Goal: Information Seeking & Learning: Learn about a topic

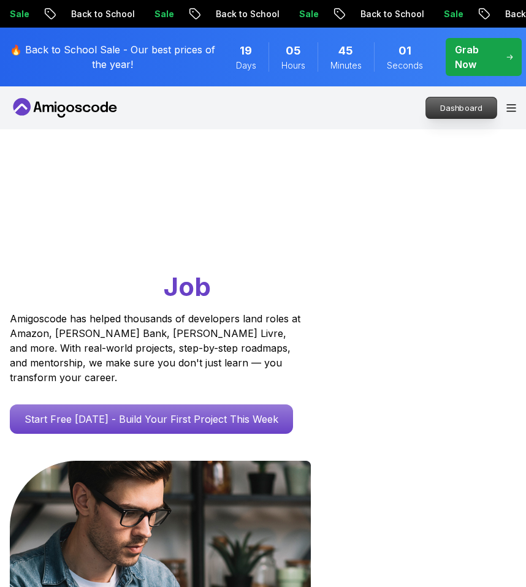
click at [476, 102] on p "Dashboard" at bounding box center [461, 107] width 70 height 21
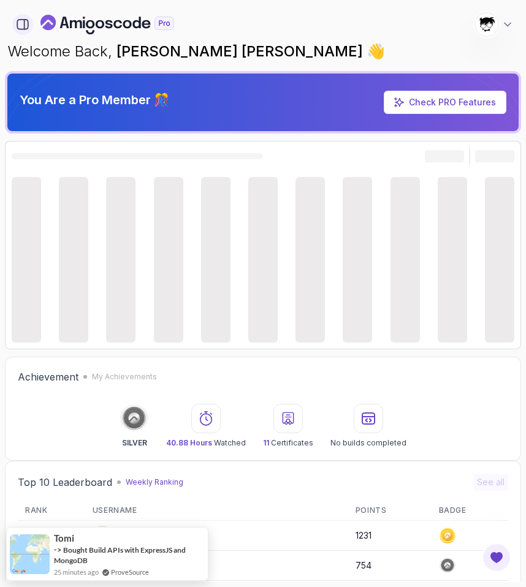
click at [21, 23] on icon "button" at bounding box center [22, 24] width 13 height 13
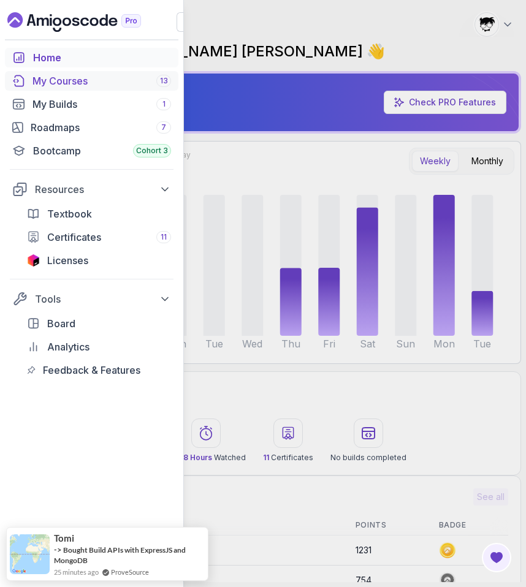
click at [51, 85] on div "My Courses 13" at bounding box center [101, 81] width 139 height 15
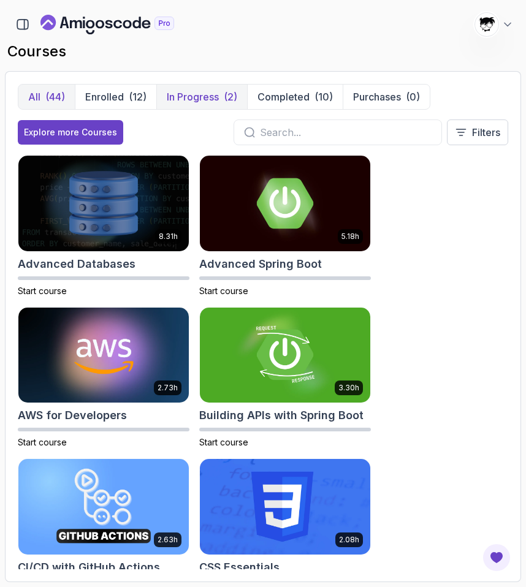
click at [184, 101] on p "In Progress" at bounding box center [193, 96] width 52 height 15
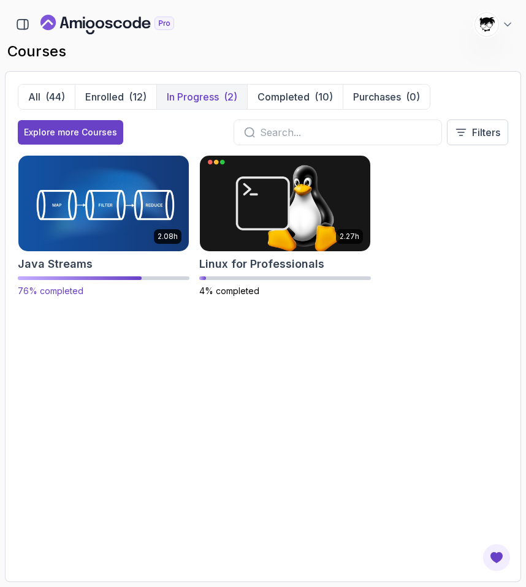
click at [80, 191] on img at bounding box center [103, 203] width 179 height 100
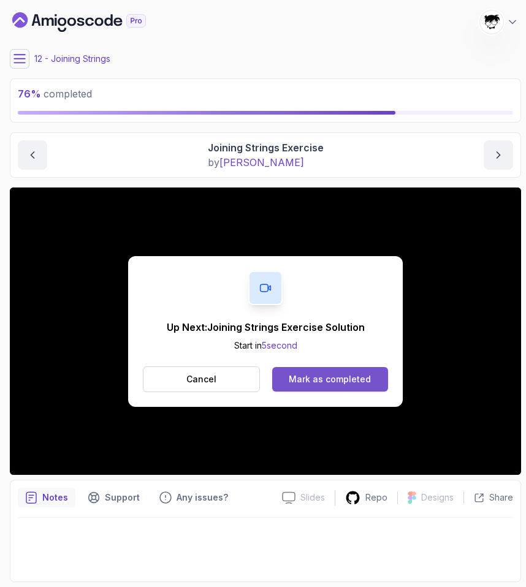
click at [298, 370] on button "Mark as completed" at bounding box center [330, 379] width 116 height 25
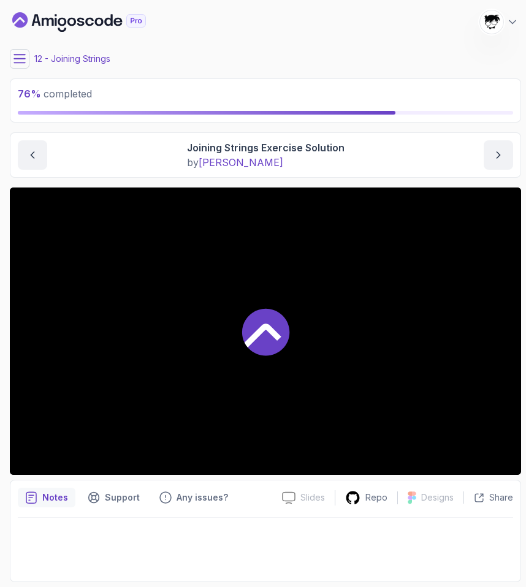
click at [234, 313] on div at bounding box center [265, 331] width 511 height 287
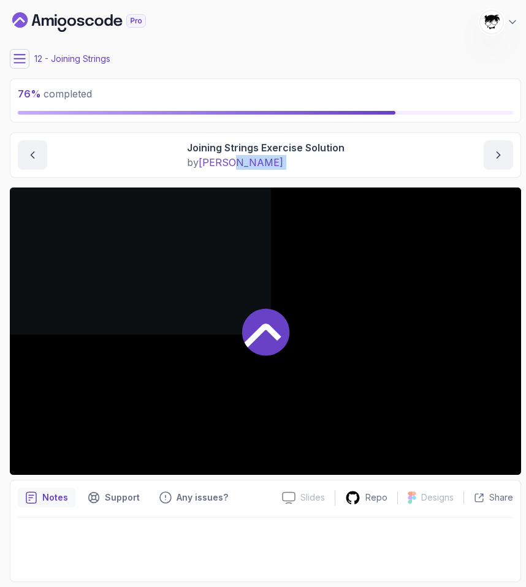
click at [234, 313] on div at bounding box center [265, 331] width 511 height 287
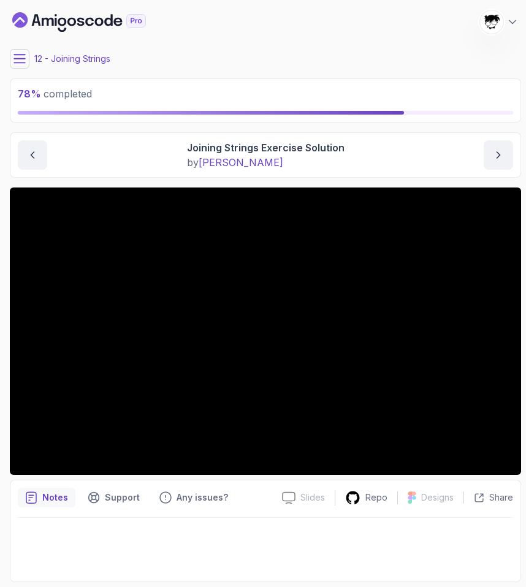
click at [118, 477] on div "Slides Slides not available Repo Designs Design not available Share Notes Suppo…" at bounding box center [265, 385] width 511 height 395
click at [19, 56] on icon at bounding box center [19, 59] width 12 height 12
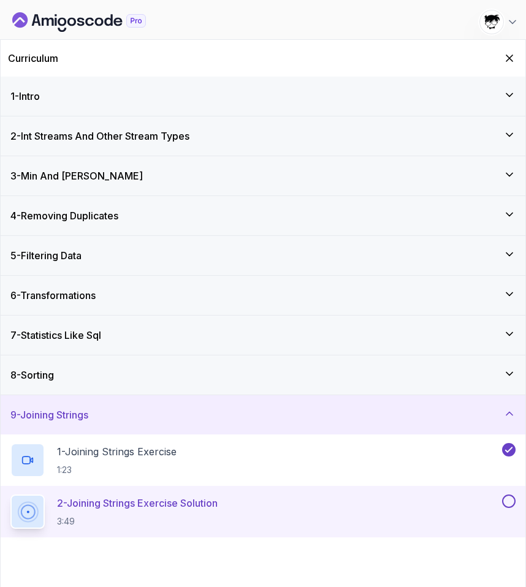
scroll to position [83, 0]
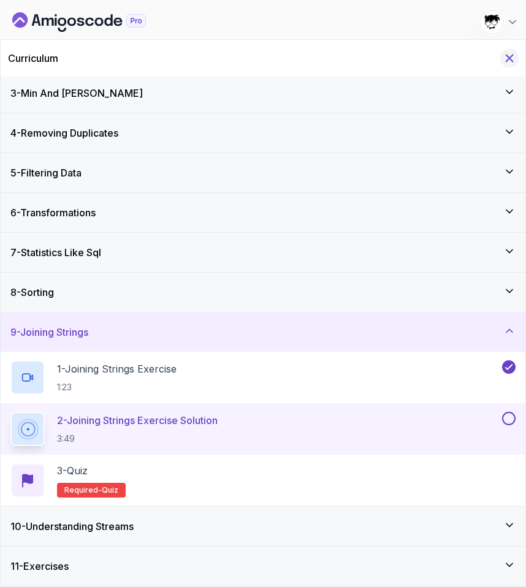
click at [511, 56] on icon "Hide Curriculum for mobile" at bounding box center [509, 58] width 7 height 7
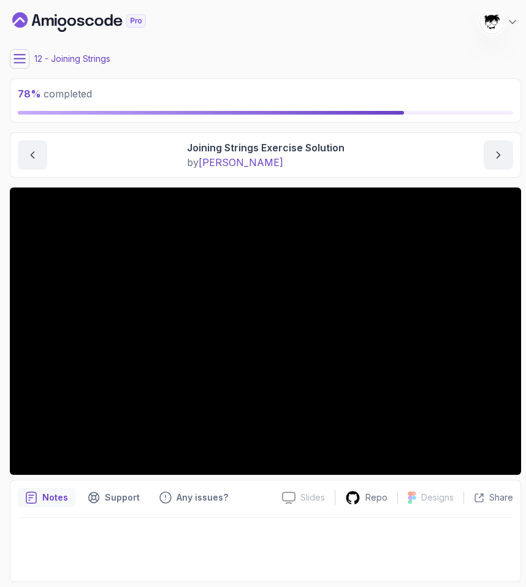
click at [23, 59] on icon at bounding box center [19, 59] width 11 height 8
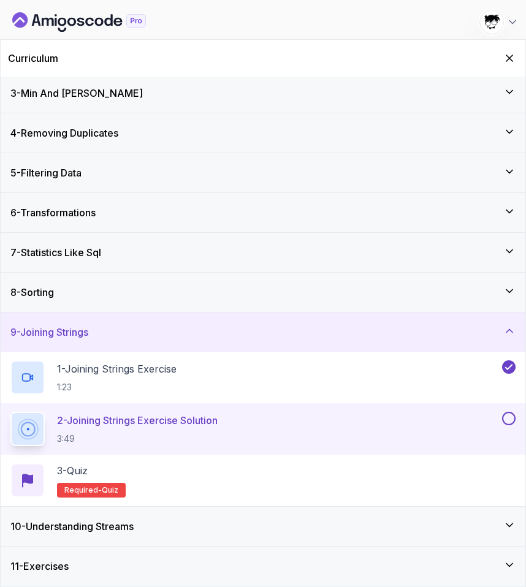
drag, startPoint x: 219, startPoint y: 517, endPoint x: 217, endPoint y: 532, distance: 15.5
click at [218, 528] on div "10 - Understanding Streams" at bounding box center [263, 526] width 525 height 39
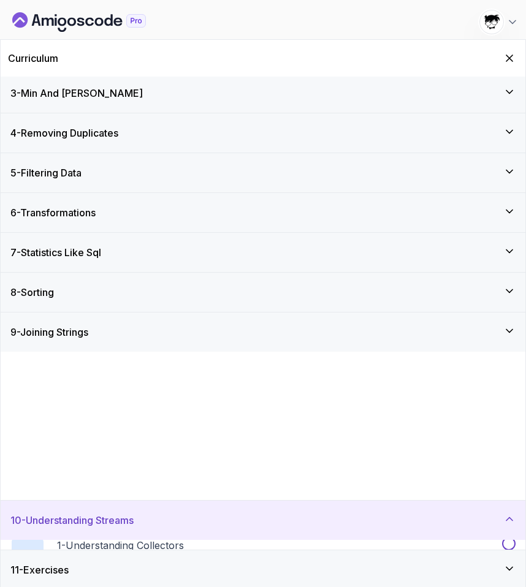
scroll to position [0, 0]
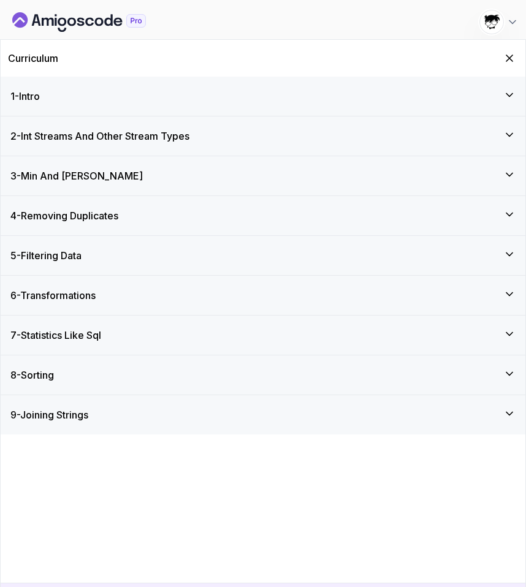
click at [217, 532] on div "1 - Intro 2 - Int Streams And Other Stream Types 3 - Min And Max 4 - Removing D…" at bounding box center [263, 351] width 525 height 549
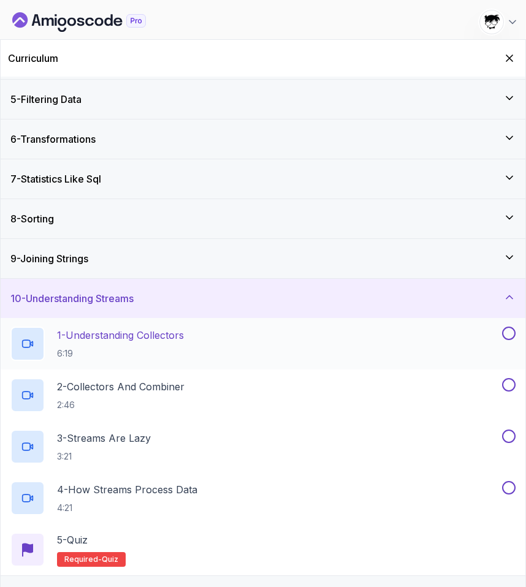
scroll to position [186, 0]
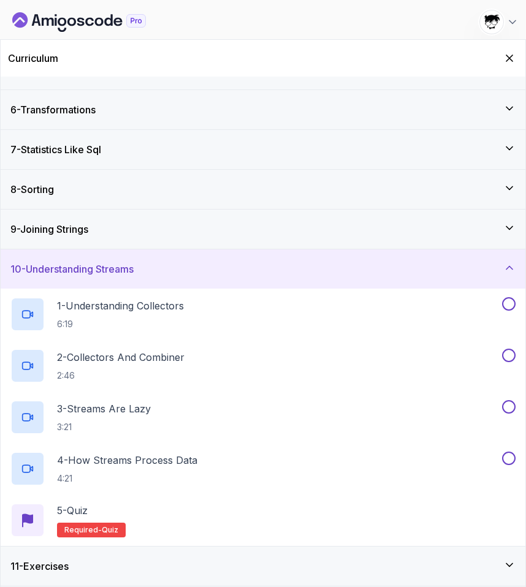
click at [145, 236] on div "9 - Joining Strings" at bounding box center [262, 229] width 505 height 15
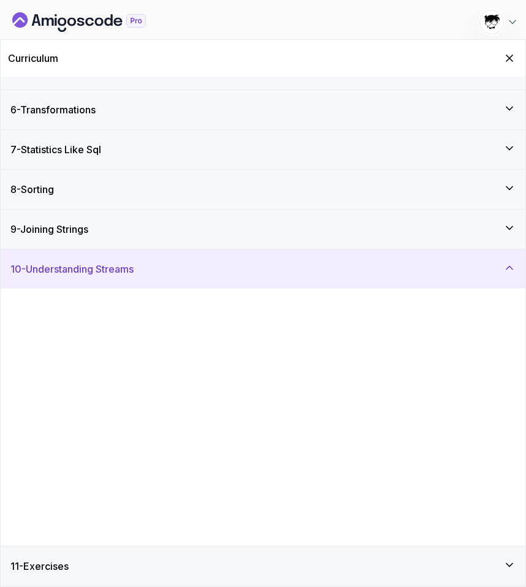
scroll to position [0, 0]
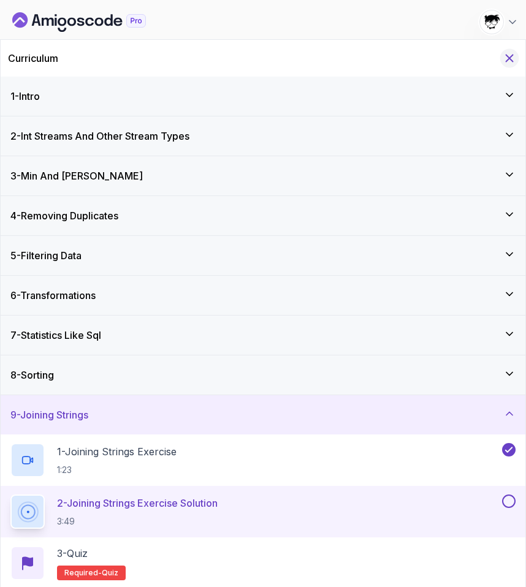
click at [511, 49] on div "Curriculum" at bounding box center [263, 58] width 525 height 37
click at [511, 55] on icon "Hide Curriculum for mobile" at bounding box center [509, 57] width 13 height 13
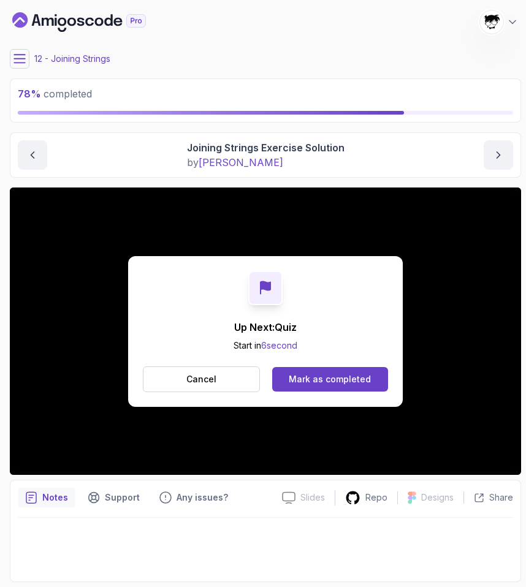
click at [323, 392] on div "Cancel Mark as completed" at bounding box center [265, 379] width 245 height 26
click at [312, 376] on div "Mark as completed" at bounding box center [330, 379] width 82 height 12
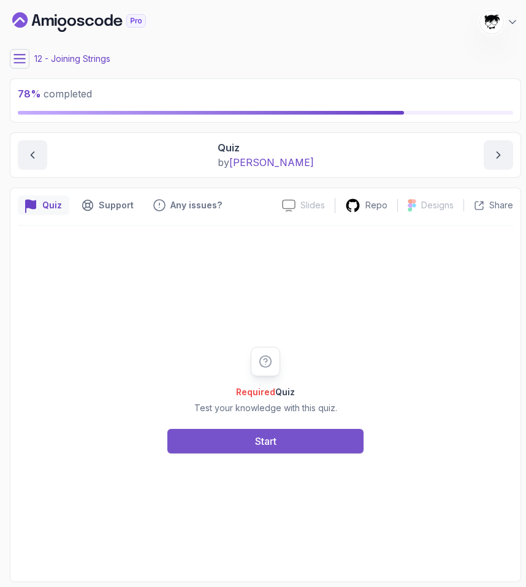
click at [245, 431] on button "Start" at bounding box center [265, 441] width 196 height 25
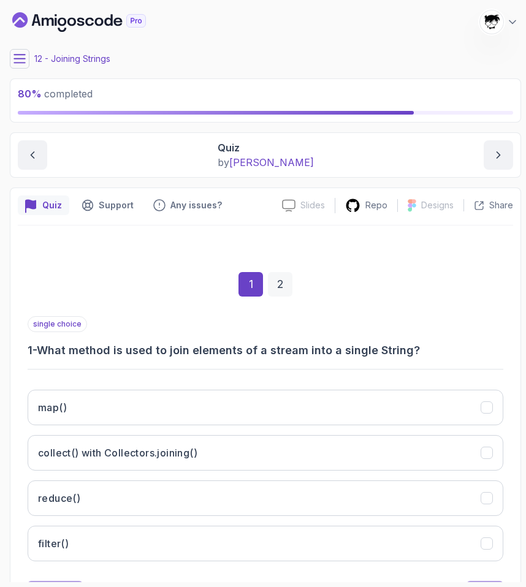
scroll to position [58, 0]
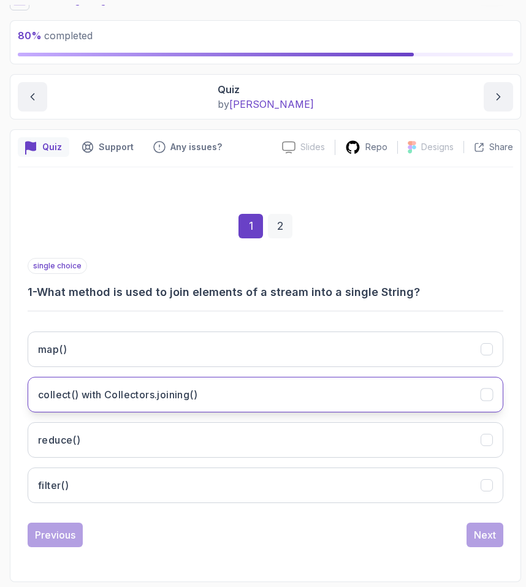
click at [143, 400] on h3 "collect() with Collectors.joining()" at bounding box center [117, 394] width 159 height 15
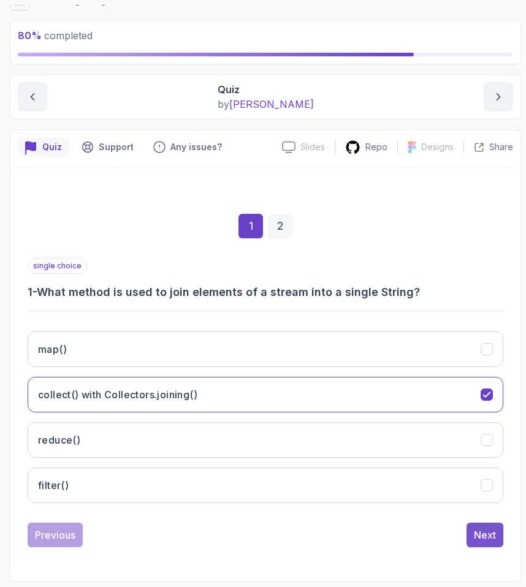
click at [486, 533] on div "Next" at bounding box center [485, 535] width 22 height 15
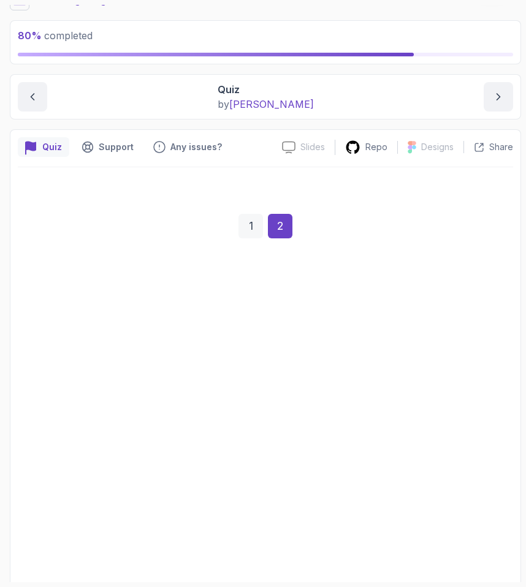
scroll to position [240, 0]
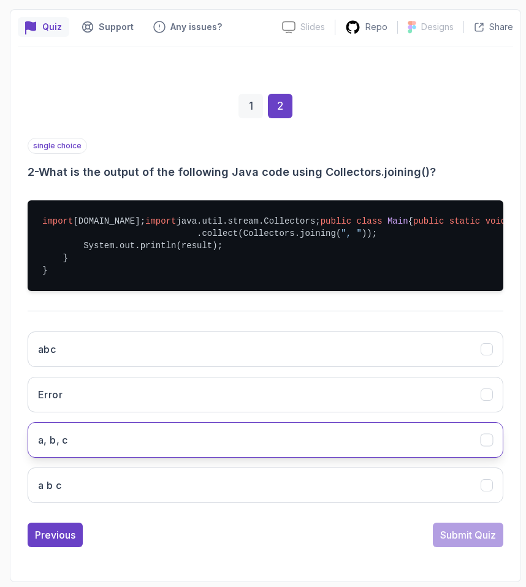
click at [48, 445] on h3 "a, b, c" at bounding box center [53, 440] width 30 height 15
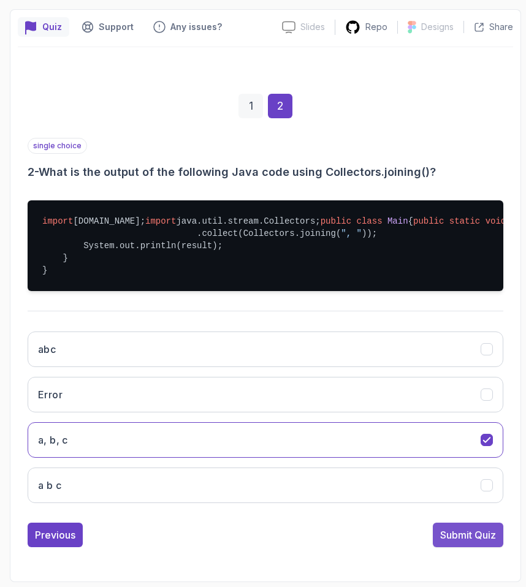
click at [443, 543] on button "Submit Quiz" at bounding box center [468, 535] width 70 height 25
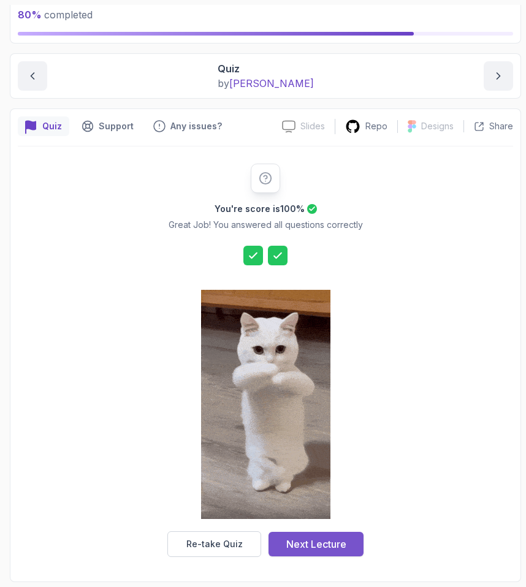
click at [322, 545] on div "Next Lecture" at bounding box center [316, 544] width 60 height 15
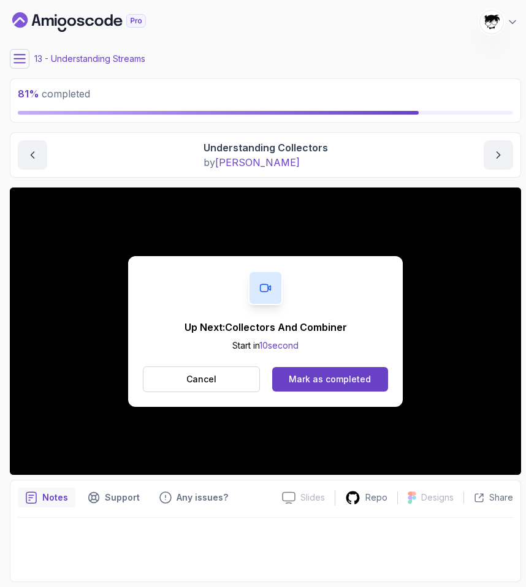
click at [369, 298] on div "Up Next: Collectors And Combiner Start in 10 second Cancel Mark as completed" at bounding box center [265, 331] width 275 height 151
click at [325, 371] on button "Mark as completed" at bounding box center [330, 379] width 116 height 25
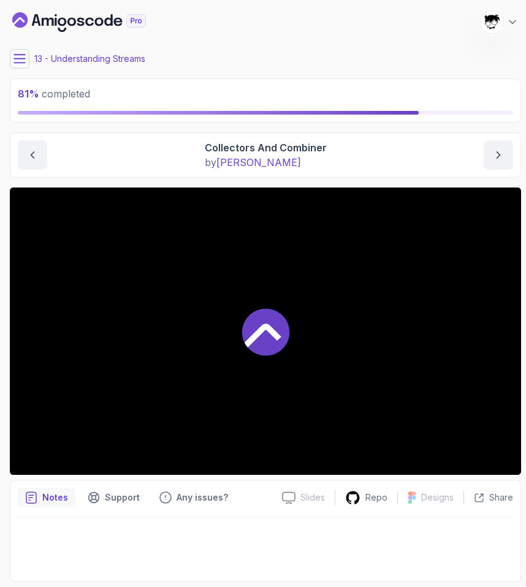
click at [23, 56] on icon at bounding box center [19, 59] width 12 height 12
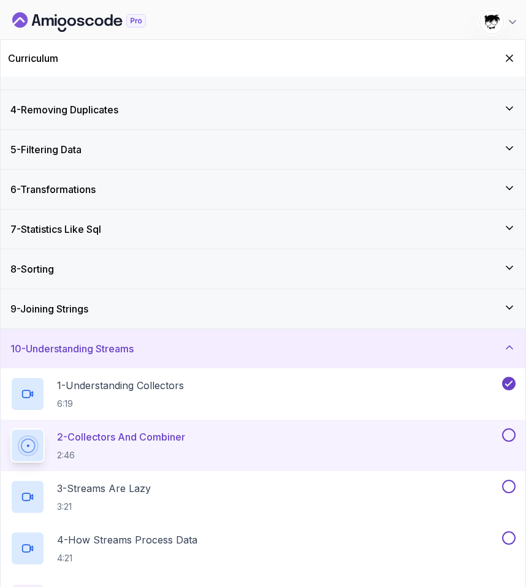
scroll to position [186, 0]
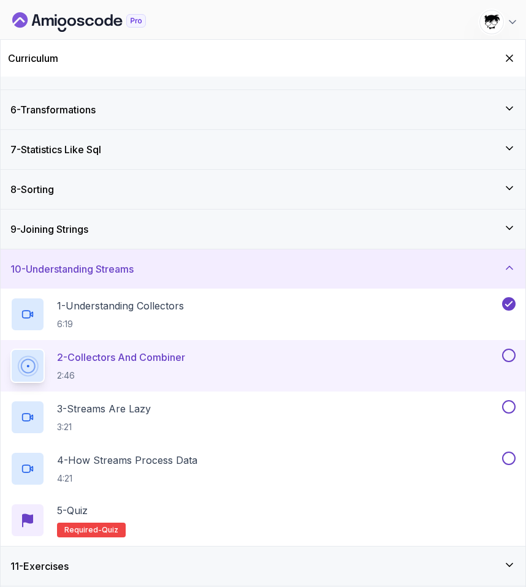
click at [510, 72] on div "Curriculum" at bounding box center [263, 58] width 525 height 37
click at [510, 62] on icon "Hide Curriculum for mobile" at bounding box center [509, 57] width 13 height 13
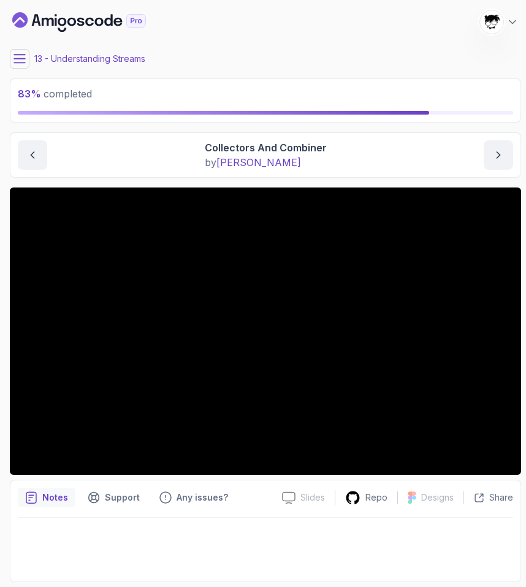
click at [26, 54] on button at bounding box center [20, 59] width 20 height 20
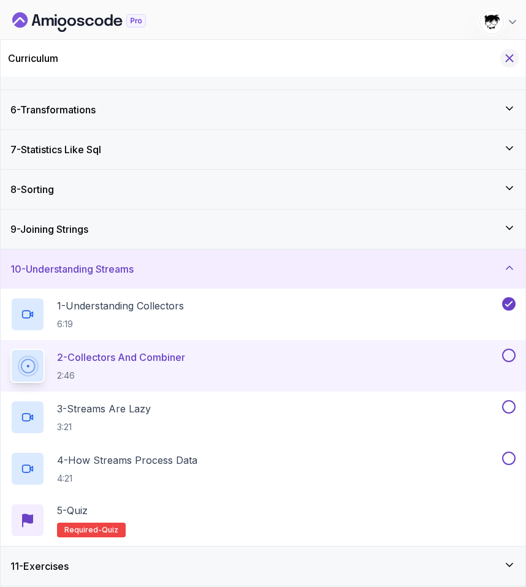
click at [510, 58] on icon "Hide Curriculum for mobile" at bounding box center [509, 57] width 13 height 13
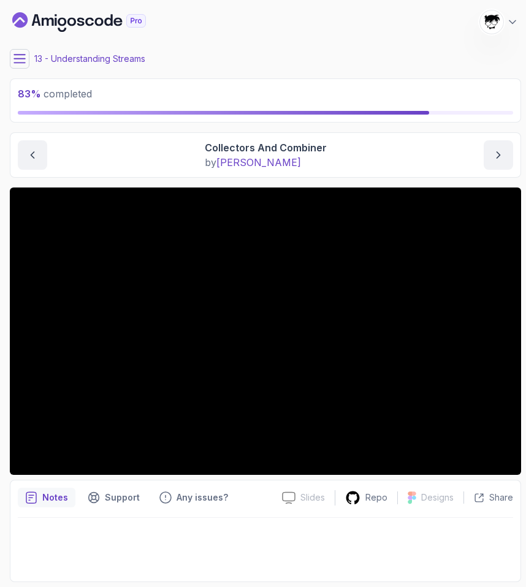
click at [23, 64] on icon at bounding box center [19, 59] width 12 height 12
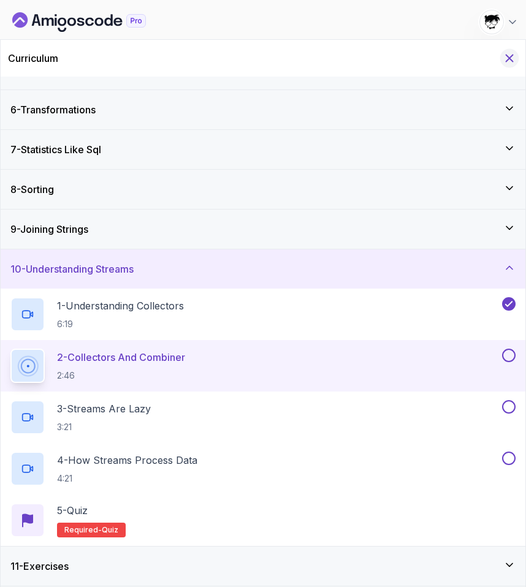
click at [513, 55] on icon "Hide Curriculum for mobile" at bounding box center [509, 57] width 13 height 13
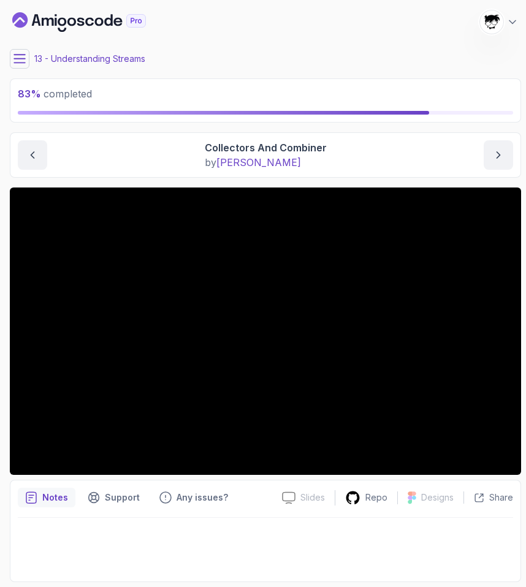
click at [24, 48] on main "My Courses Java Streams 959 Points Abdallah Issa Al-Kass Student 13 - Understan…" at bounding box center [265, 293] width 511 height 577
click at [18, 61] on icon at bounding box center [19, 59] width 12 height 12
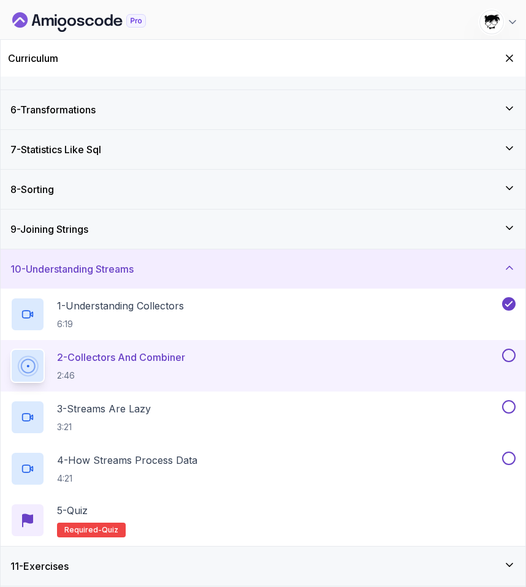
click at [136, 552] on div "11 - Exercises" at bounding box center [263, 566] width 525 height 39
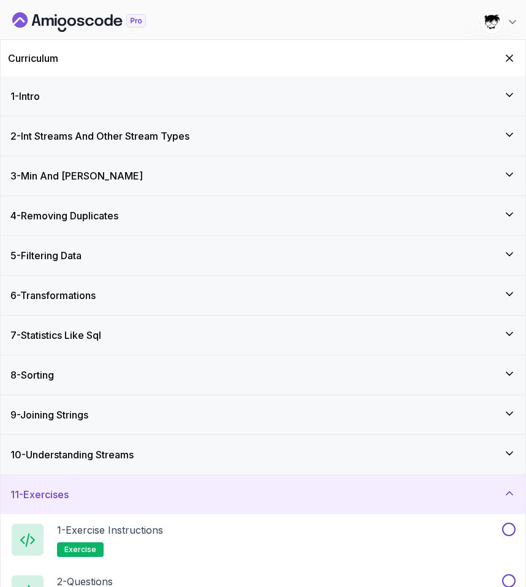
scroll to position [83, 0]
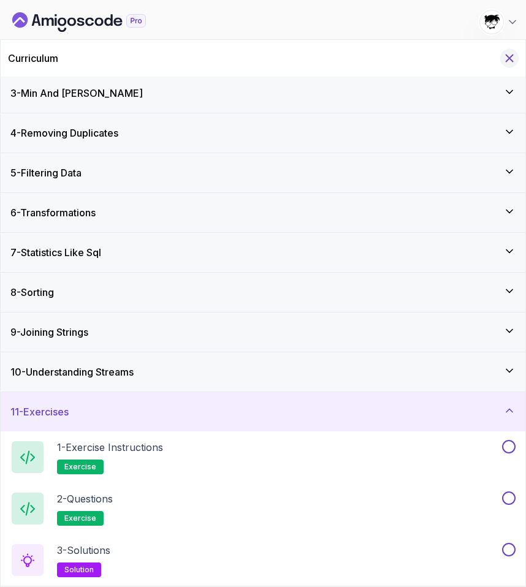
click at [509, 55] on icon "Hide Curriculum for mobile" at bounding box center [509, 57] width 13 height 13
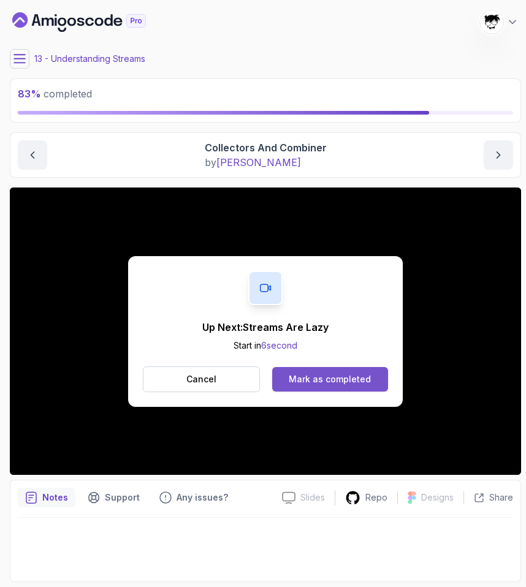
click at [302, 368] on button "Mark as completed" at bounding box center [330, 379] width 116 height 25
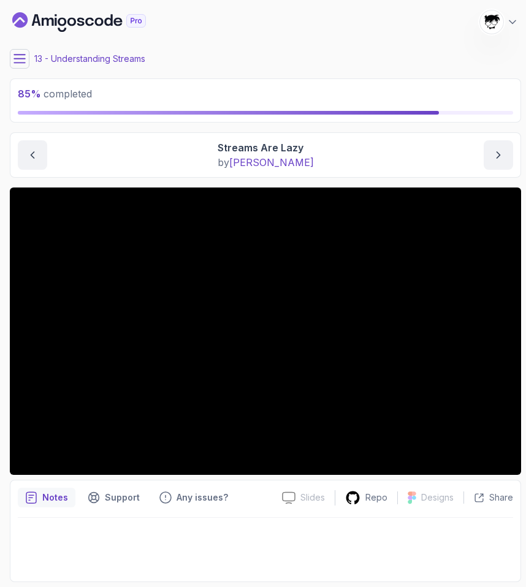
click at [15, 59] on icon at bounding box center [19, 59] width 12 height 12
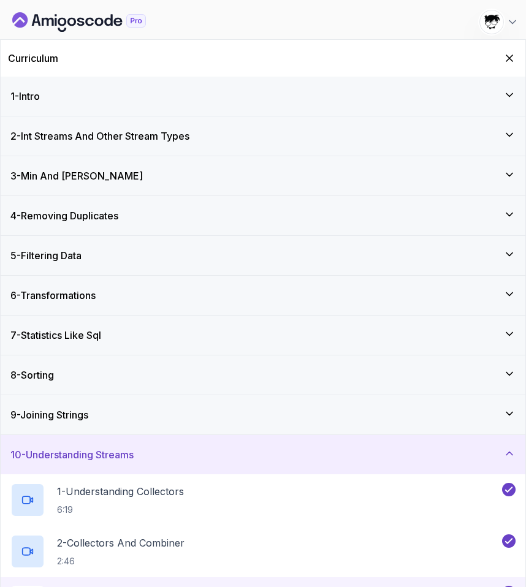
scroll to position [186, 0]
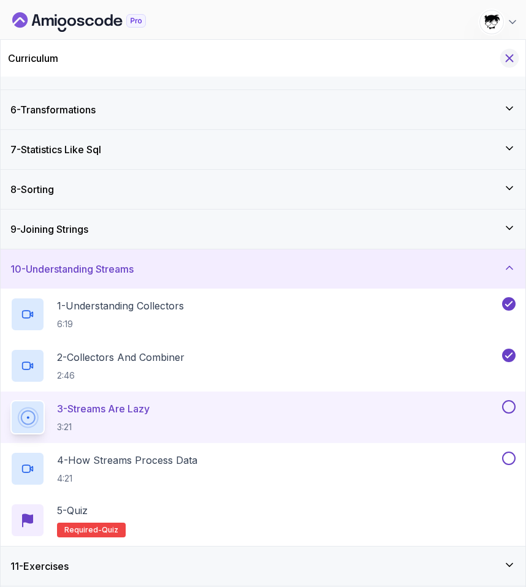
click at [511, 52] on icon "Hide Curriculum for mobile" at bounding box center [509, 57] width 13 height 13
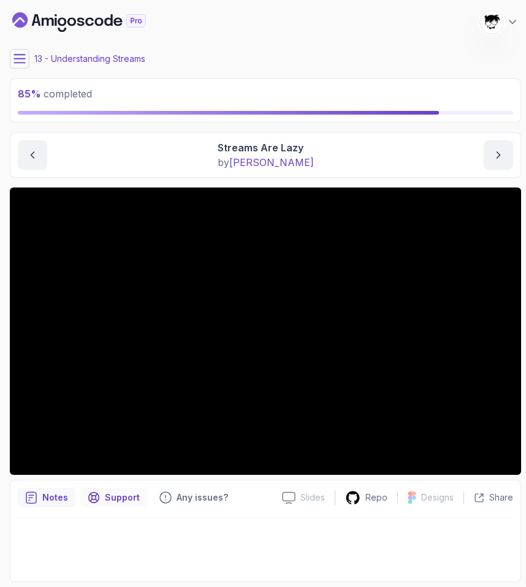
click at [100, 505] on div "Support" at bounding box center [113, 498] width 67 height 20
click at [56, 502] on p "Notes" at bounding box center [55, 498] width 26 height 12
click at [25, 61] on button at bounding box center [20, 59] width 20 height 20
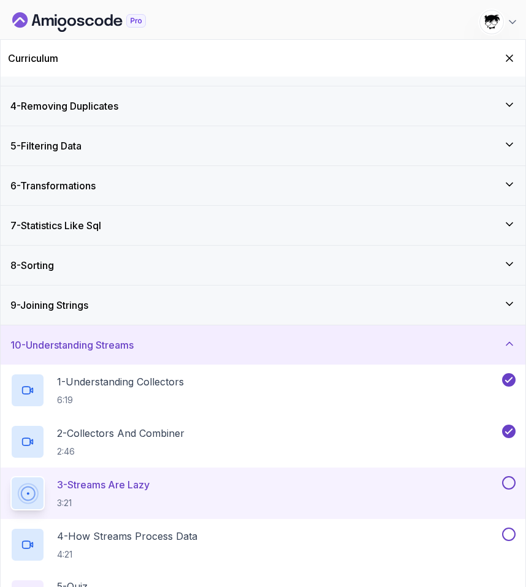
scroll to position [177, 0]
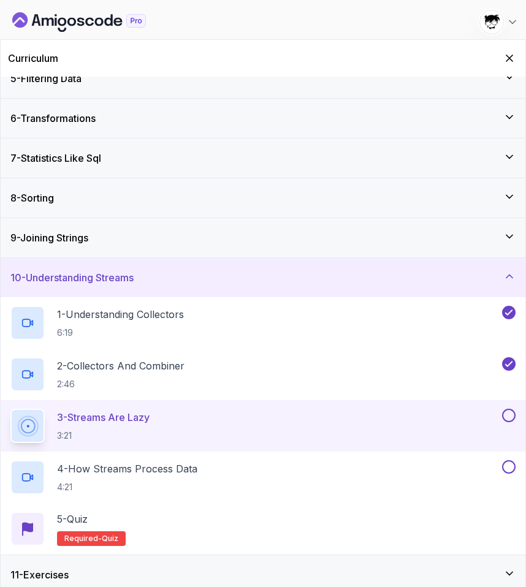
click at [90, 434] on p "3:21" at bounding box center [103, 436] width 93 height 12
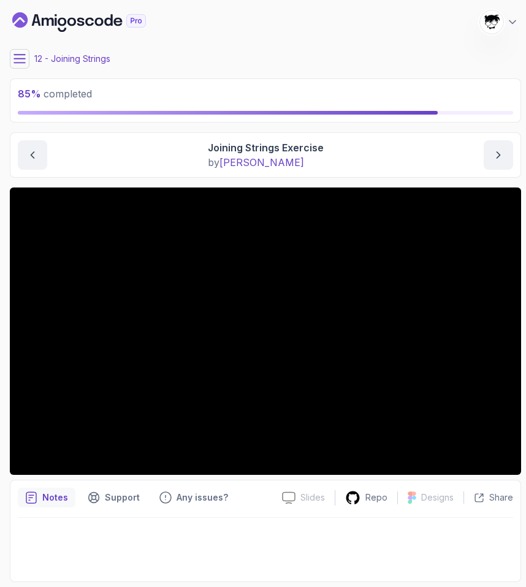
click at [28, 56] on button at bounding box center [20, 59] width 20 height 20
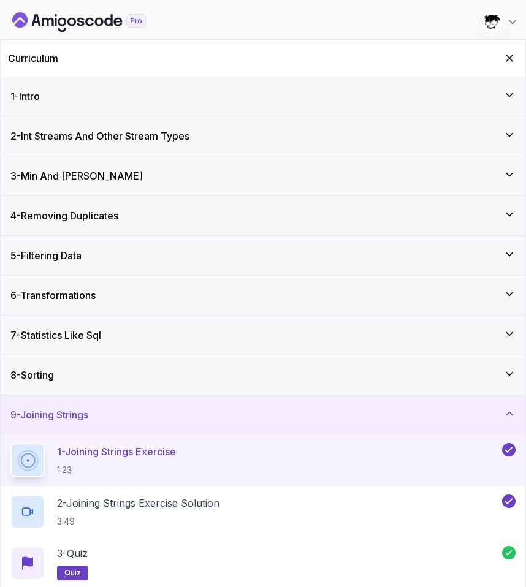
scroll to position [83, 0]
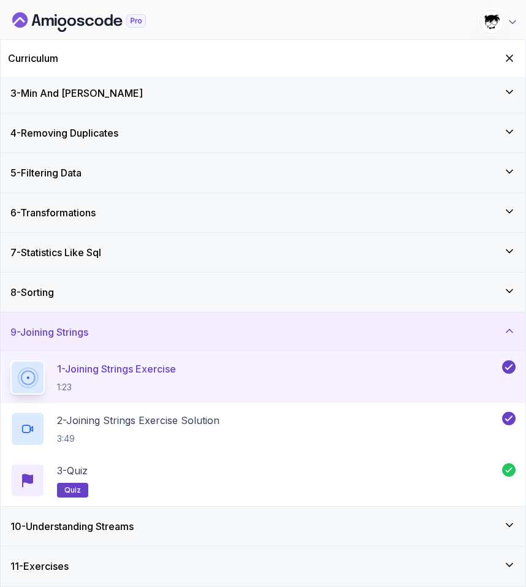
click at [93, 521] on h3 "10 - Understanding Streams" at bounding box center [71, 526] width 123 height 15
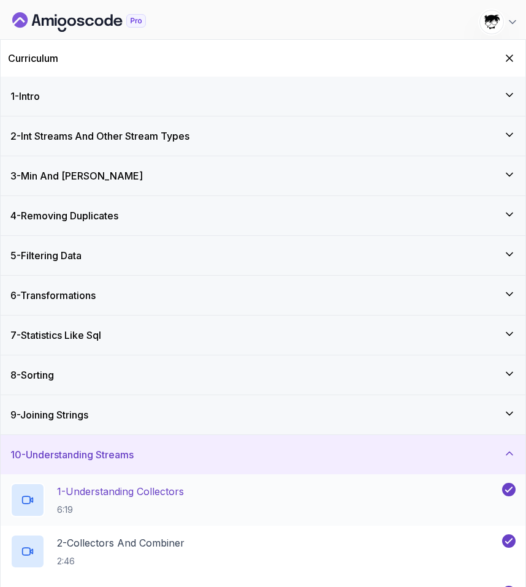
scroll to position [186, 0]
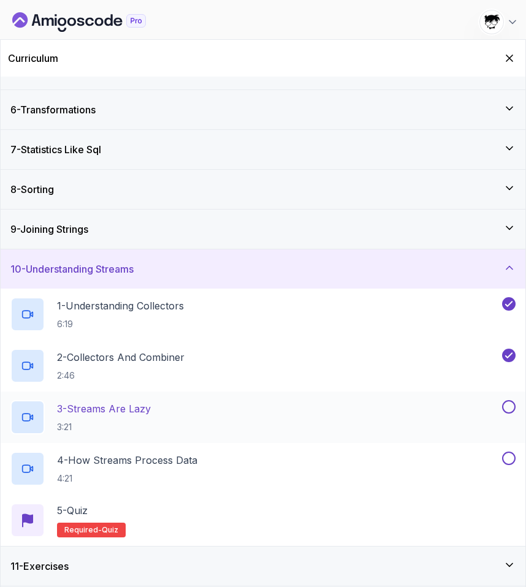
click at [78, 432] on p "3:21" at bounding box center [104, 427] width 94 height 12
click at [76, 407] on p "3 - Streams Are Lazy" at bounding box center [104, 408] width 94 height 15
click at [506, 57] on icon "Hide Curriculum for mobile" at bounding box center [509, 57] width 13 height 13
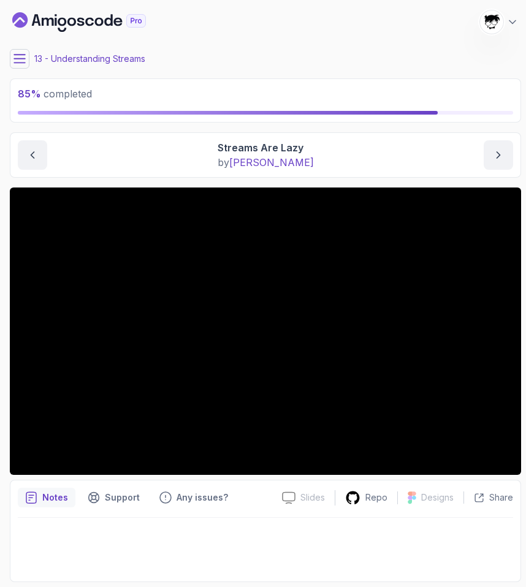
click at [9, 57] on div "85 % completed 1 - Intro 2 - Int Streams And Other Stream Types 3 - Min And Max…" at bounding box center [263, 293] width 516 height 577
click at [19, 57] on icon at bounding box center [19, 59] width 12 height 12
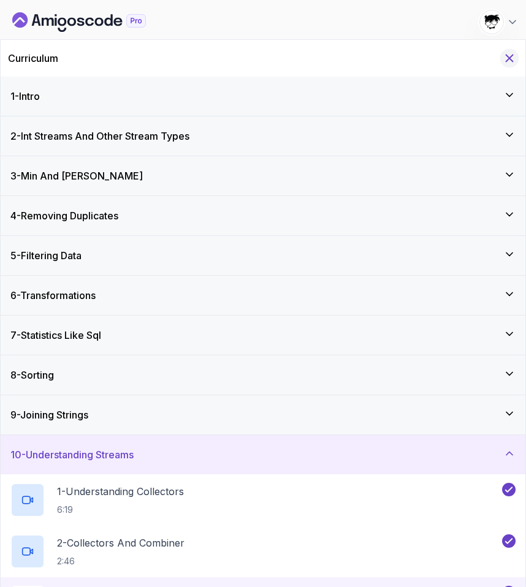
click at [509, 65] on button "Hide Curriculum for mobile" at bounding box center [509, 58] width 19 height 19
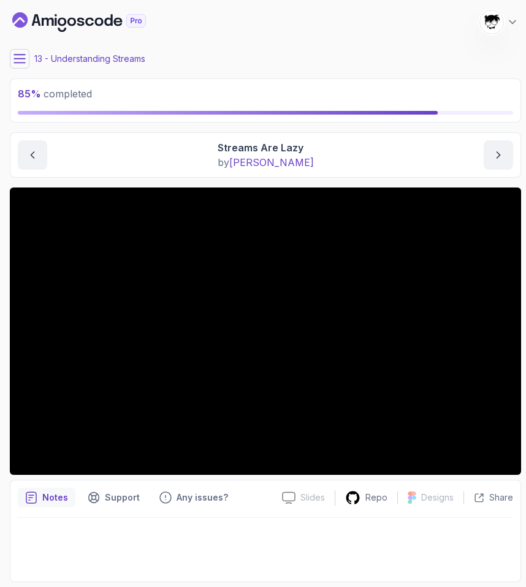
click at [18, 67] on button at bounding box center [20, 59] width 20 height 20
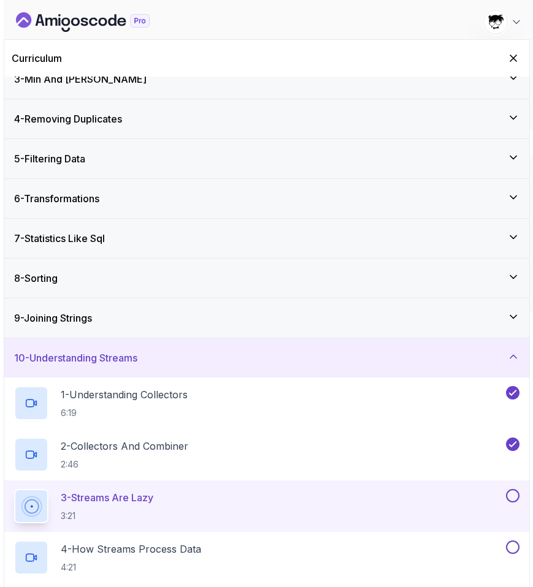
scroll to position [186, 0]
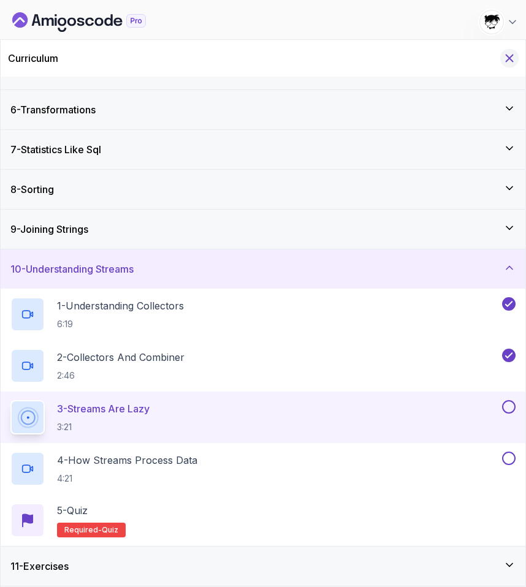
click at [512, 56] on icon "Hide Curriculum for mobile" at bounding box center [509, 57] width 13 height 13
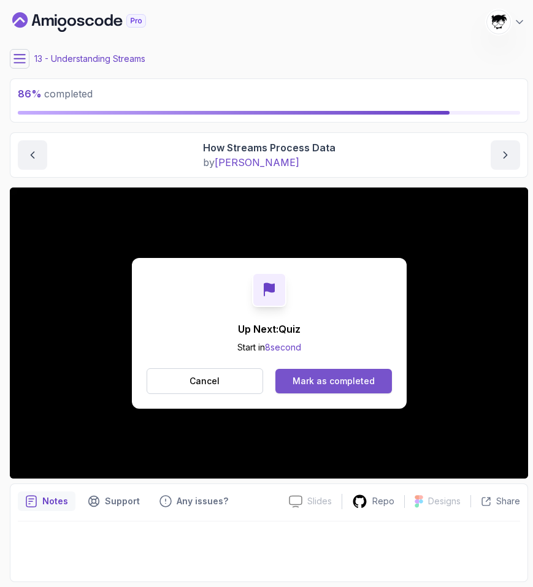
click at [318, 374] on button "Mark as completed" at bounding box center [333, 381] width 116 height 25
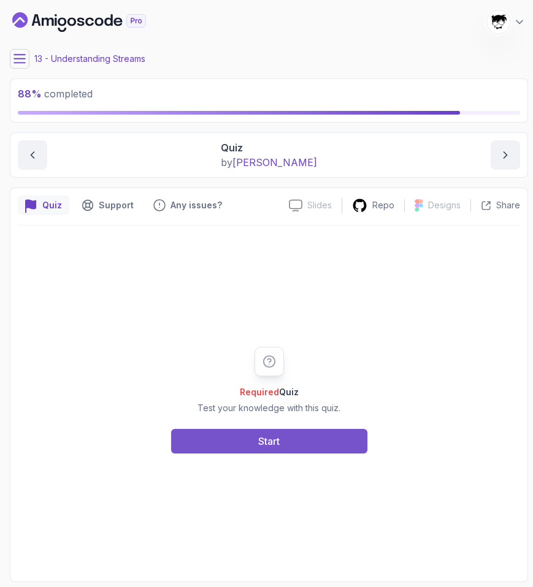
click at [277, 434] on div "Start" at bounding box center [268, 441] width 21 height 15
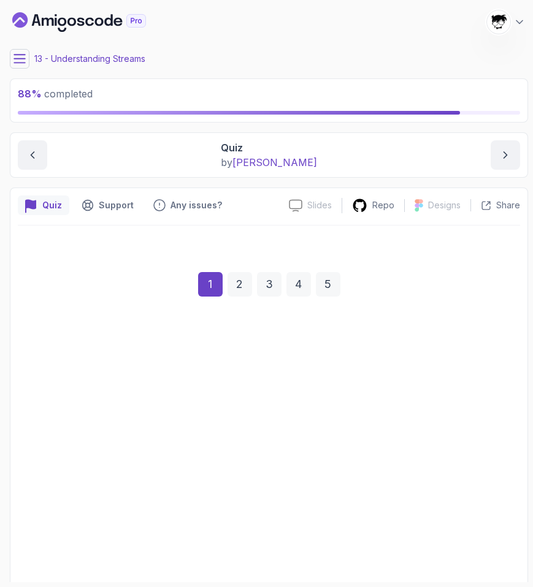
scroll to position [58, 0]
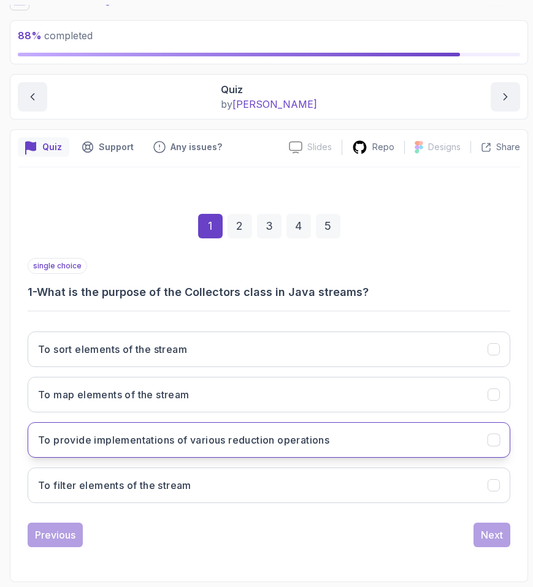
click at [213, 447] on button "To provide implementations of various reduction operations" at bounding box center [269, 440] width 482 height 36
click at [496, 530] on div "Next" at bounding box center [491, 535] width 22 height 15
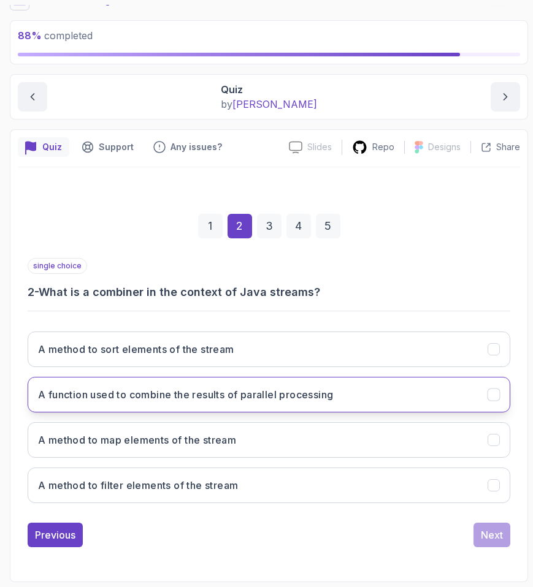
click at [412, 408] on button "A function used to combine the results of parallel processing" at bounding box center [269, 395] width 482 height 36
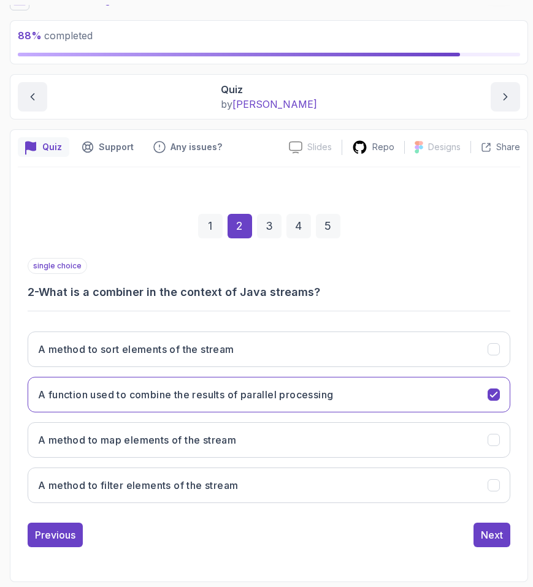
click at [496, 520] on div "single choice 2 - What is a combiner in the context of Java streams? A method t…" at bounding box center [269, 402] width 482 height 289
click at [485, 538] on div "Next" at bounding box center [491, 535] width 22 height 15
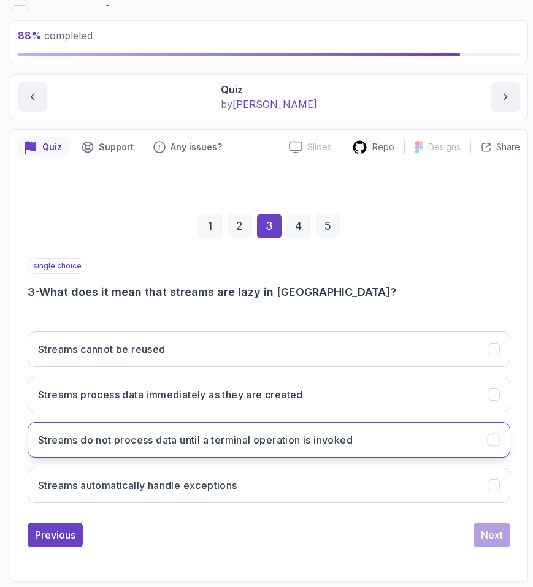
click at [192, 454] on button "Streams do not process data until a terminal operation is invoked" at bounding box center [269, 440] width 482 height 36
click at [488, 531] on div "Next" at bounding box center [491, 535] width 22 height 15
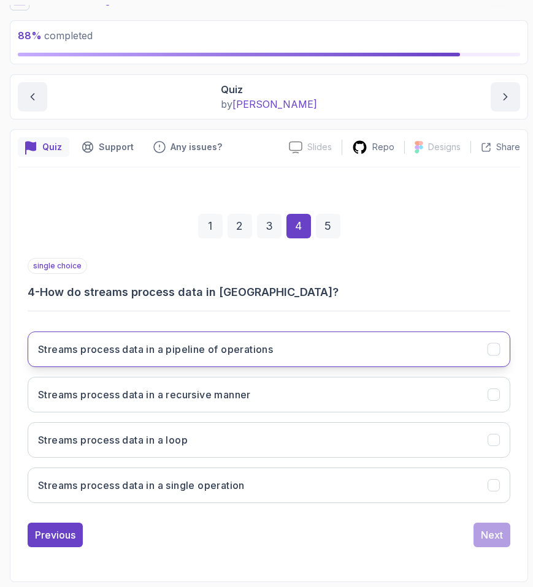
click at [363, 352] on button "Streams process data in a pipeline of operations" at bounding box center [269, 350] width 482 height 36
click at [494, 531] on div "Next" at bounding box center [491, 535] width 22 height 15
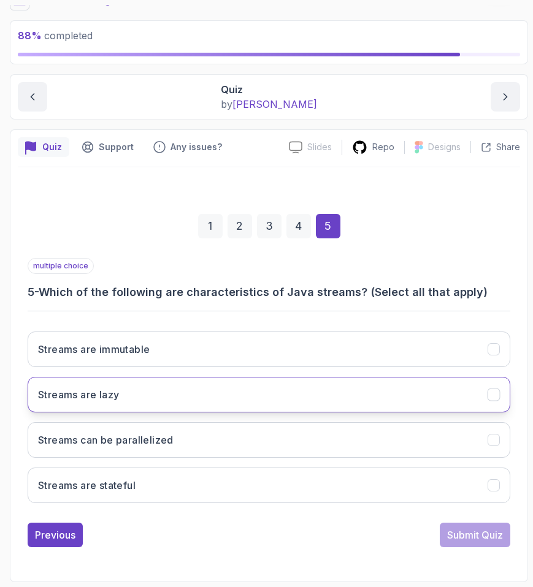
click at [227, 399] on button "Streams are lazy" at bounding box center [269, 395] width 482 height 36
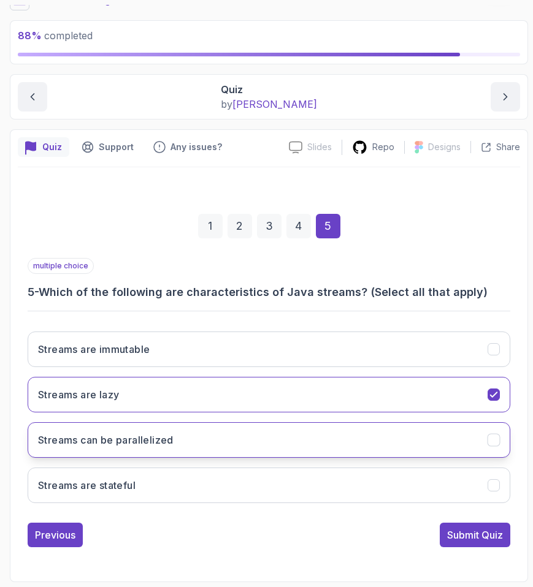
click at [211, 447] on button "Streams can be parallelized" at bounding box center [269, 440] width 482 height 36
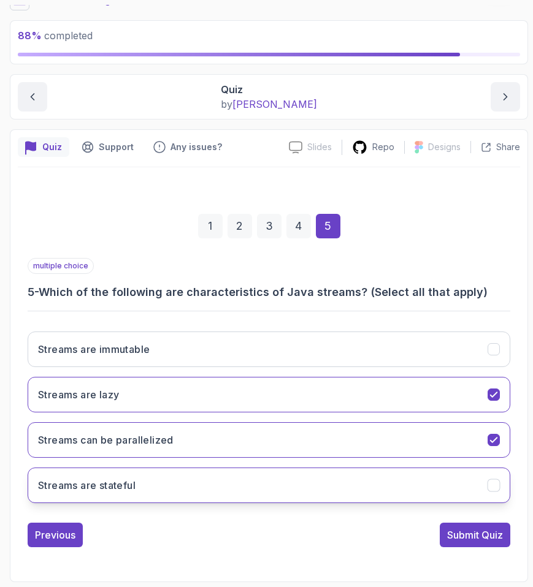
click at [205, 477] on button "Streams are stateful" at bounding box center [269, 486] width 482 height 36
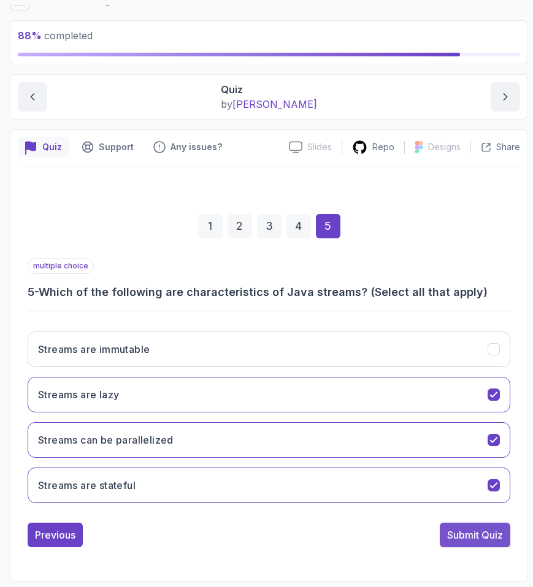
click at [449, 529] on div "Submit Quiz" at bounding box center [475, 535] width 56 height 15
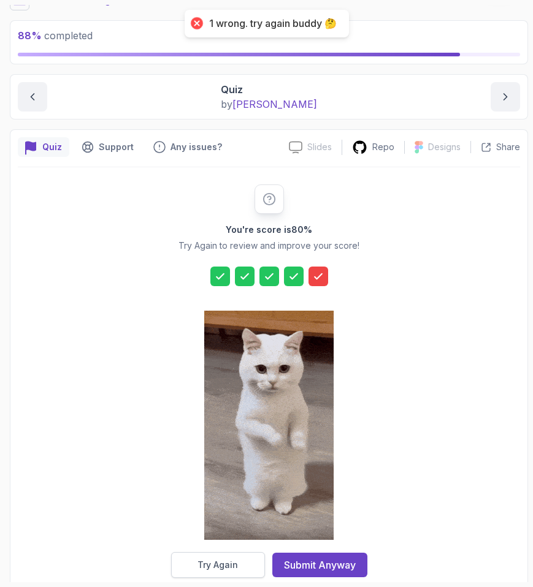
click at [220, 553] on button "Try Again" at bounding box center [218, 565] width 94 height 26
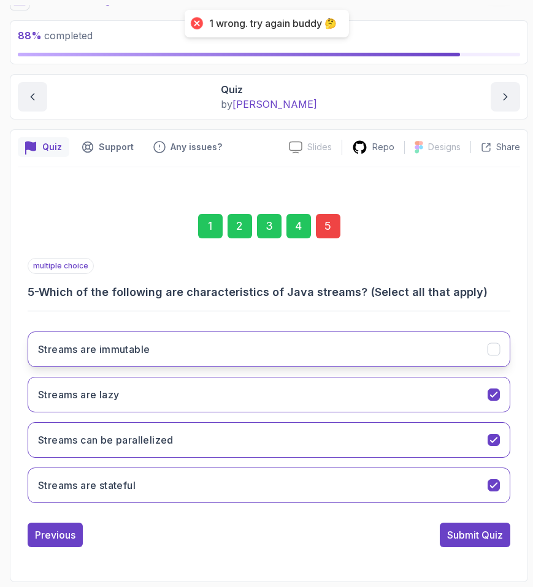
click at [134, 338] on button "Streams are immutable" at bounding box center [269, 350] width 482 height 36
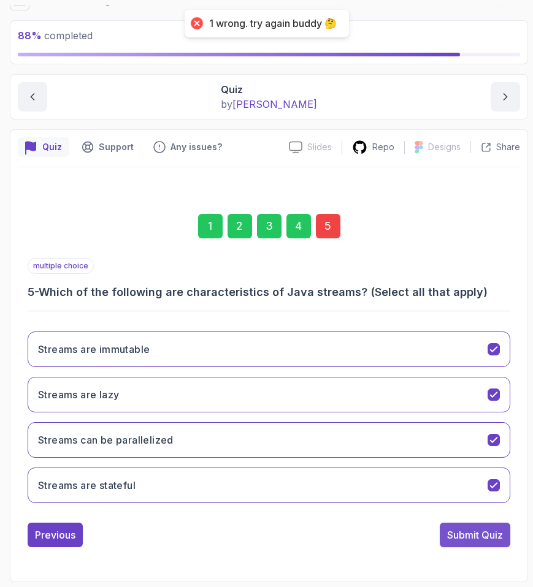
click at [461, 533] on div "Submit Quiz" at bounding box center [475, 535] width 56 height 15
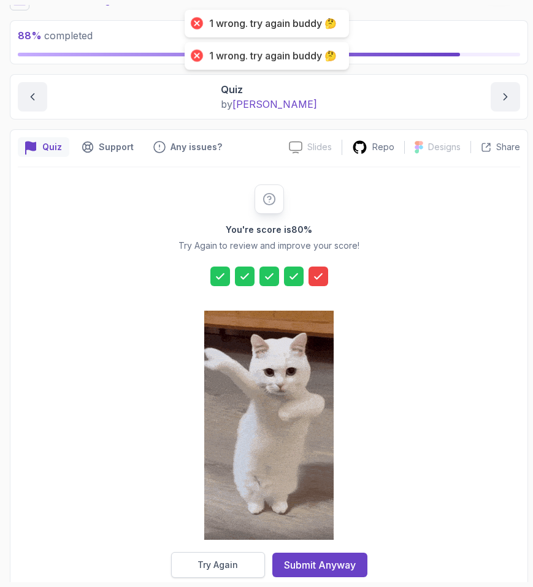
click at [246, 556] on button "Try Again" at bounding box center [218, 565] width 94 height 26
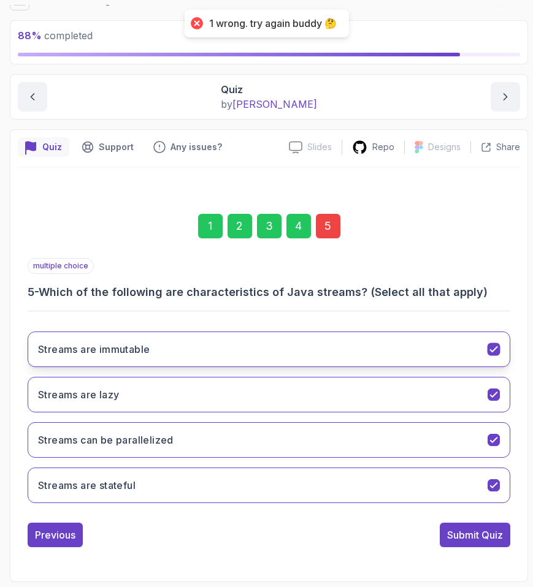
click at [121, 338] on button "Streams are immutable" at bounding box center [269, 350] width 482 height 36
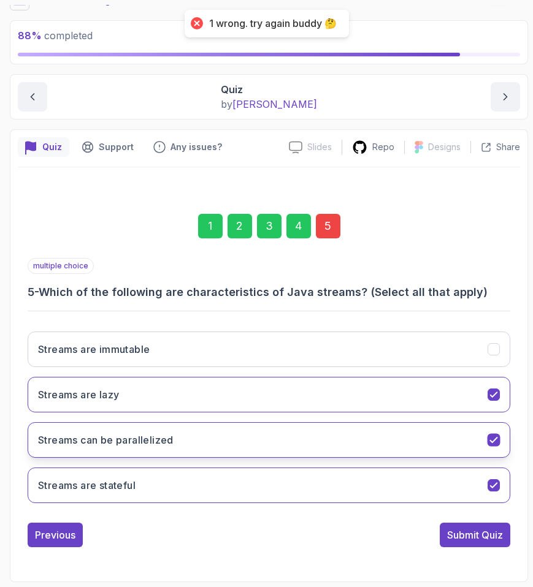
click at [116, 438] on h3 "Streams can be parallelized" at bounding box center [105, 440] width 135 height 15
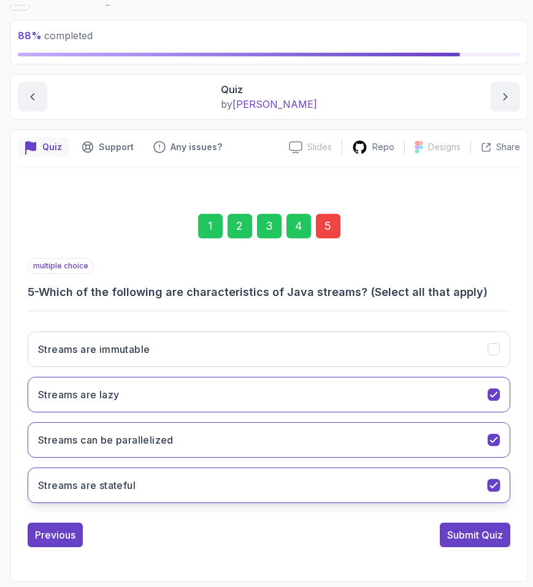
click at [101, 488] on h3 "Streams are stateful" at bounding box center [86, 485] width 97 height 15
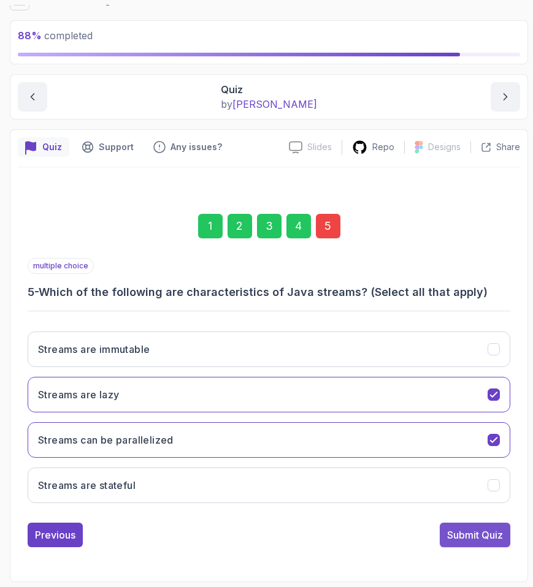
click at [449, 534] on div "Submit Quiz" at bounding box center [475, 535] width 56 height 15
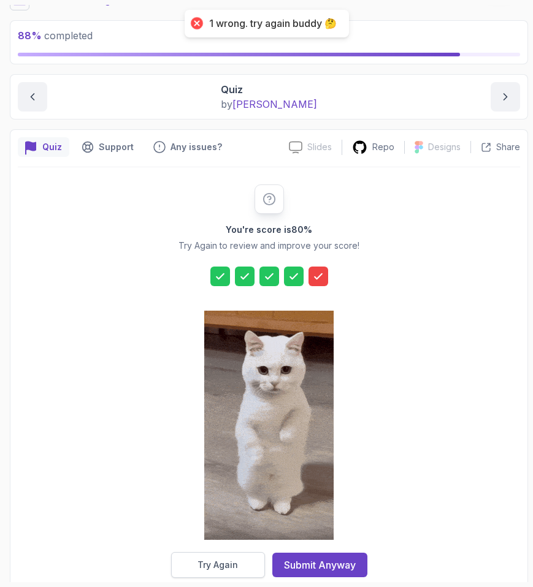
click at [238, 576] on button "Try Again" at bounding box center [218, 565] width 94 height 26
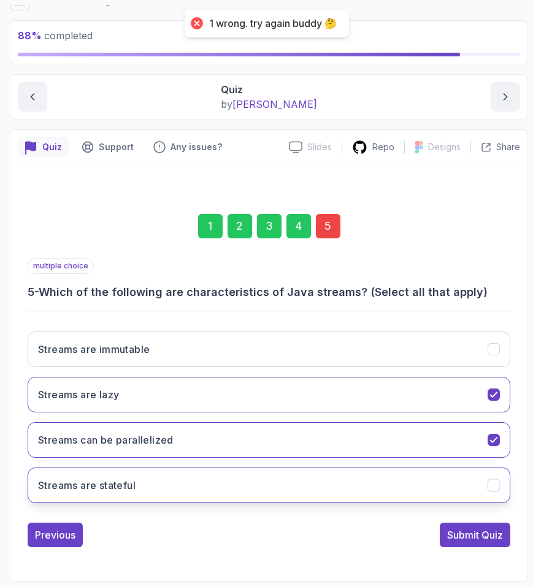
click at [153, 489] on button "Streams are stateful" at bounding box center [269, 486] width 482 height 36
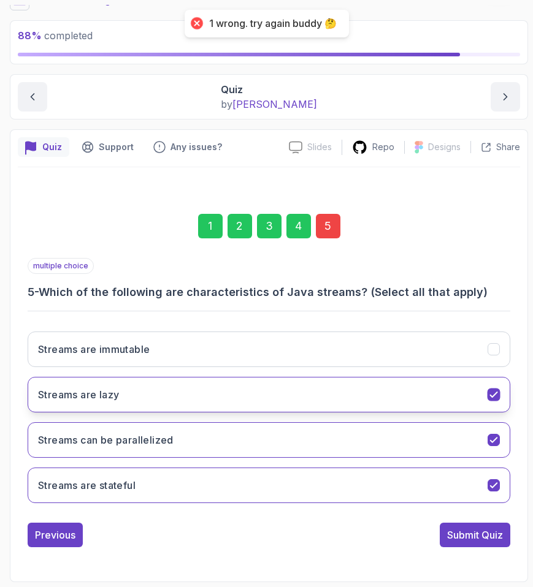
click at [126, 403] on button "Streams are lazy" at bounding box center [269, 395] width 482 height 36
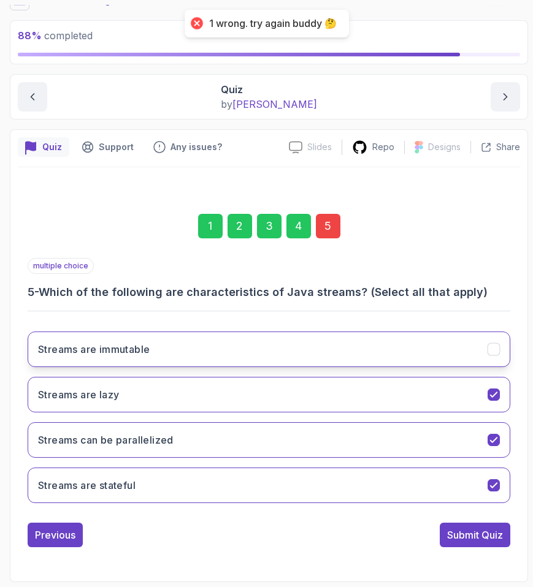
click at [120, 359] on button "Streams are immutable" at bounding box center [269, 350] width 482 height 36
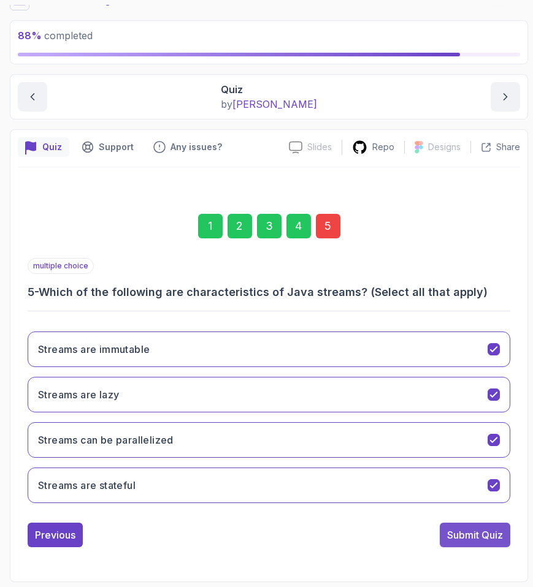
click at [444, 533] on button "Submit Quiz" at bounding box center [474, 535] width 70 height 25
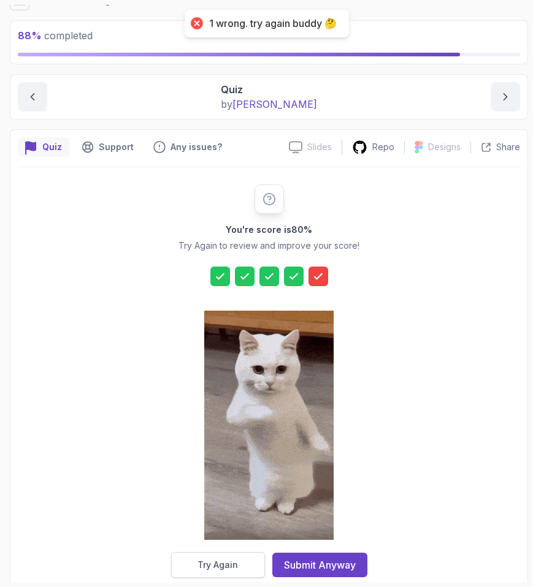
click at [219, 566] on div "Try Again" at bounding box center [217, 565] width 40 height 12
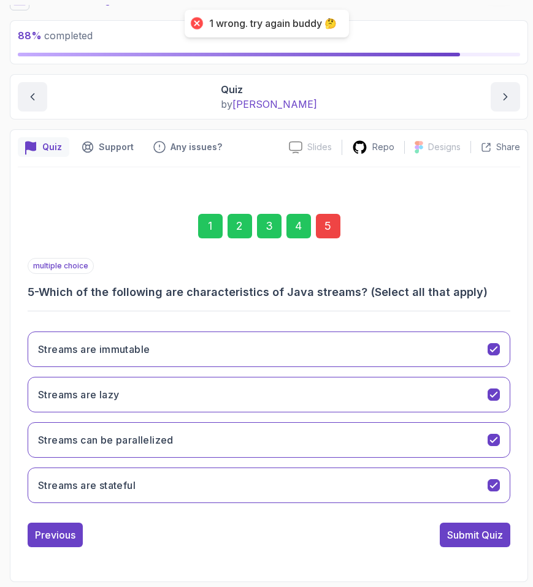
click at [132, 373] on div "Streams are immutable Streams are lazy Streams can be parallelized Streams are …" at bounding box center [269, 417] width 482 height 191
click at [124, 349] on h3 "Streams are immutable" at bounding box center [94, 349] width 112 height 15
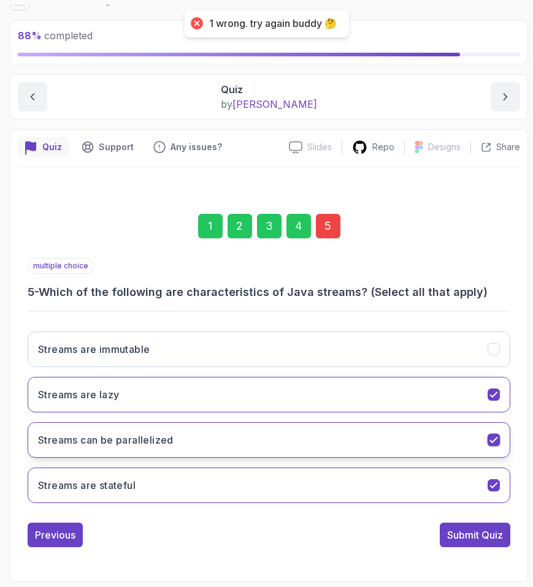
click at [139, 437] on h3 "Streams can be parallelized" at bounding box center [105, 440] width 135 height 15
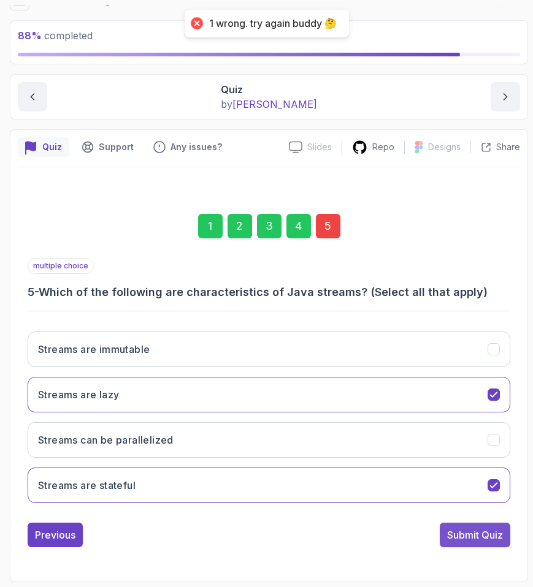
click at [459, 528] on div "Submit Quiz" at bounding box center [475, 535] width 56 height 15
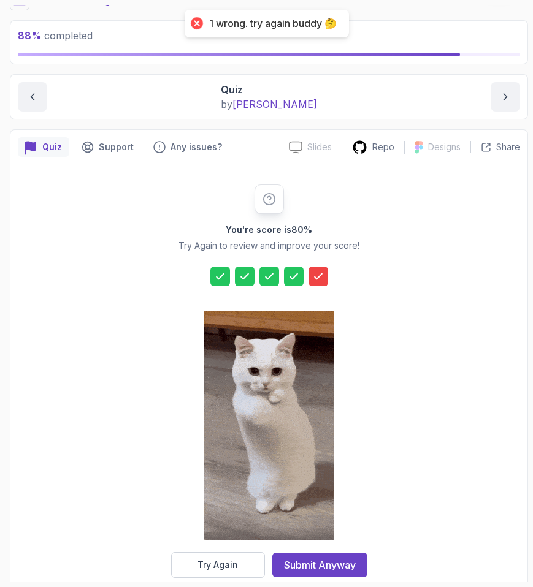
click at [213, 550] on div at bounding box center [268, 426] width 129 height 251
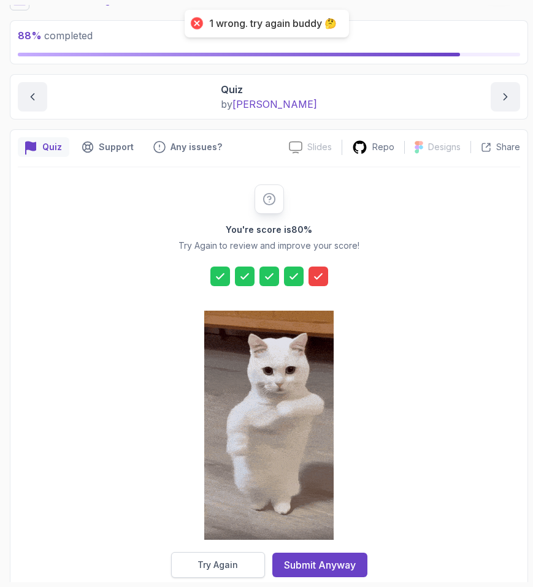
click at [211, 563] on div "Try Again" at bounding box center [217, 565] width 40 height 12
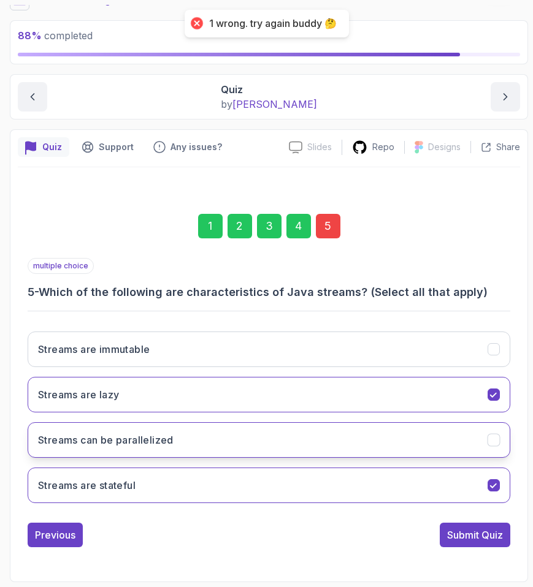
click at [139, 452] on button "Streams can be parallelized" at bounding box center [269, 440] width 482 height 36
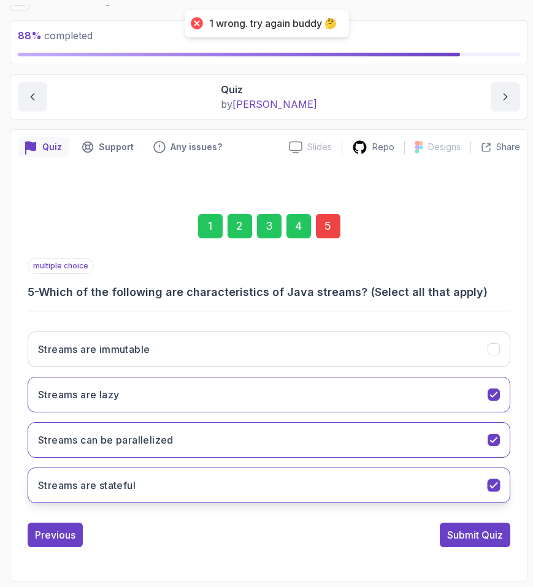
click at [118, 482] on h3 "Streams are stateful" at bounding box center [86, 485] width 97 height 15
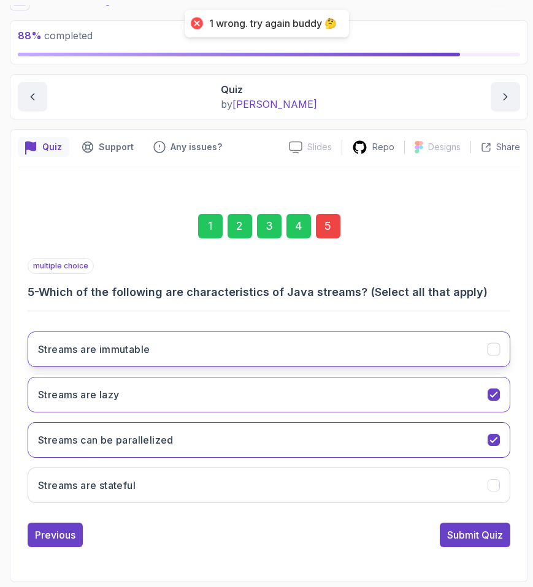
click at [134, 364] on button "Streams are immutable" at bounding box center [269, 350] width 482 height 36
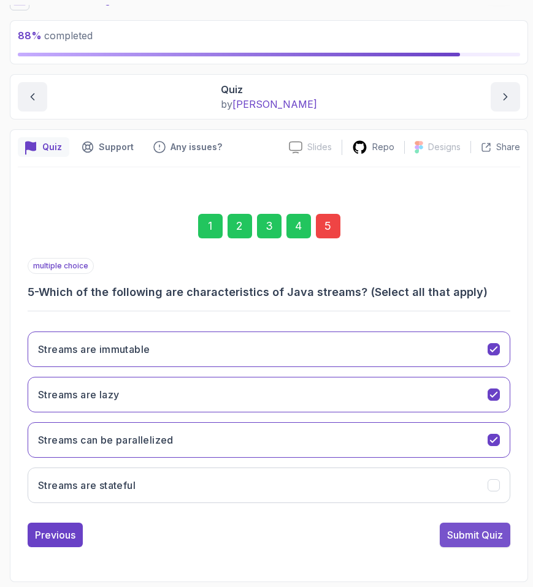
click at [463, 523] on button "Submit Quiz" at bounding box center [474, 535] width 70 height 25
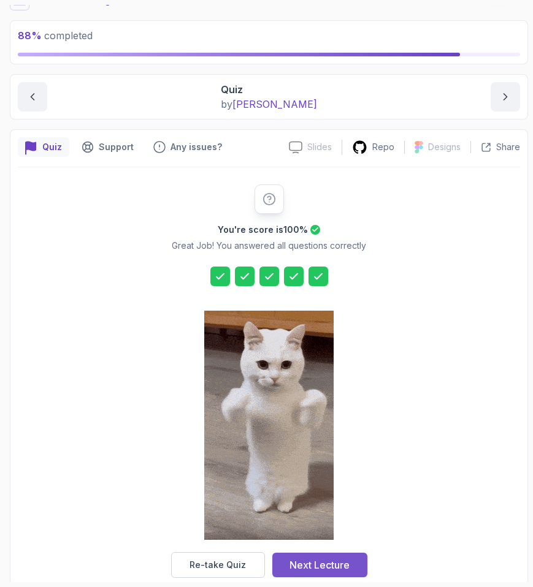
click at [323, 555] on button "Next Lecture" at bounding box center [319, 565] width 95 height 25
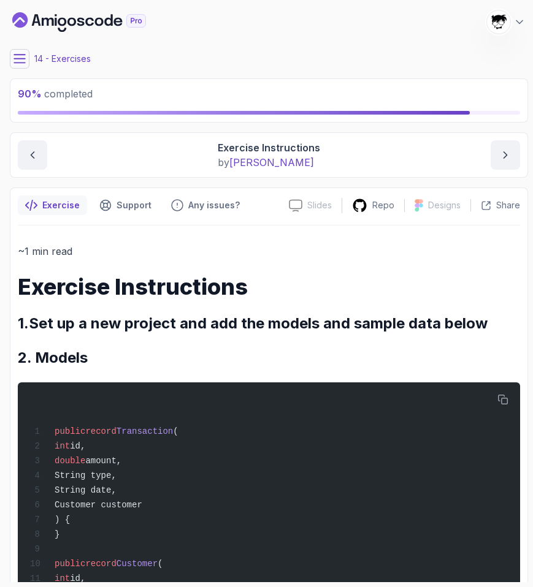
click at [18, 58] on icon at bounding box center [19, 59] width 11 height 8
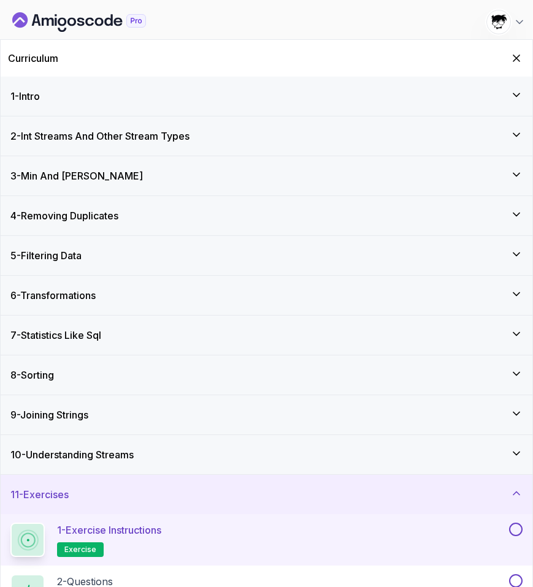
scroll to position [83, 0]
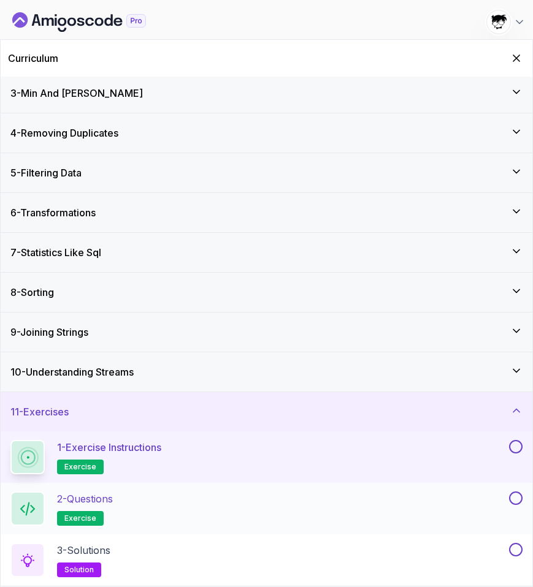
click at [135, 507] on div "2 - Questions exercise" at bounding box center [258, 509] width 496 height 34
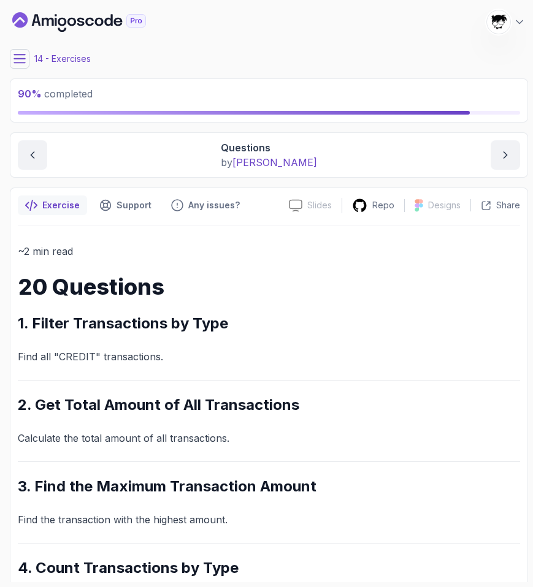
click at [20, 58] on icon at bounding box center [19, 59] width 11 height 8
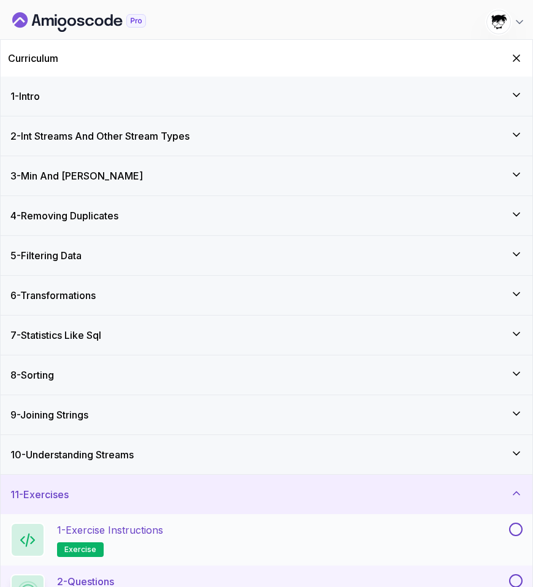
click at [120, 529] on p "1 - Exercise Instructions" at bounding box center [110, 530] width 106 height 15
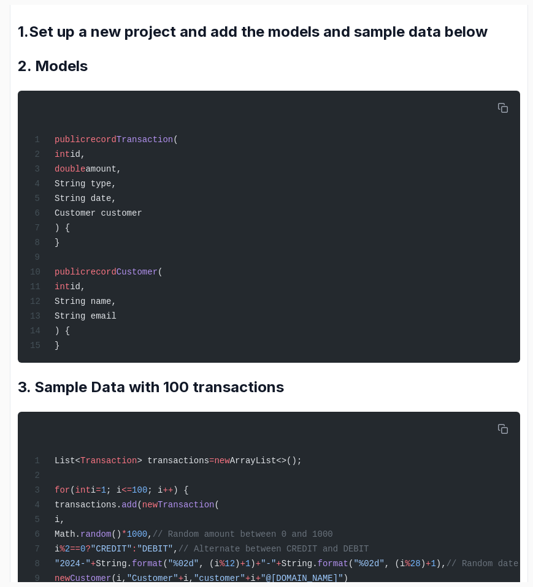
scroll to position [272, 0]
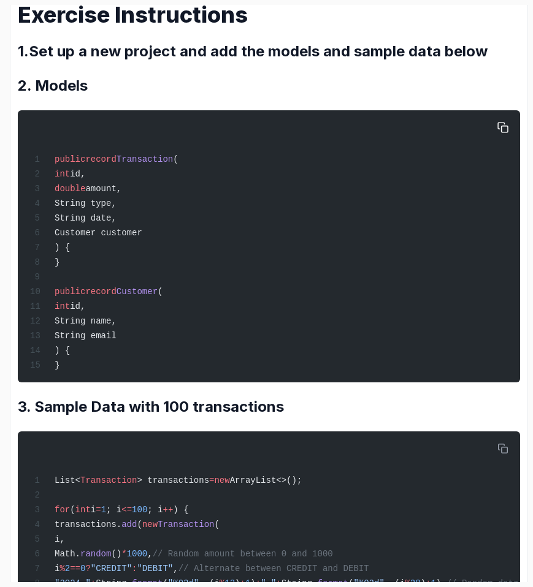
click at [52, 157] on span "public record Transaction (" at bounding box center [104, 159] width 148 height 10
drag, startPoint x: 69, startPoint y: 173, endPoint x: 237, endPoint y: 238, distance: 179.5
click at [237, 238] on div "public record Transaction ( int id, double amount, String type, String date, Cu…" at bounding box center [269, 246] width 482 height 257
copy code "int id, double amount, String type, String date, Customer customer"
click at [237, 238] on div "public record Transaction ( int id, double amount, String type, String date, Cu…" at bounding box center [269, 246] width 482 height 257
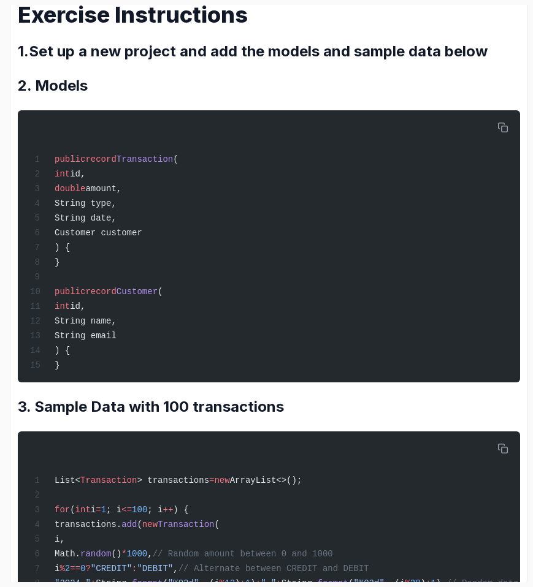
scroll to position [410, 0]
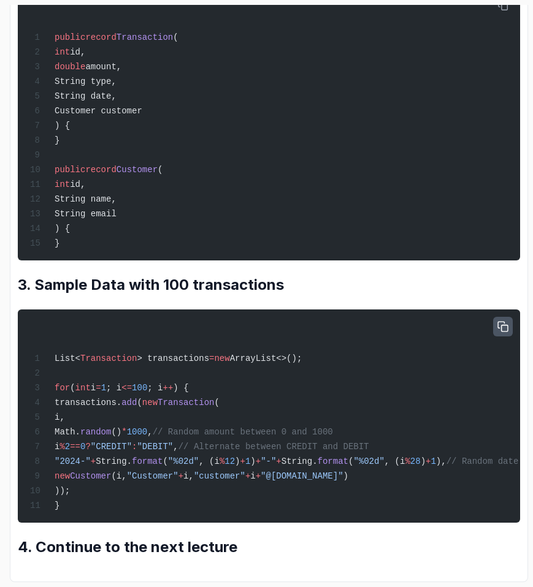
click at [508, 319] on button "button" at bounding box center [503, 327] width 20 height 20
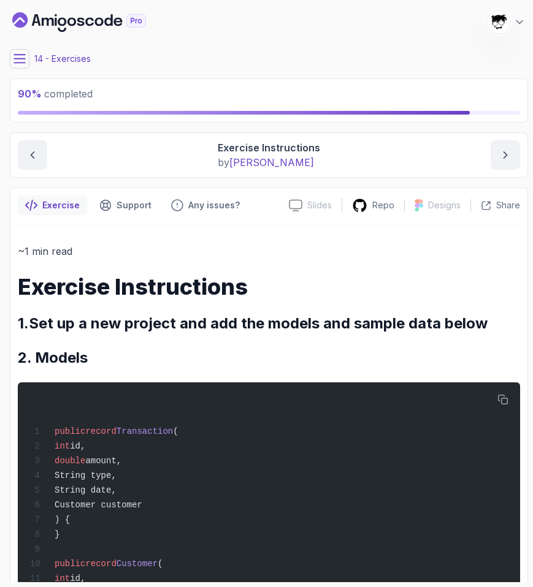
click at [18, 64] on icon at bounding box center [19, 59] width 12 height 12
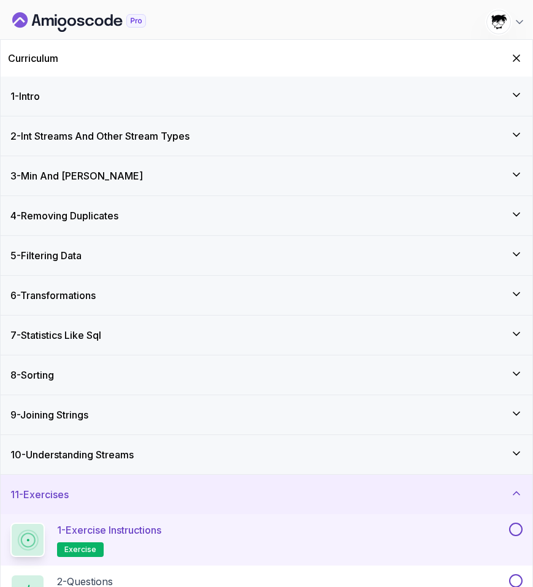
scroll to position [83, 0]
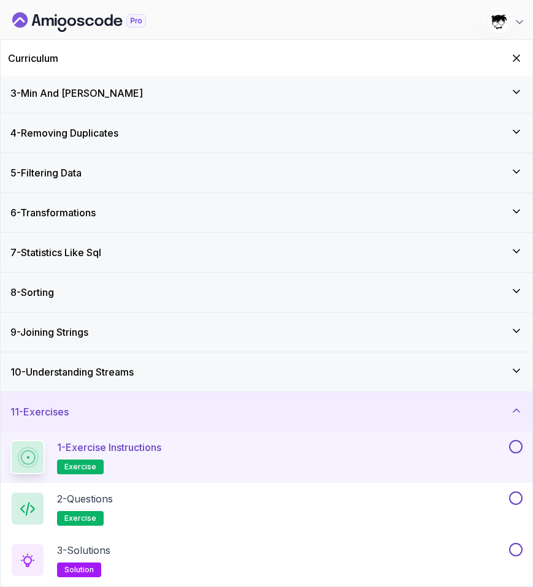
click at [517, 447] on button at bounding box center [515, 446] width 13 height 13
click at [359, 501] on div "2 - Questions exercise" at bounding box center [258, 509] width 496 height 34
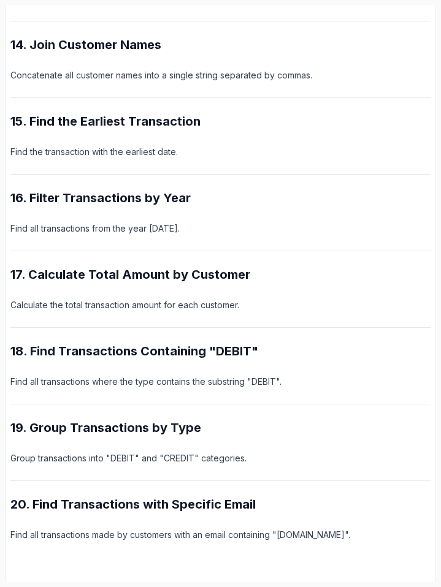
scroll to position [1272, 0]
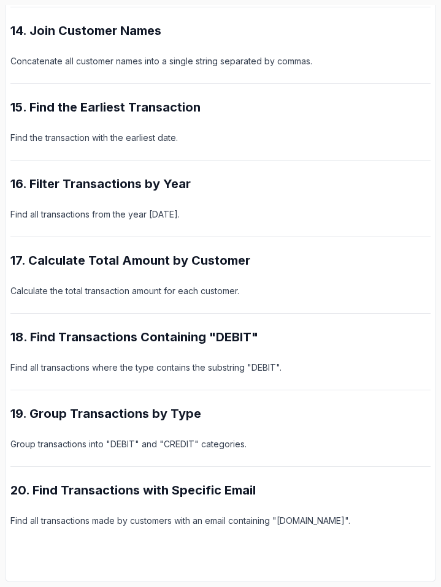
click at [51, 189] on h2 "16. Filter Transactions by Year" at bounding box center [220, 183] width 420 height 17
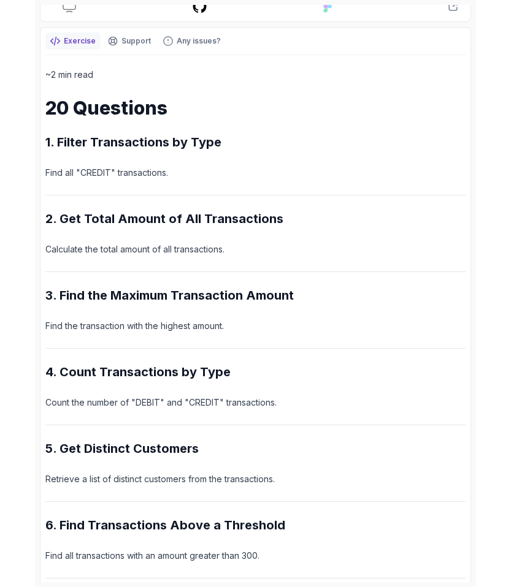
scroll to position [0, 0]
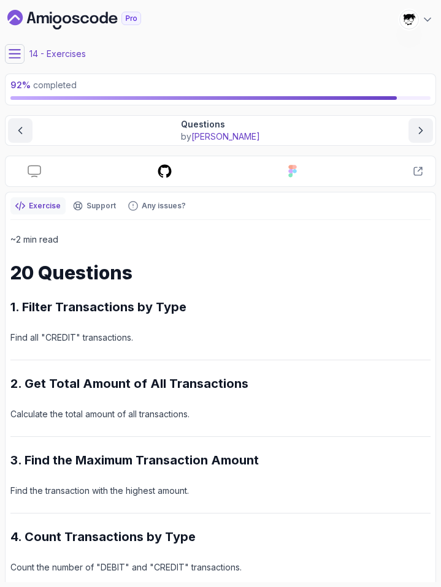
click at [9, 53] on icon at bounding box center [15, 54] width 12 height 12
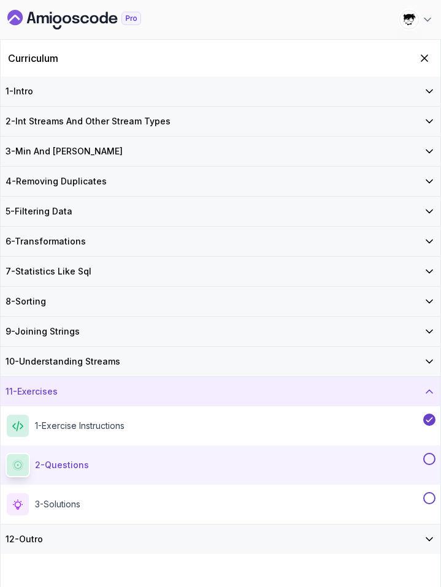
click at [431, 461] on button at bounding box center [429, 459] width 12 height 12
click at [387, 498] on div "3 - Solutions solution" at bounding box center [213, 504] width 415 height 25
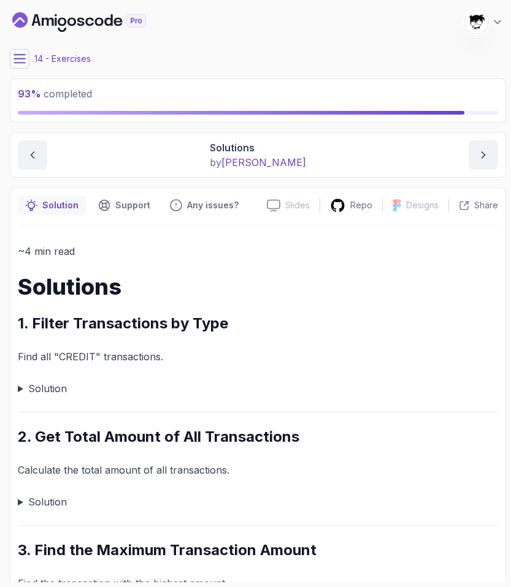
click at [37, 385] on summary "Solution" at bounding box center [258, 388] width 480 height 17
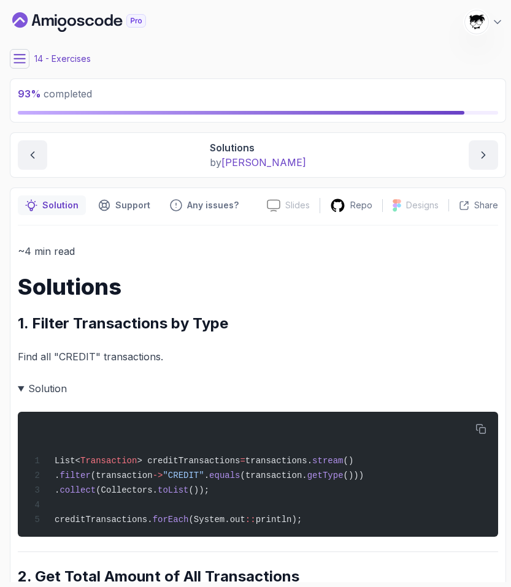
click at [53, 384] on summary "Solution" at bounding box center [258, 388] width 480 height 17
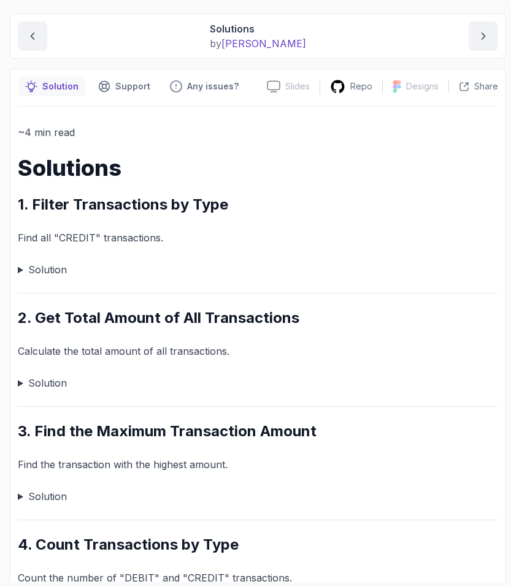
click at [37, 384] on summary "Solution" at bounding box center [258, 382] width 480 height 17
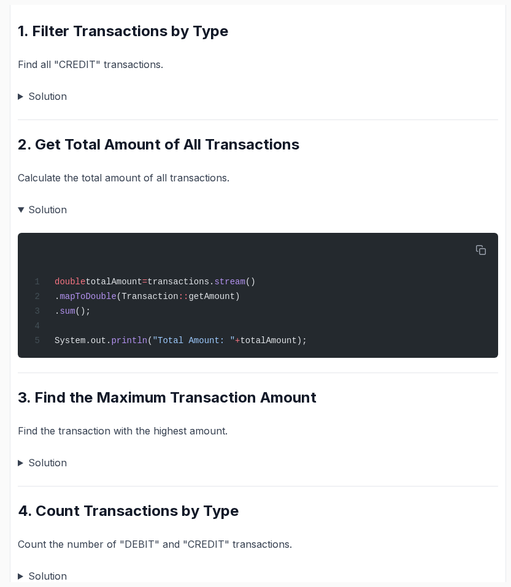
scroll to position [291, 0]
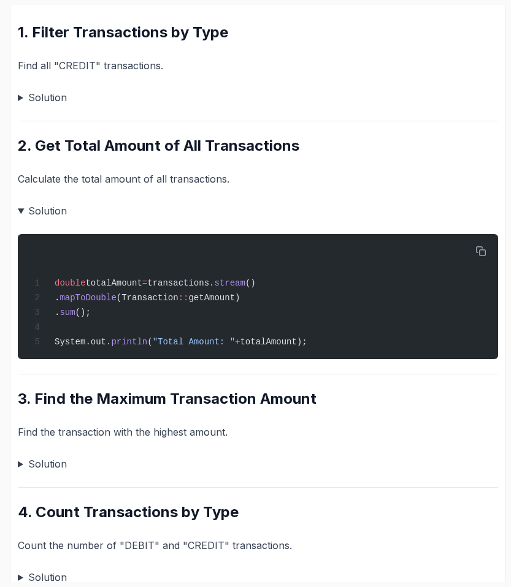
click at [37, 463] on summary "Solution" at bounding box center [258, 463] width 480 height 17
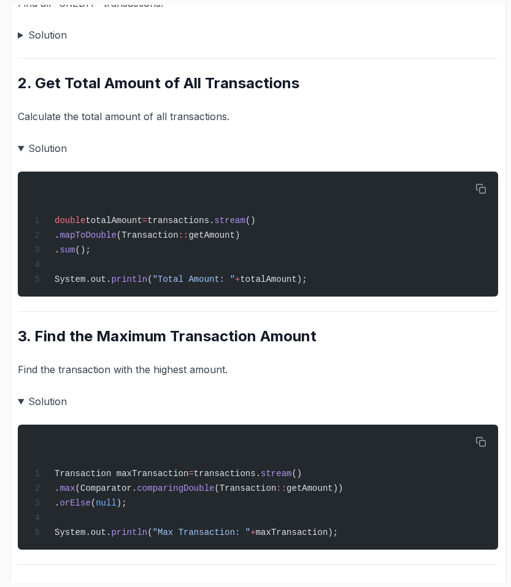
scroll to position [353, 0]
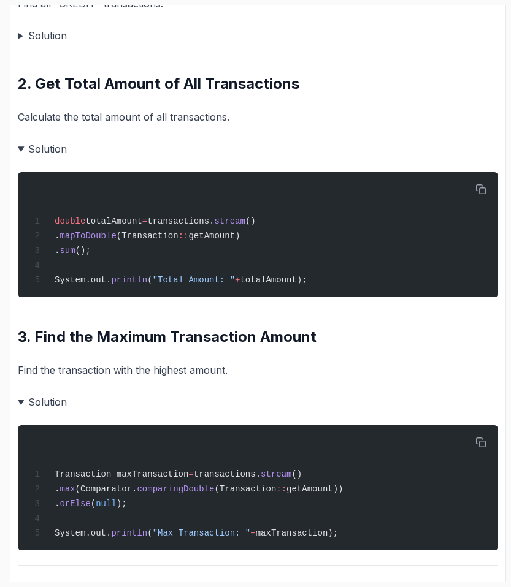
click at [47, 146] on summary "Solution" at bounding box center [258, 148] width 480 height 17
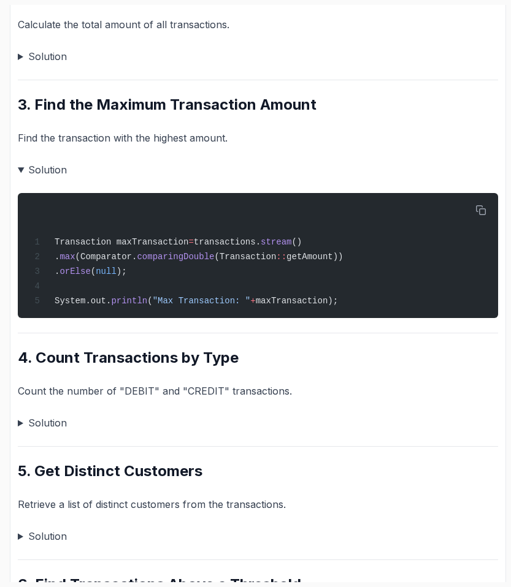
scroll to position [448, 0]
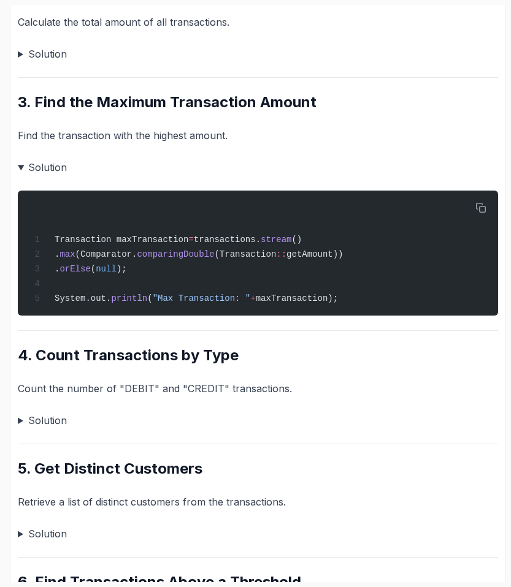
click at [37, 171] on summary "Solution" at bounding box center [258, 167] width 480 height 17
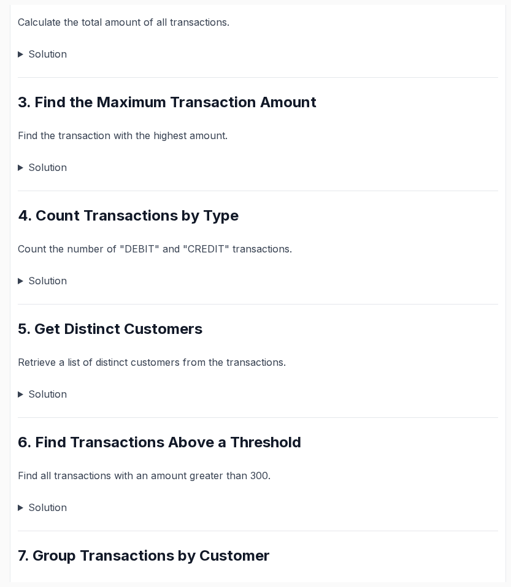
click at [26, 279] on summary "Solution" at bounding box center [258, 280] width 480 height 17
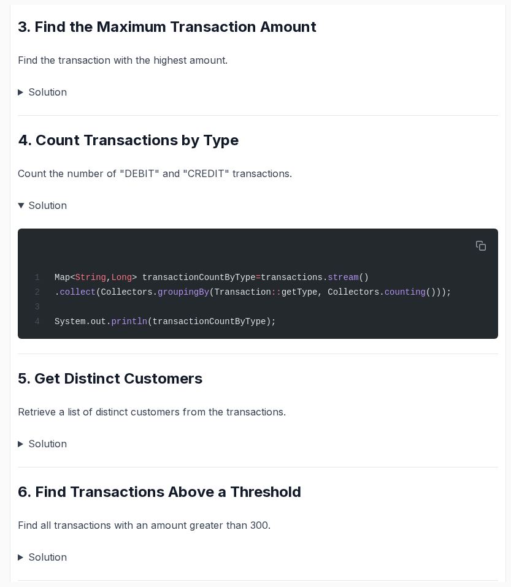
scroll to position [555, 0]
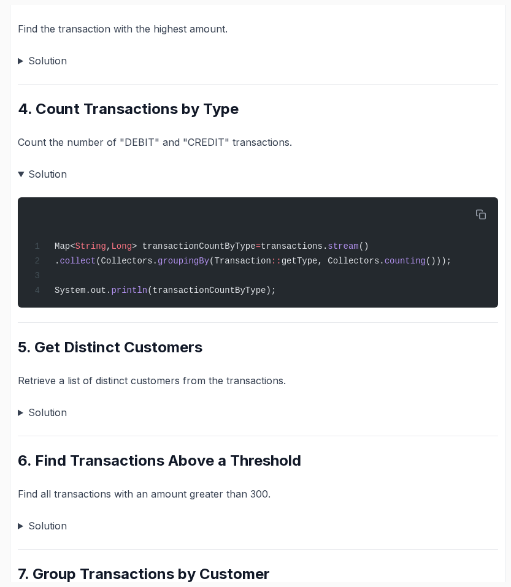
click at [19, 417] on summary "Solution" at bounding box center [258, 412] width 480 height 17
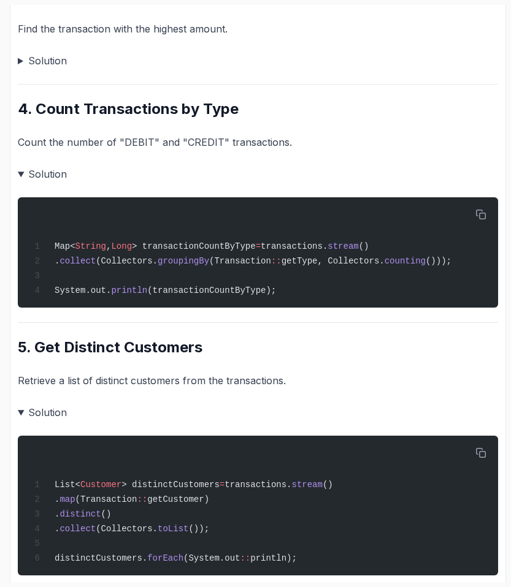
click at [21, 170] on summary "Solution" at bounding box center [258, 173] width 480 height 17
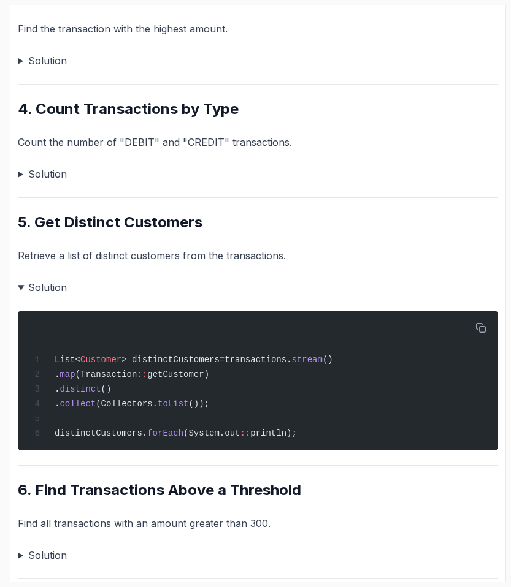
scroll to position [729, 0]
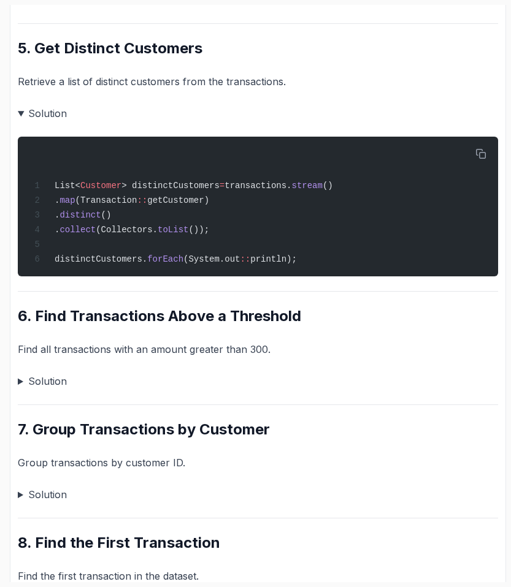
click at [49, 124] on details "Solution List< Customer > distinctCustomers = transactions. stream () . map (Tr…" at bounding box center [258, 191] width 480 height 172
click at [45, 109] on summary "Solution" at bounding box center [258, 113] width 480 height 17
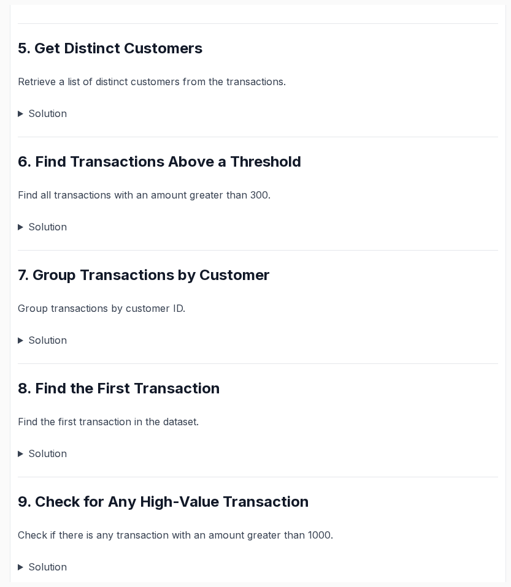
click at [41, 220] on summary "Solution" at bounding box center [258, 226] width 480 height 17
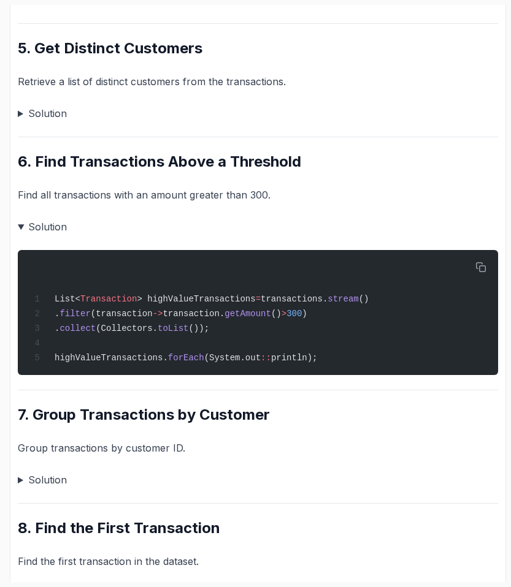
click at [44, 219] on summary "Solution" at bounding box center [258, 226] width 480 height 17
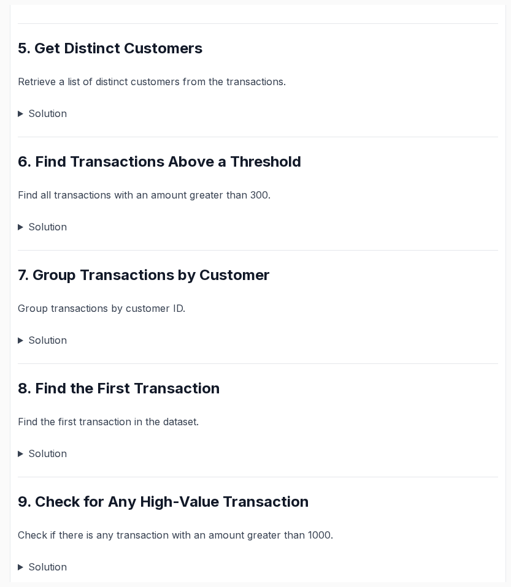
click at [50, 341] on summary "Solution" at bounding box center [258, 340] width 480 height 17
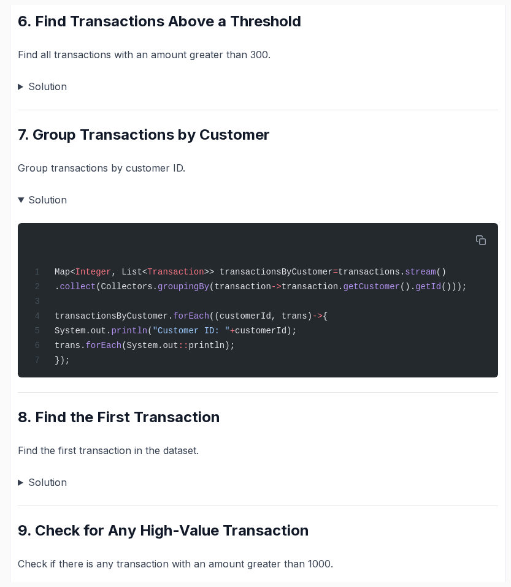
scroll to position [962, 0]
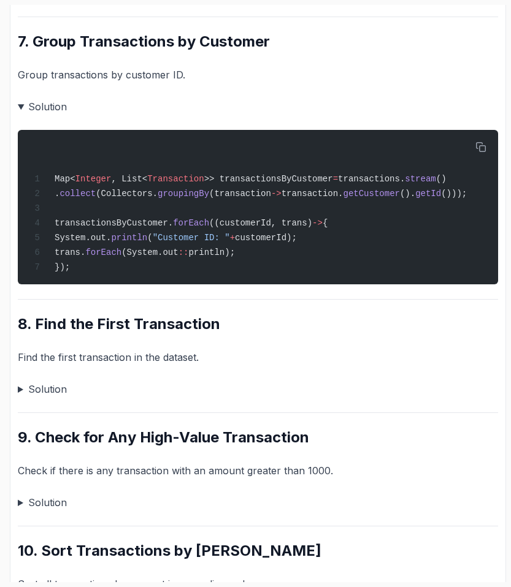
click at [37, 395] on summary "Solution" at bounding box center [258, 389] width 480 height 17
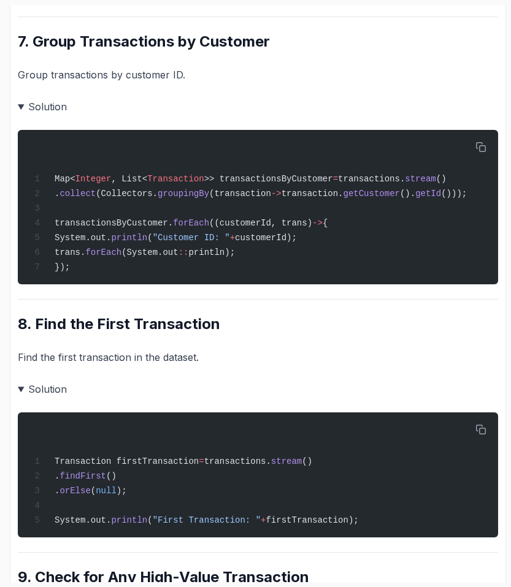
click at [37, 109] on summary "Solution" at bounding box center [258, 106] width 480 height 17
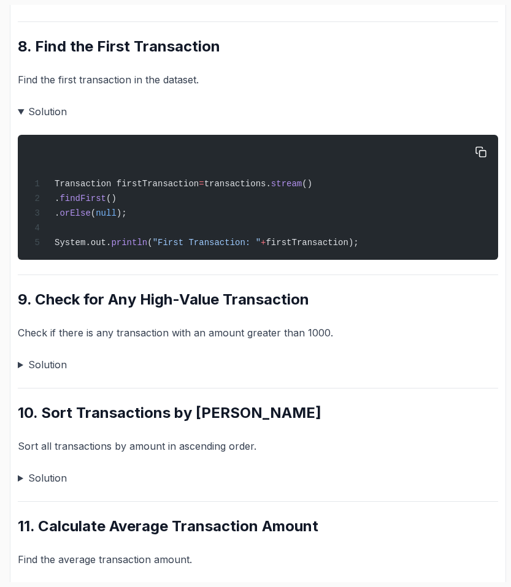
scroll to position [1090, 0]
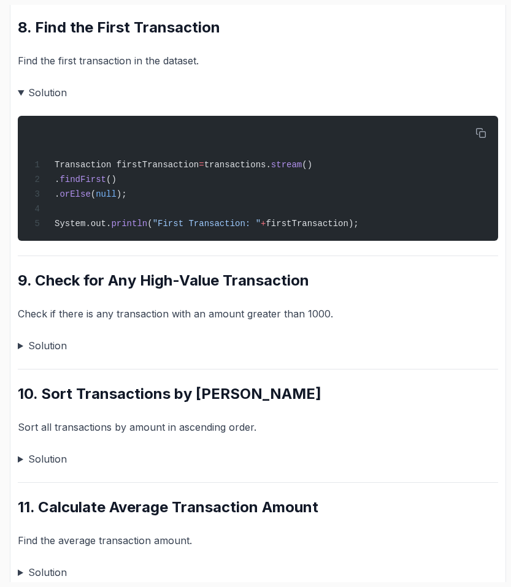
click at [45, 349] on summary "Solution" at bounding box center [258, 345] width 480 height 17
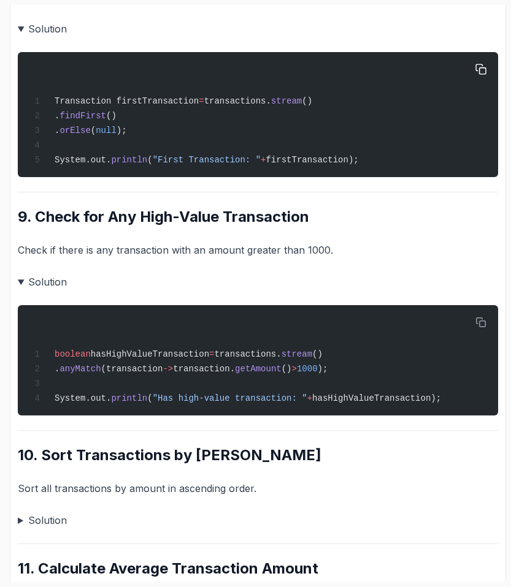
scroll to position [1154, 0]
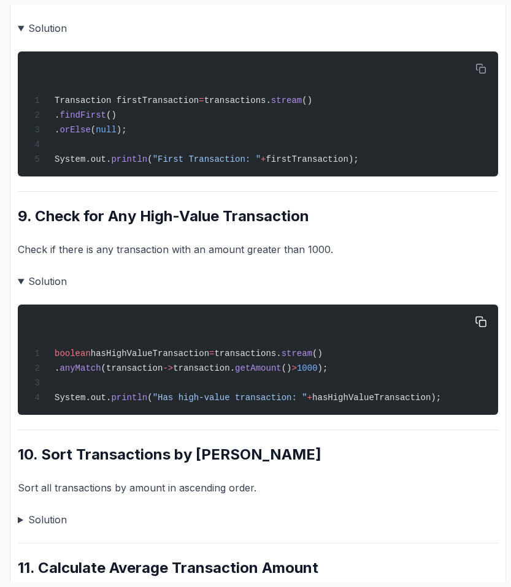
click at [85, 397] on div "boolean hasHighValueTransaction = transactions. stream () . anyMatch (transacti…" at bounding box center [258, 360] width 460 height 96
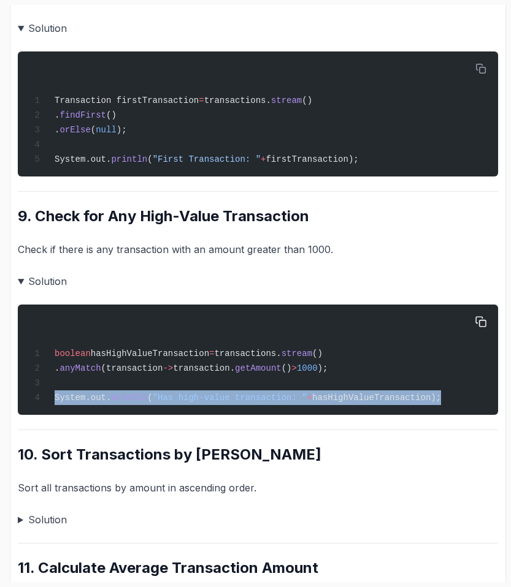
click at [85, 397] on div "boolean hasHighValueTransaction = transactions. stream () . anyMatch (transacti…" at bounding box center [258, 360] width 460 height 96
copy span "System.out. println ( "Has high-value transaction: " + hasHighValueTransaction);"
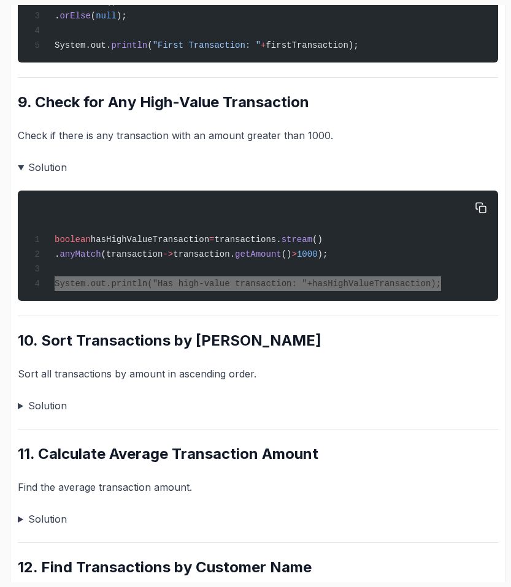
scroll to position [1270, 0]
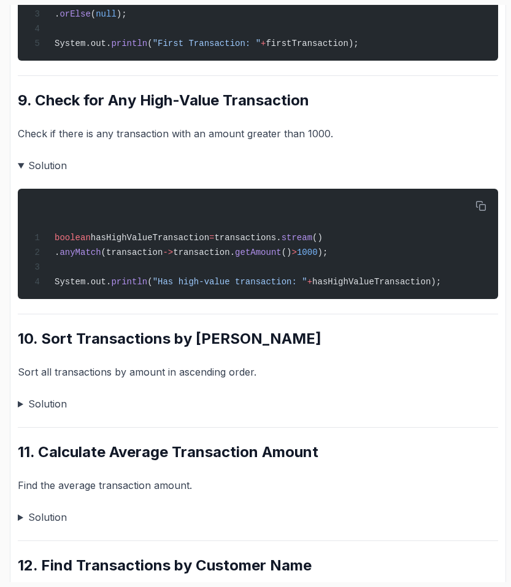
click at [37, 410] on summary "Solution" at bounding box center [258, 403] width 480 height 17
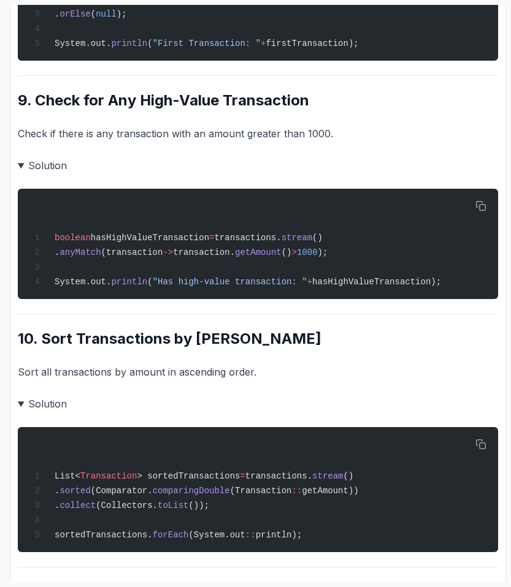
scroll to position [1511, 0]
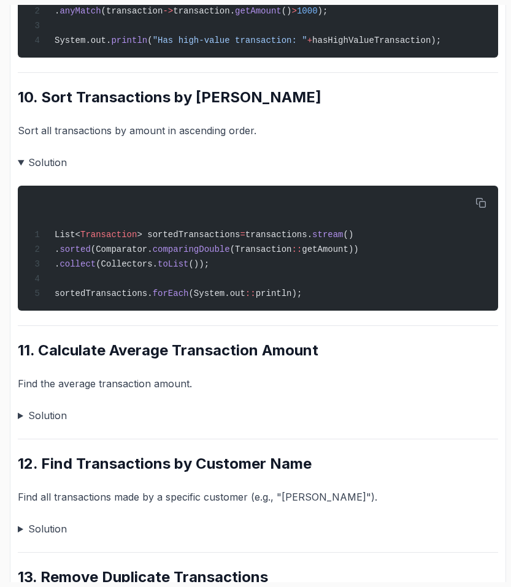
click at [37, 424] on summary "Solution" at bounding box center [258, 415] width 480 height 17
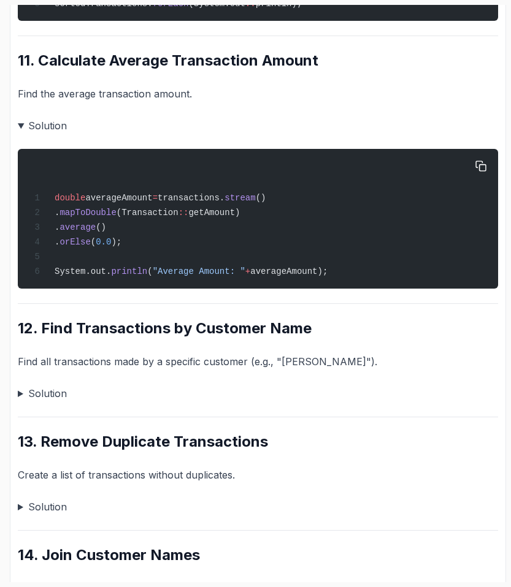
scroll to position [1925, 0]
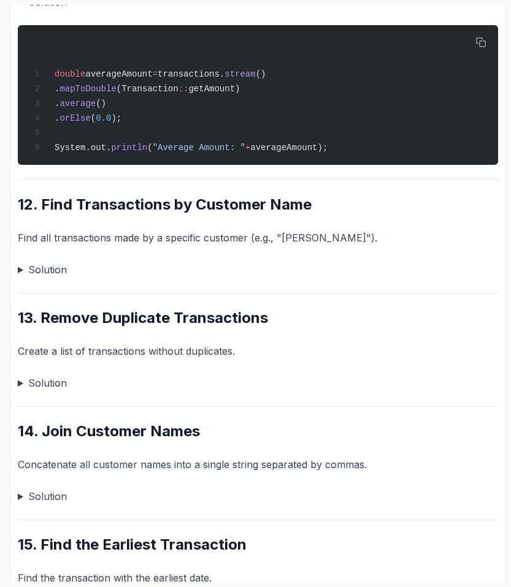
click at [31, 278] on summary "Solution" at bounding box center [258, 269] width 480 height 17
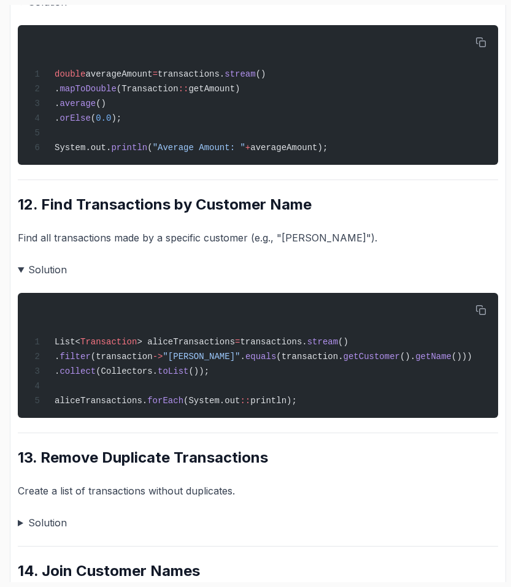
scroll to position [2145, 0]
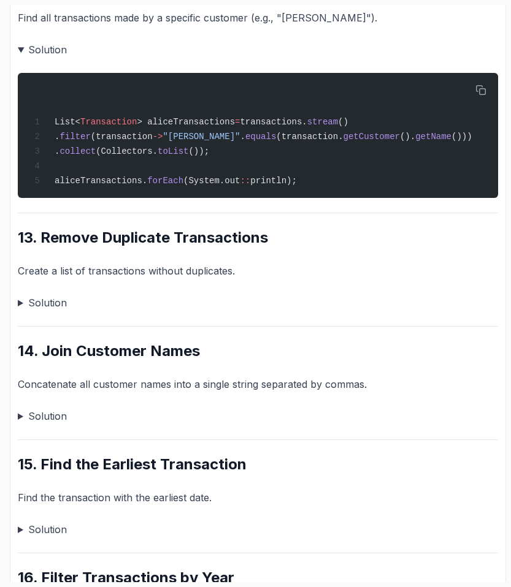
click at [48, 311] on summary "Solution" at bounding box center [258, 302] width 480 height 17
click at [29, 311] on summary "Solution" at bounding box center [258, 302] width 480 height 17
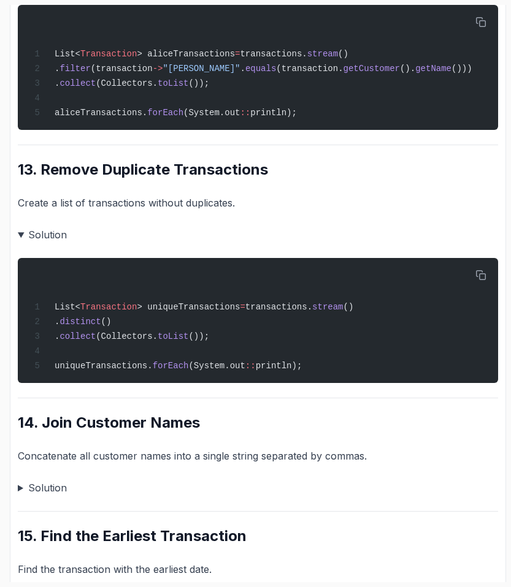
scroll to position [2244, 0]
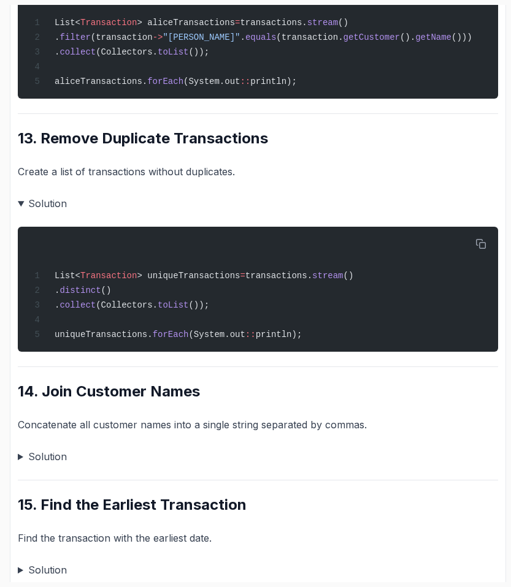
click at [25, 465] on summary "Solution" at bounding box center [258, 456] width 480 height 17
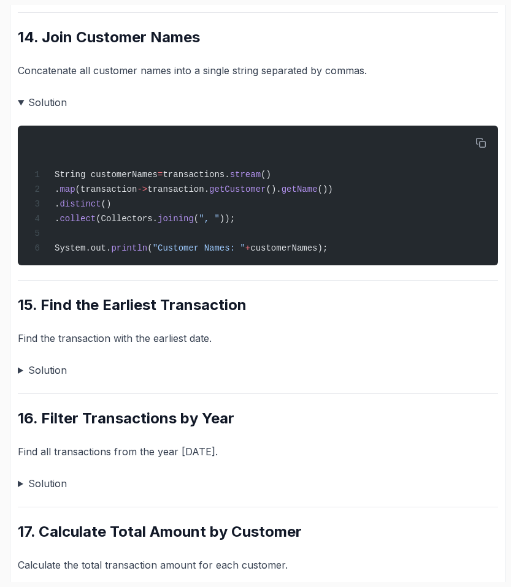
scroll to position [2602, 0]
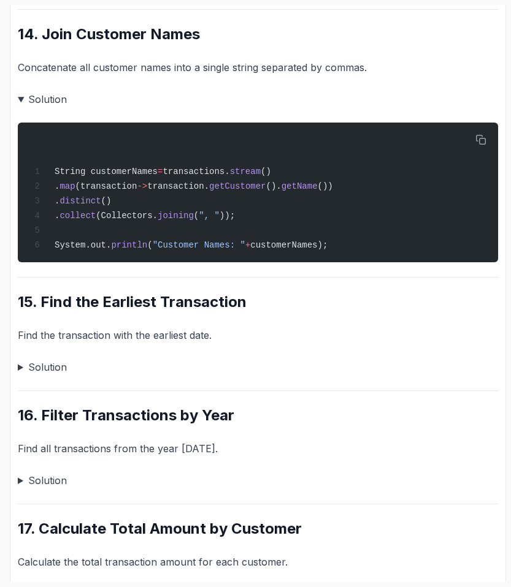
click at [20, 376] on summary "Solution" at bounding box center [258, 367] width 480 height 17
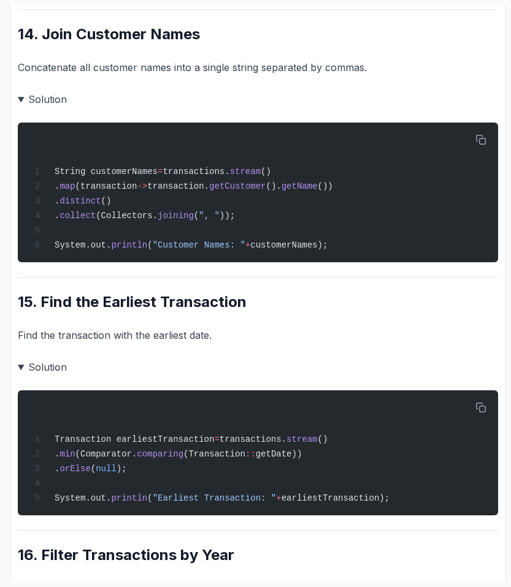
scroll to position [2783, 0]
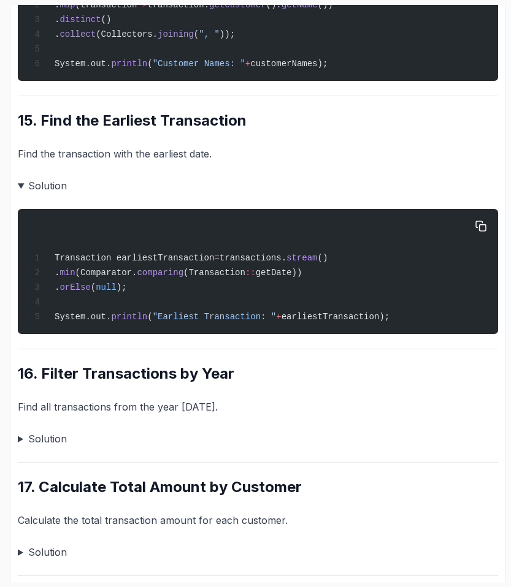
click at [184, 327] on div "Transaction earliestTransaction = transactions. stream () . min (Comparator. co…" at bounding box center [258, 271] width 460 height 110
click at [180, 322] on span ""Earliest Transaction: "" at bounding box center [215, 317] width 124 height 10
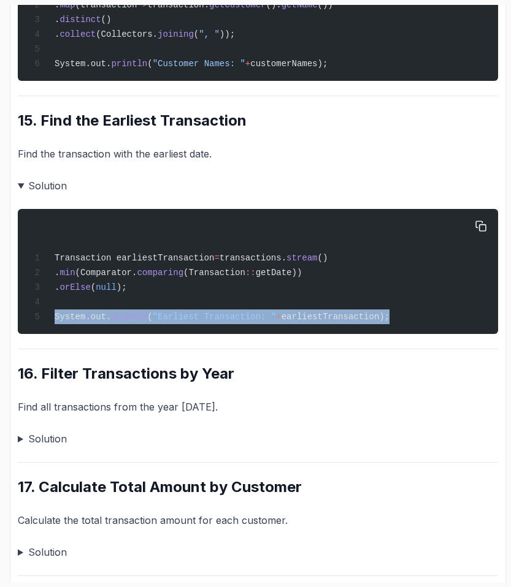
click at [180, 322] on span ""Earliest Transaction: "" at bounding box center [215, 317] width 124 height 10
copy span "System.out. println ( "Earliest Transaction: " + earliestTransaction);"
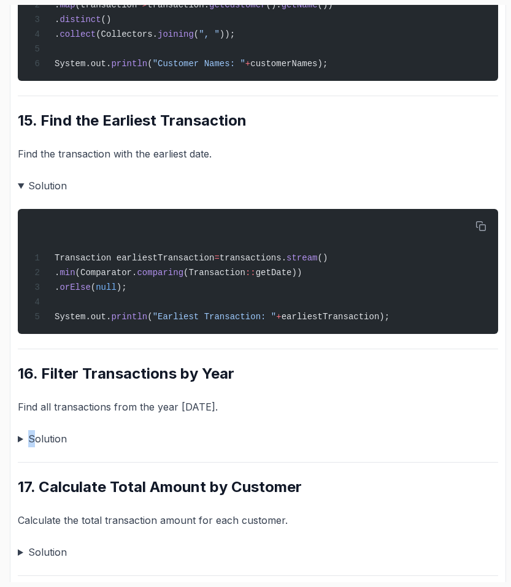
click at [29, 447] on summary "Solution" at bounding box center [258, 438] width 480 height 17
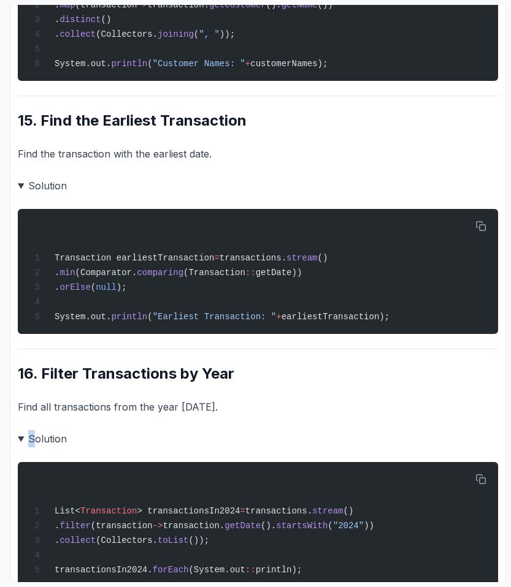
scroll to position [3062, 0]
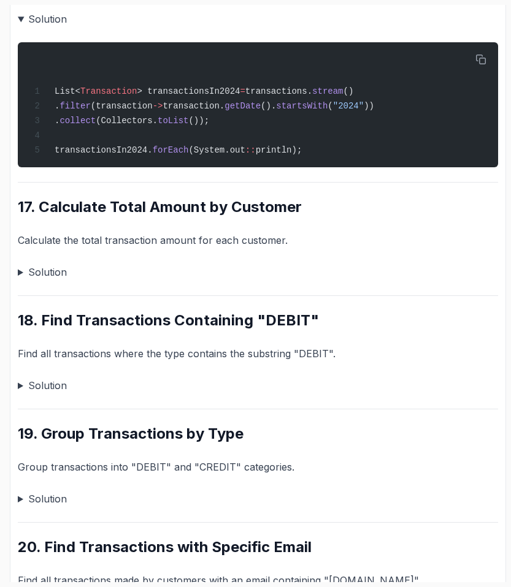
click at [23, 281] on summary "Solution" at bounding box center [258, 272] width 480 height 17
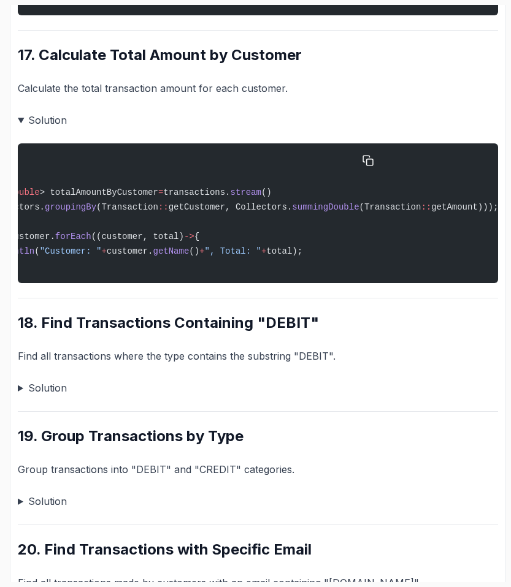
scroll to position [0, 135]
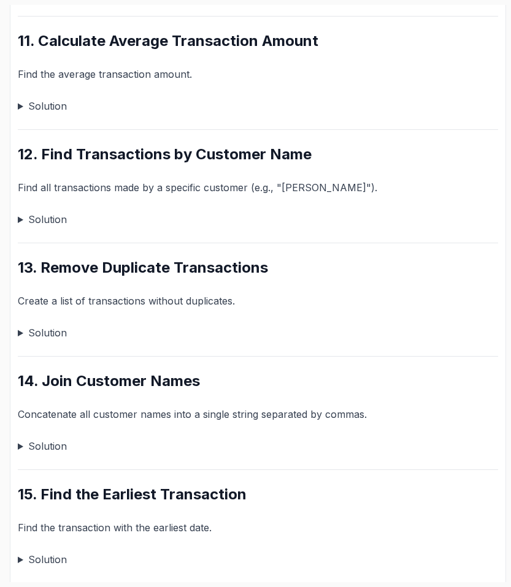
scroll to position [1994, 0]
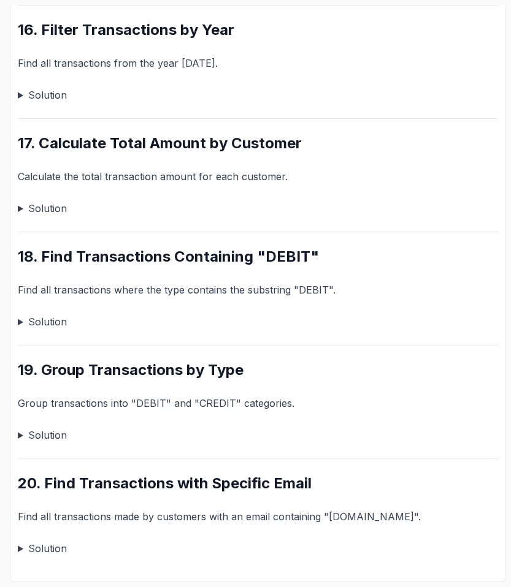
click at [53, 211] on summary "Solution" at bounding box center [258, 208] width 480 height 17
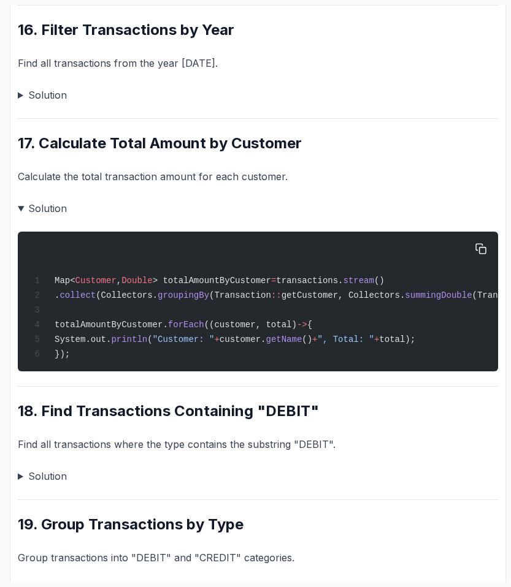
scroll to position [2005, 0]
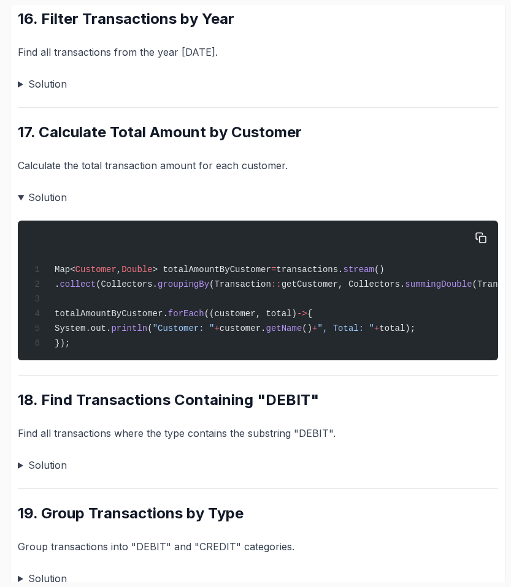
click at [179, 322] on div "Map< Customer , Double > totalAmountByCustomer = transactions. stream () . coll…" at bounding box center [258, 290] width 460 height 125
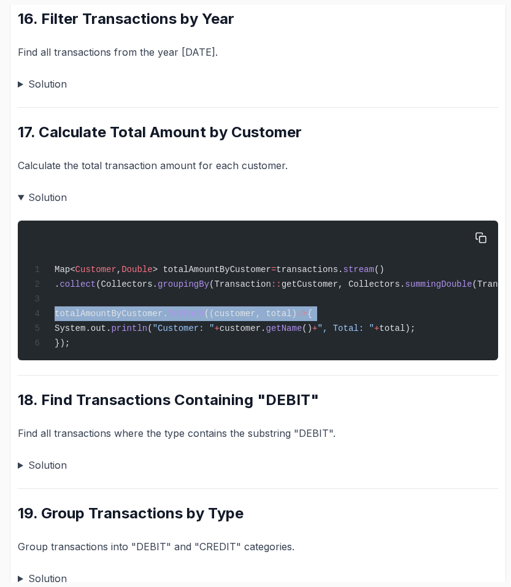
click at [179, 322] on div "Map< Customer , Double > totalAmountByCustomer = transactions. stream () . coll…" at bounding box center [258, 290] width 460 height 125
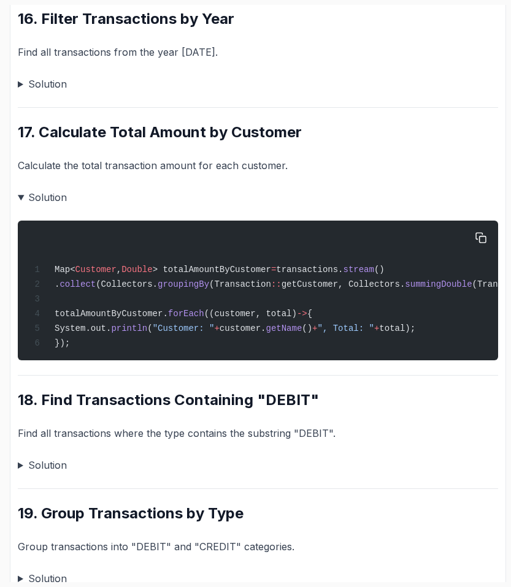
click at [178, 326] on span ""Customer: "" at bounding box center [184, 329] width 62 height 10
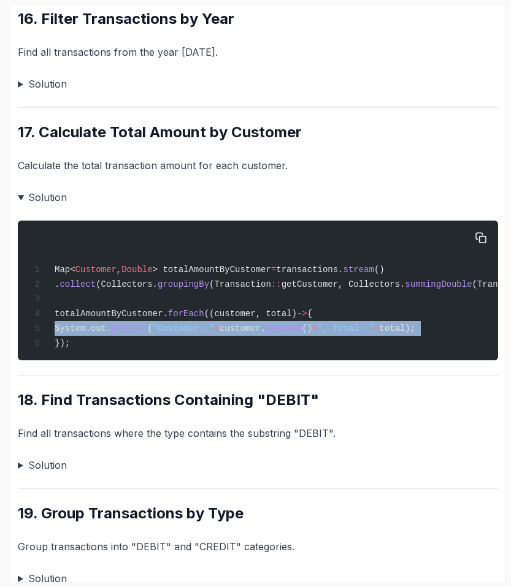
click at [178, 326] on span ""Customer: "" at bounding box center [184, 329] width 62 height 10
copy code "System.out. println ( "Customer: " + customer. getName () + ", Total: " + total…"
click at [178, 326] on span ""Customer: "" at bounding box center [184, 329] width 62 height 10
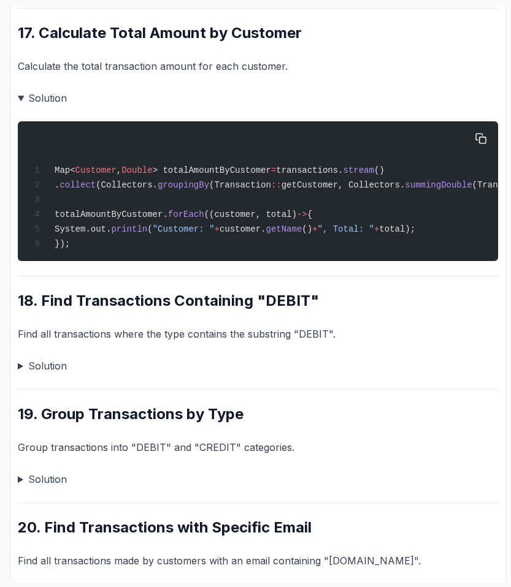
scroll to position [2152, 0]
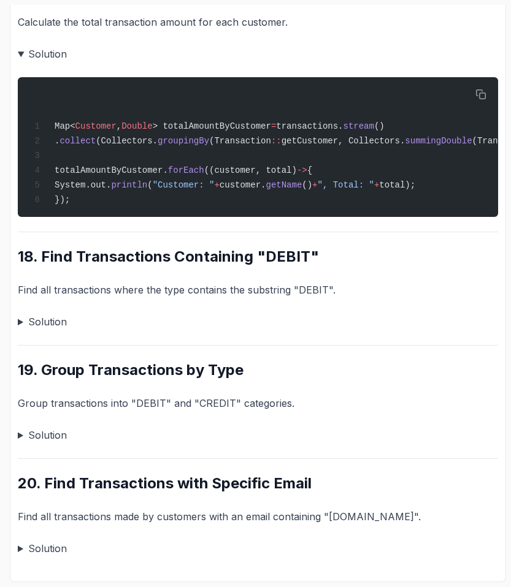
click at [45, 321] on summary "Solution" at bounding box center [258, 321] width 480 height 17
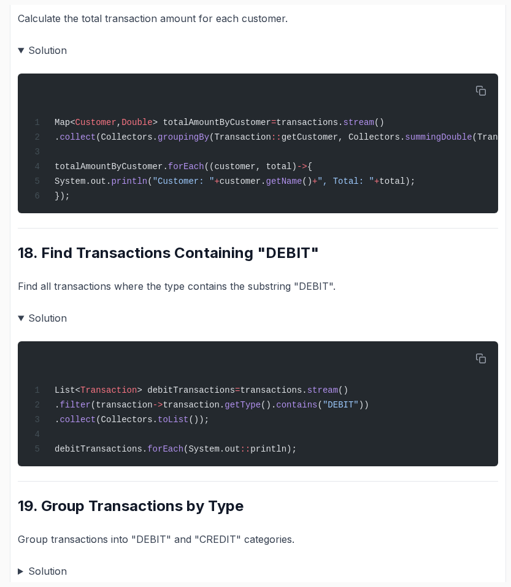
scroll to position [2295, 0]
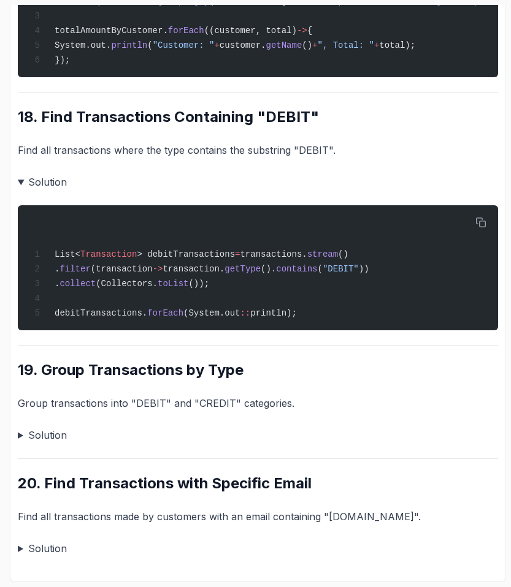
click at [34, 433] on summary "Solution" at bounding box center [258, 435] width 480 height 17
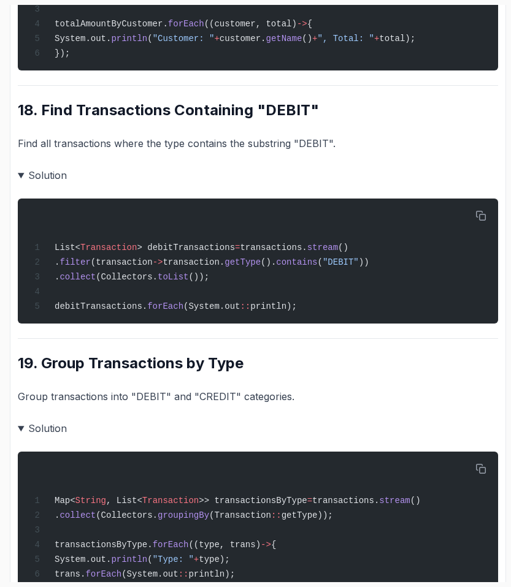
scroll to position [2469, 0]
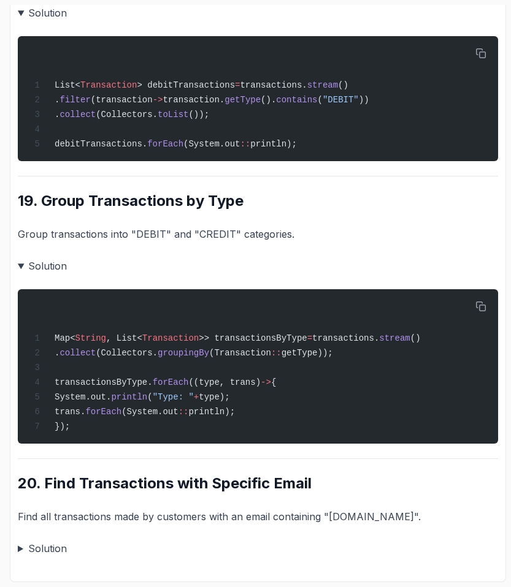
click at [38, 550] on summary "Solution" at bounding box center [258, 548] width 480 height 17
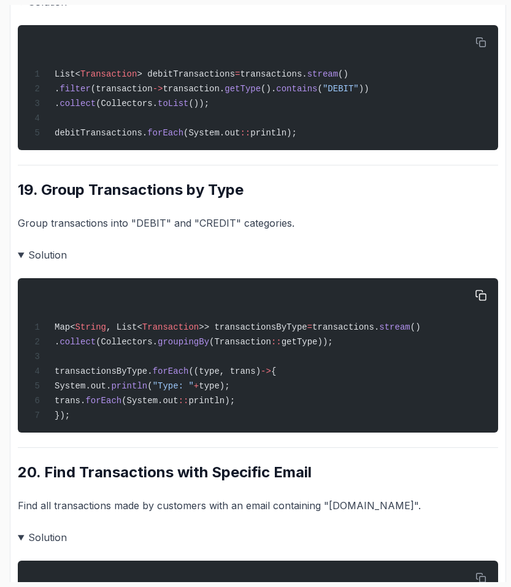
scroll to position [2626, 0]
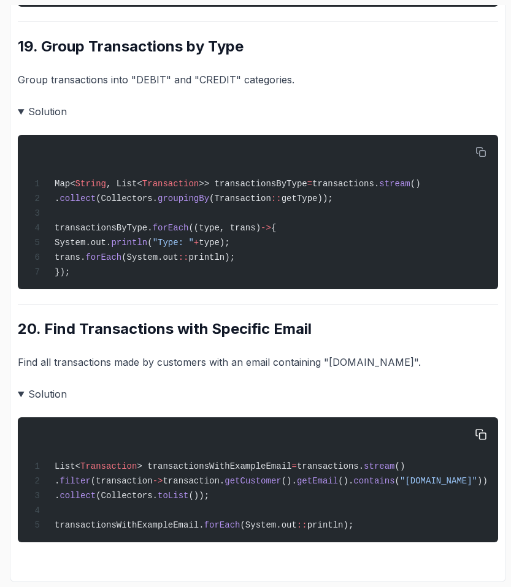
click at [202, 466] on span "> transactionsWithExampleEmail" at bounding box center [214, 466] width 154 height 10
copy span "transactionsWithExampleEmail"
click at [202, 466] on span "> transactionsWithExampleEmail" at bounding box center [214, 466] width 154 height 10
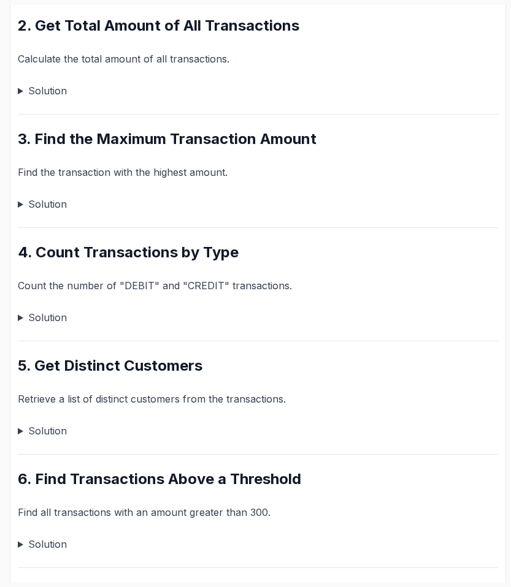
scroll to position [0, 0]
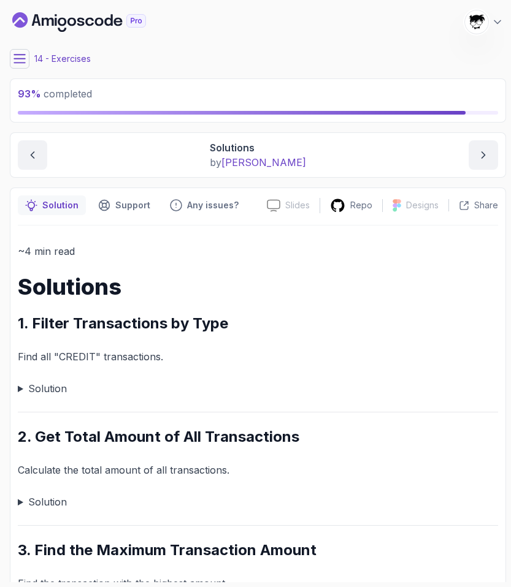
click at [25, 65] on button at bounding box center [20, 59] width 20 height 20
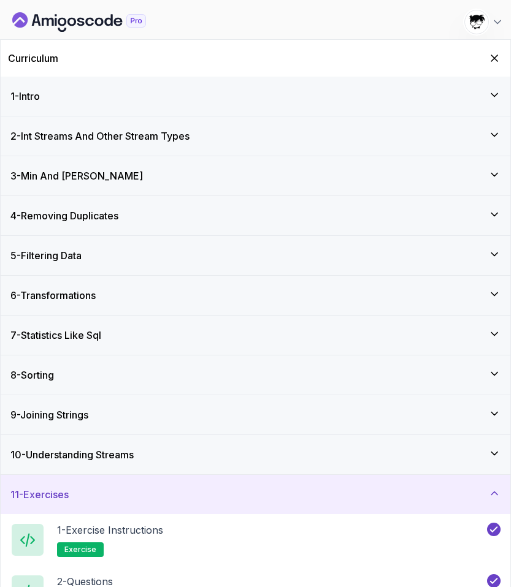
scroll to position [83, 0]
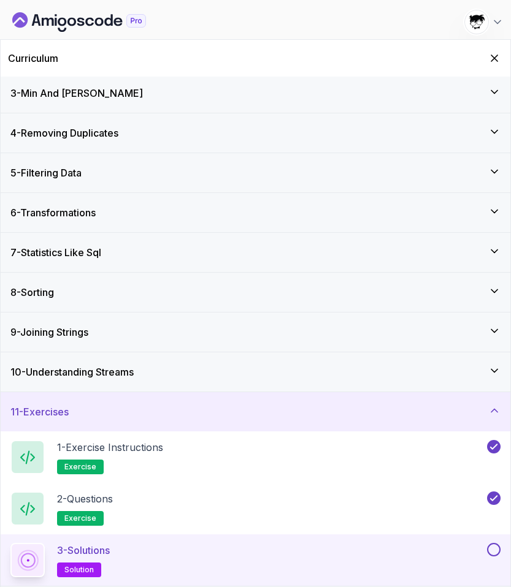
click at [492, 545] on button at bounding box center [493, 549] width 13 height 13
click at [383, 415] on div "11 - Exercises" at bounding box center [255, 411] width 490 height 15
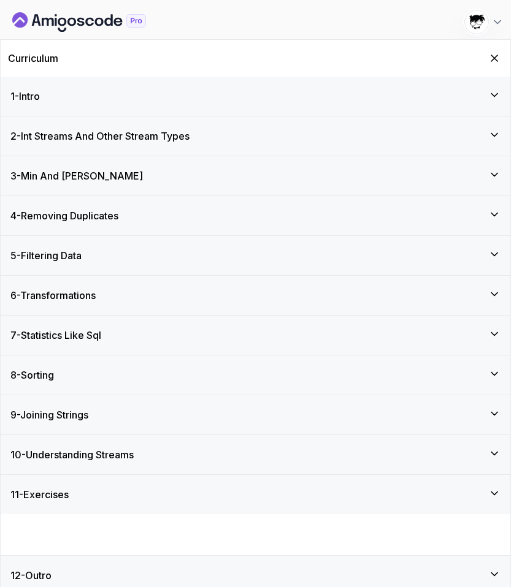
scroll to position [0, 0]
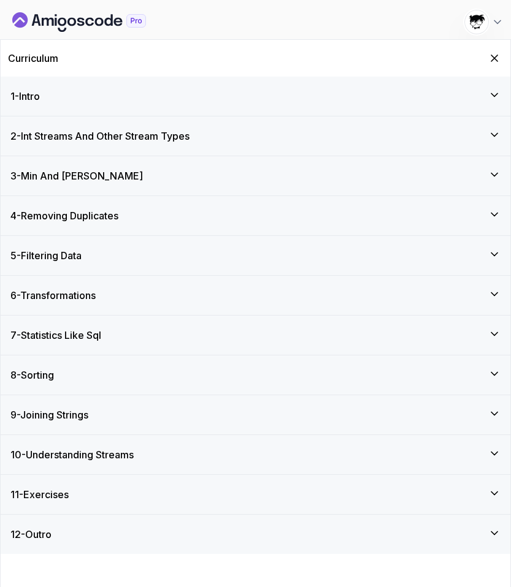
click at [165, 527] on div "12 - Outro" at bounding box center [255, 534] width 490 height 15
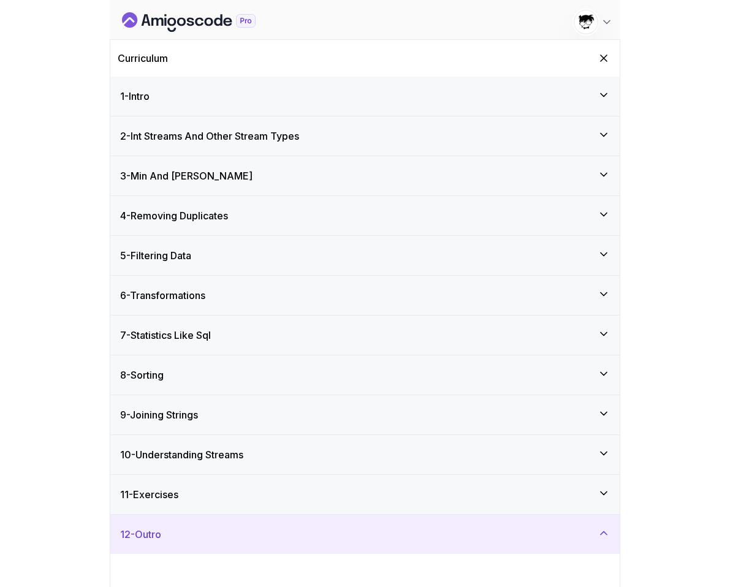
scroll to position [83, 0]
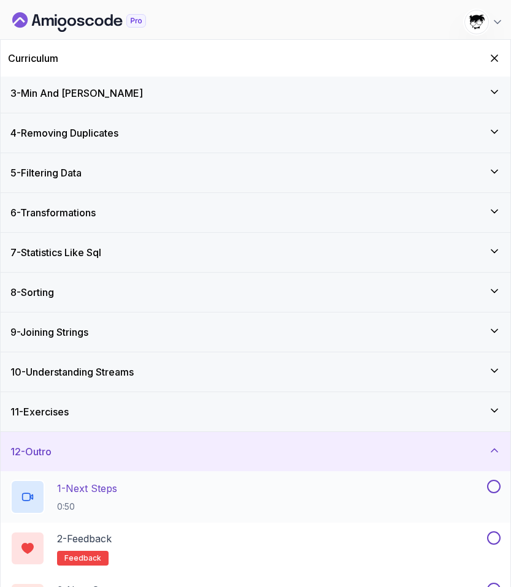
click at [138, 498] on div "1 - Next Steps 0:50" at bounding box center [247, 497] width 474 height 34
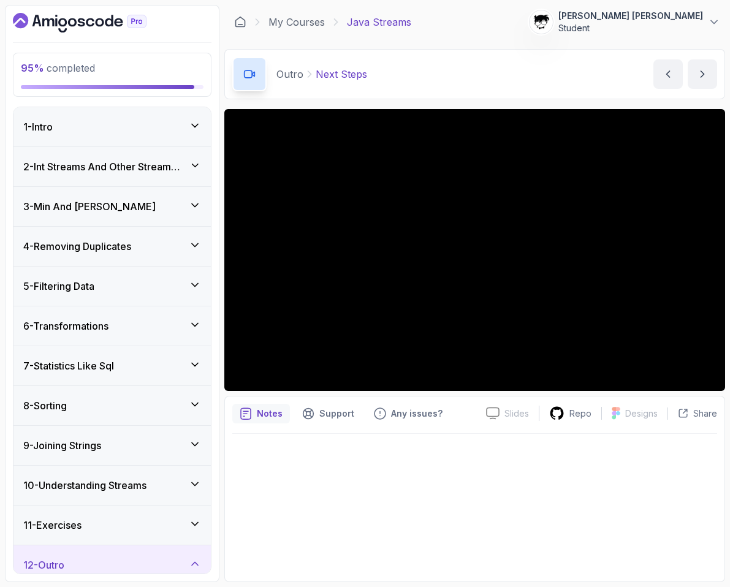
scroll to position [165, 0]
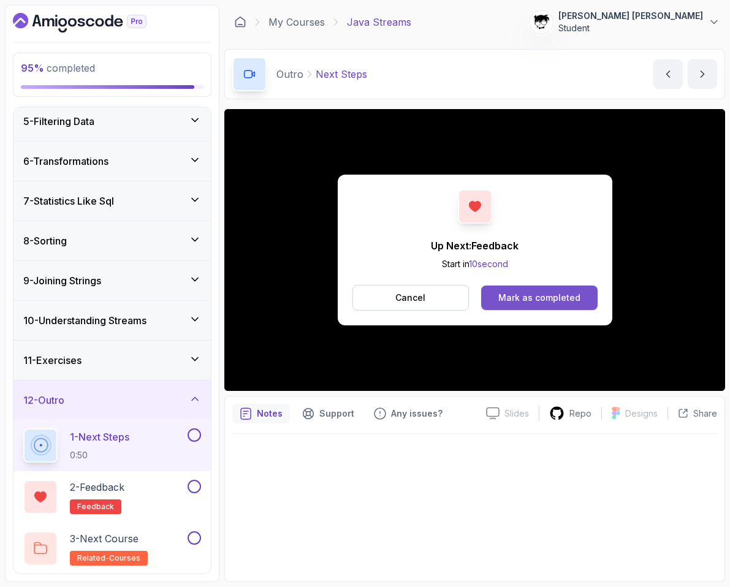
click at [515, 300] on div "Mark as completed" at bounding box center [539, 298] width 82 height 12
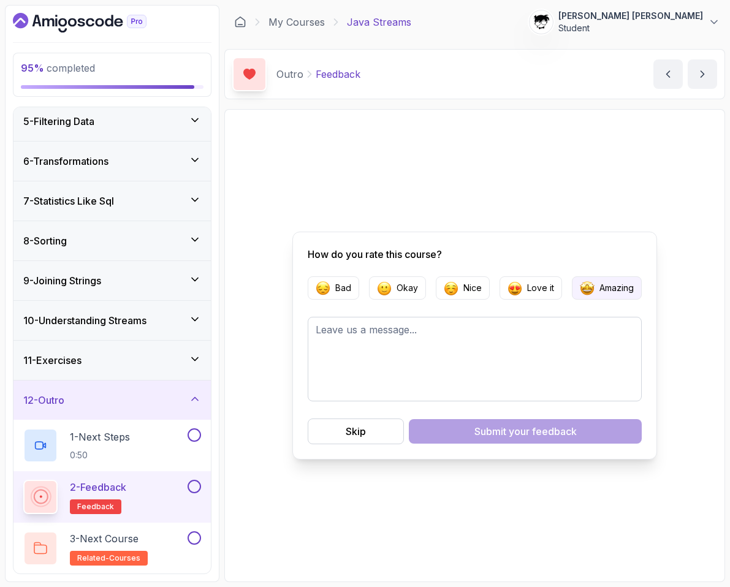
click at [525, 281] on button "Amazing" at bounding box center [607, 287] width 70 height 23
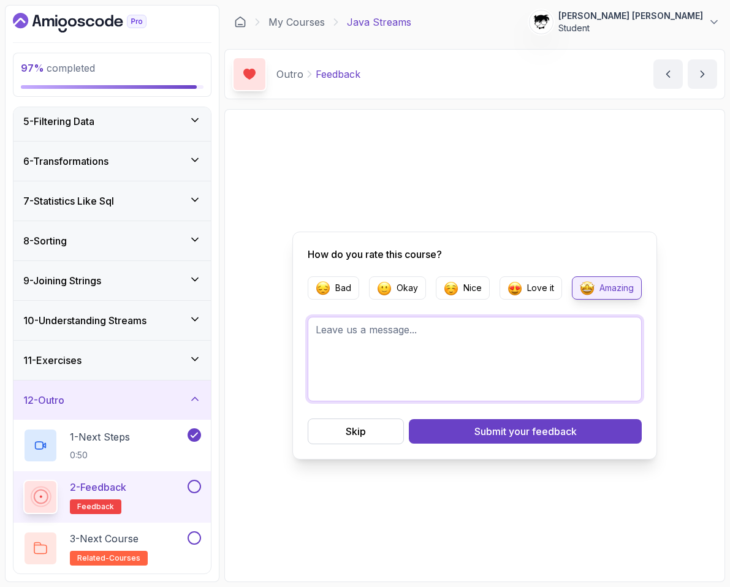
click at [525, 341] on textarea at bounding box center [475, 359] width 334 height 85
type textarea "The best Stream API course so far. Very powerful, and lots of amazing exercises."
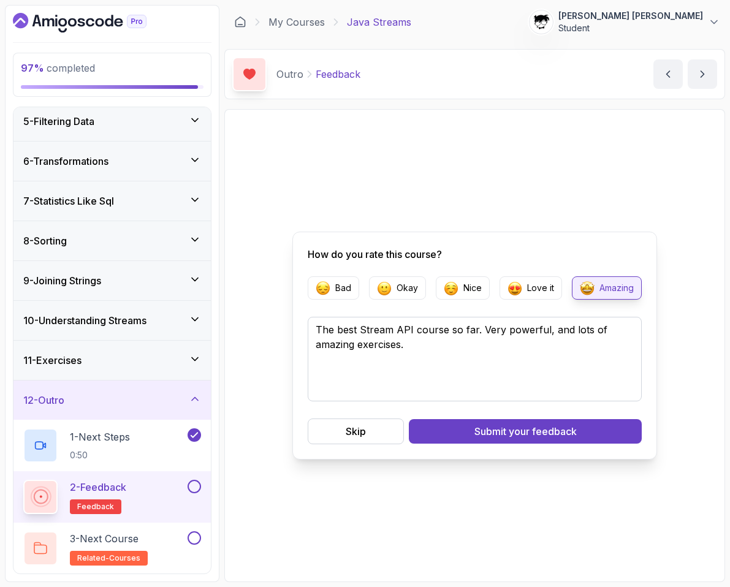
click at [525, 445] on div "How do you rate this course? Bad Okay Nice Love it Amazing The best Stream API …" at bounding box center [474, 346] width 365 height 228
click at [525, 435] on span "your feedback" at bounding box center [543, 431] width 68 height 15
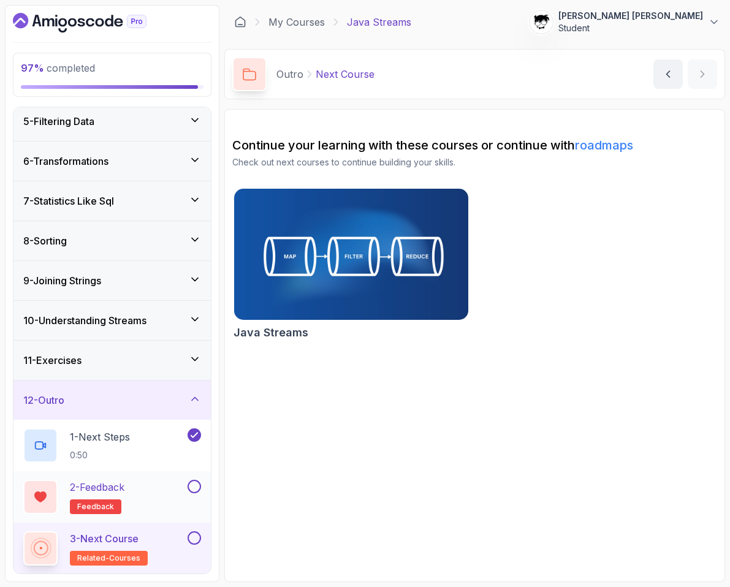
click at [192, 489] on button at bounding box center [194, 486] width 13 height 13
click at [199, 532] on button at bounding box center [194, 537] width 13 height 13
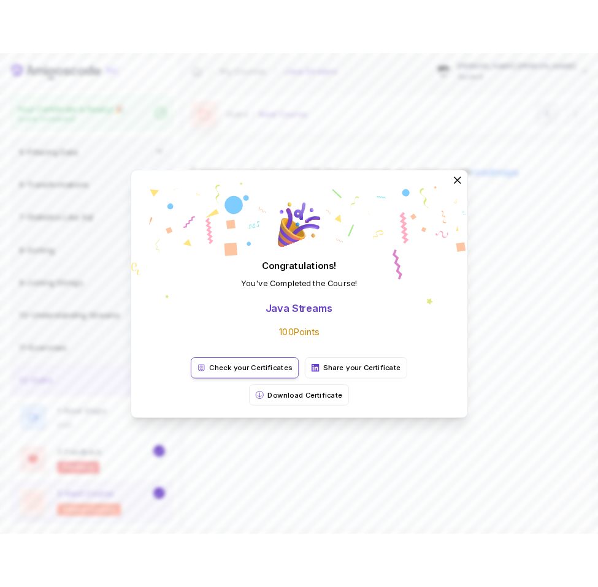
scroll to position [161, 0]
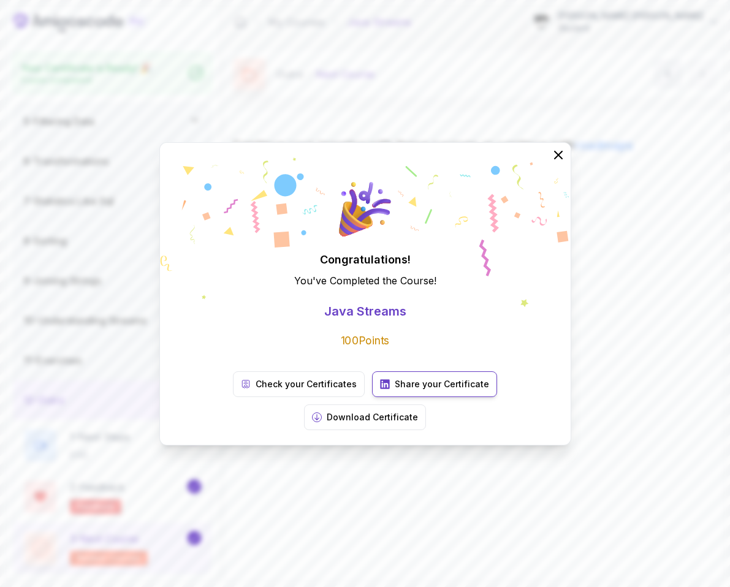
click at [380, 389] on icon at bounding box center [385, 384] width 10 height 10
click at [256, 390] on p "Check your Certificates" at bounding box center [306, 384] width 101 height 12
click at [276, 102] on div "Congratulations! You've Completed the Course ! Java Streams 100 Points Check yo…" at bounding box center [365, 293] width 730 height 587
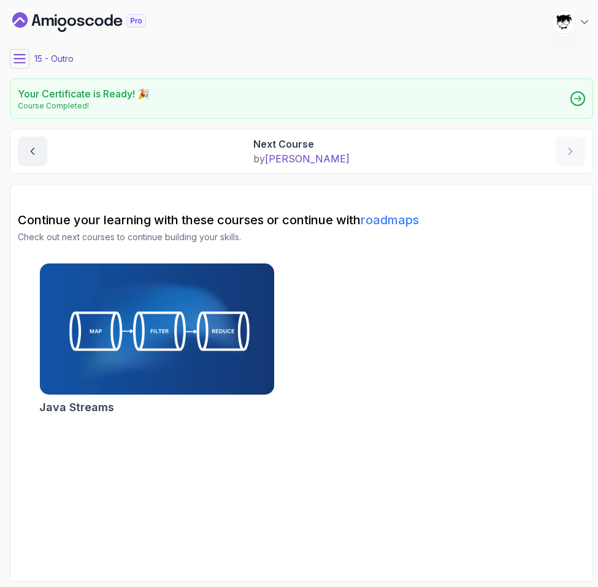
click at [15, 63] on icon at bounding box center [19, 59] width 11 height 8
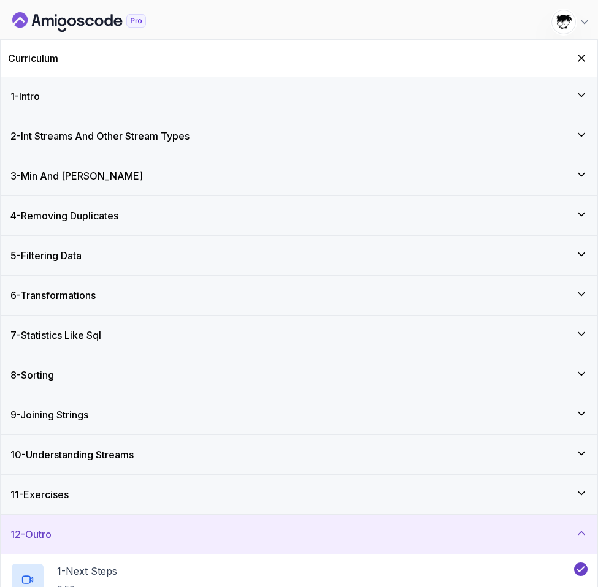
scroll to position [83, 0]
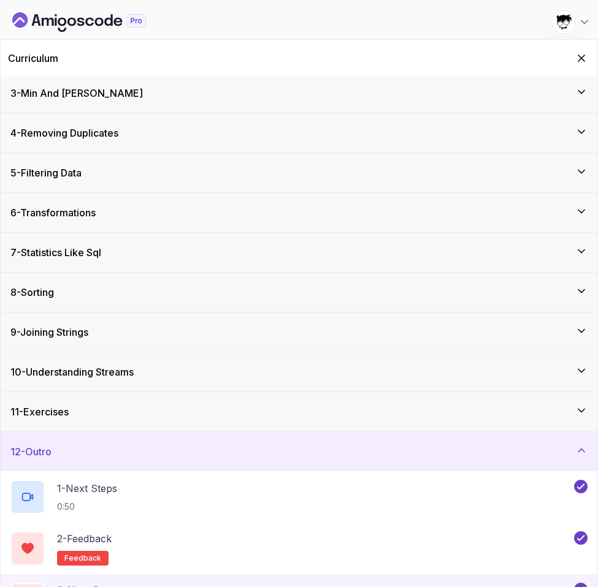
click at [177, 460] on div "12 - Outro" at bounding box center [299, 451] width 596 height 39
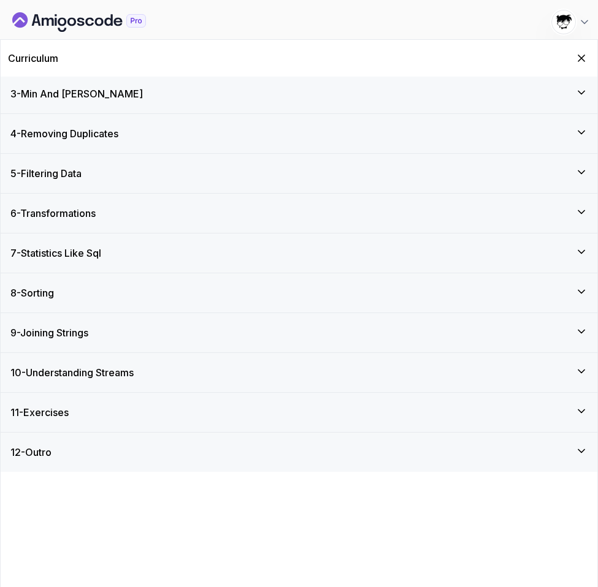
scroll to position [0, 0]
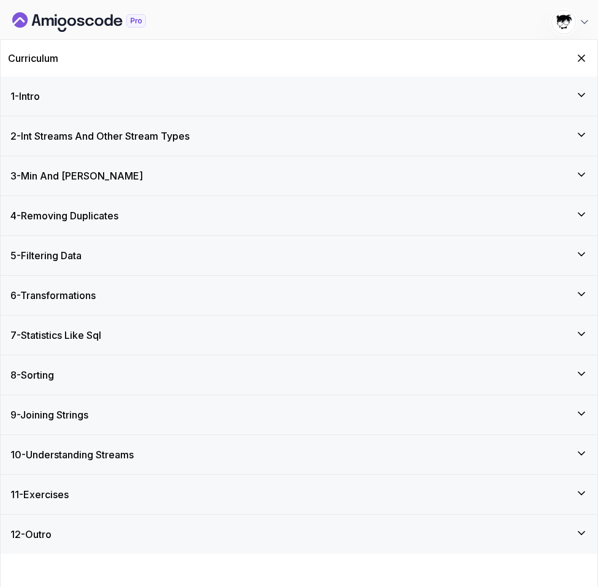
click at [48, 21] on icon "Dashboard" at bounding box center [48, 22] width 12 height 8
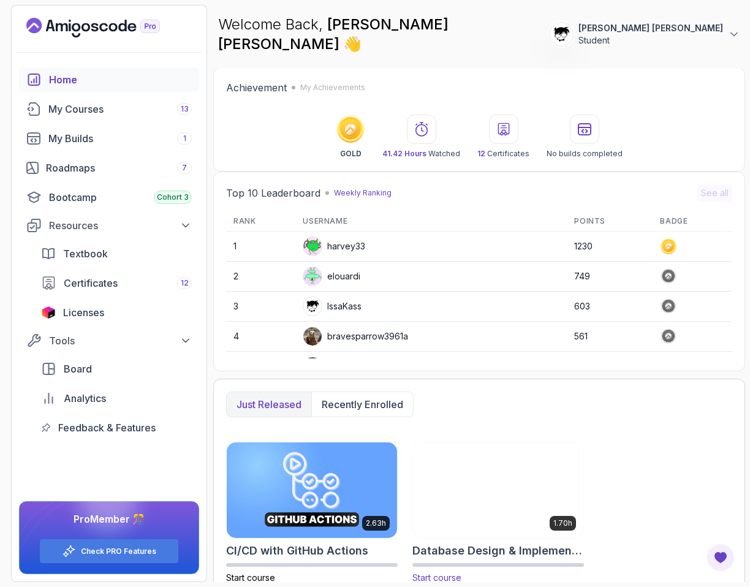
scroll to position [108, 0]
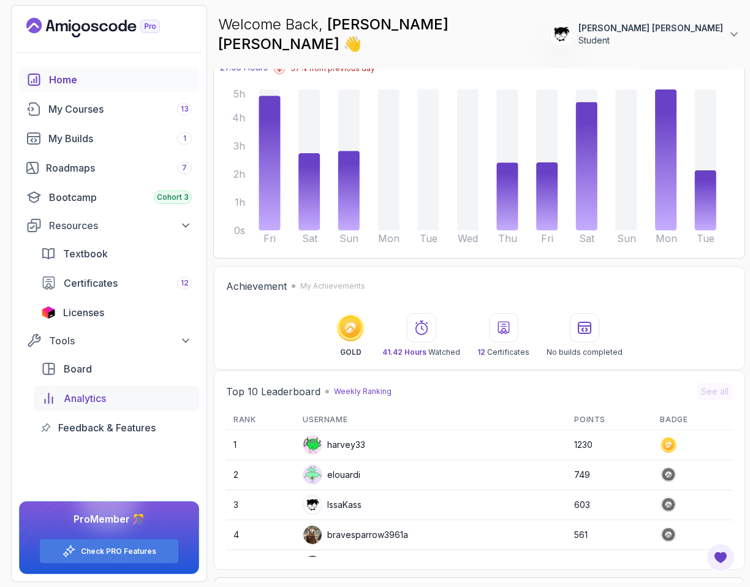
click at [72, 401] on span "Analytics" at bounding box center [85, 398] width 42 height 15
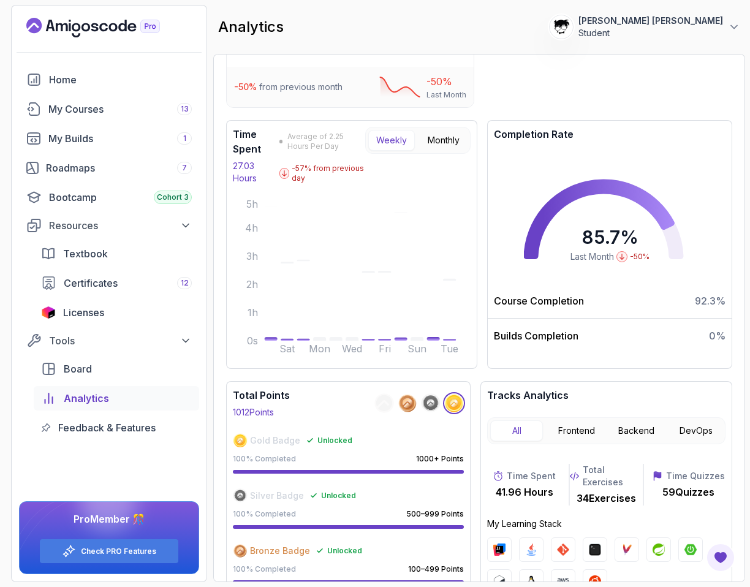
scroll to position [178, 0]
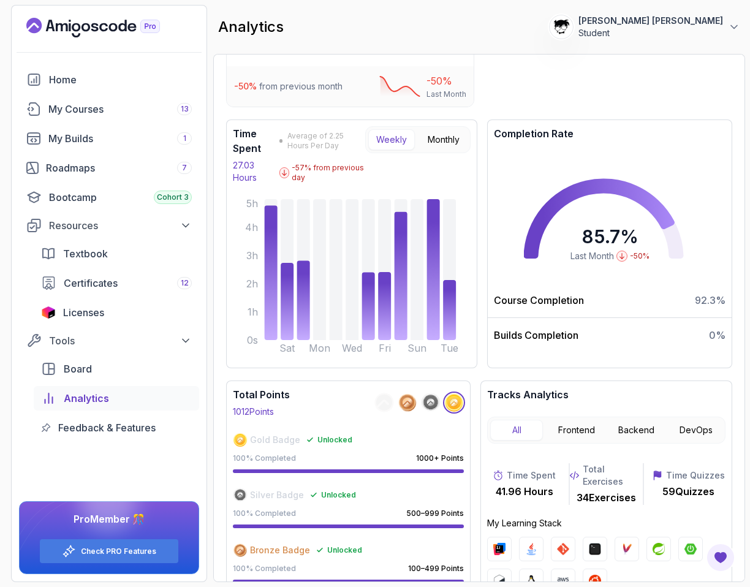
click at [381, 403] on circle at bounding box center [384, 402] width 19 height 19
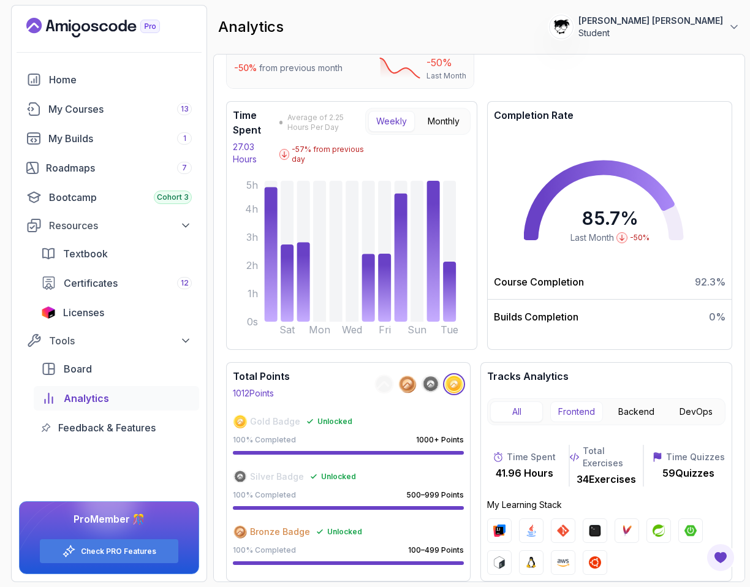
click at [525, 408] on button "Frontend" at bounding box center [576, 411] width 53 height 21
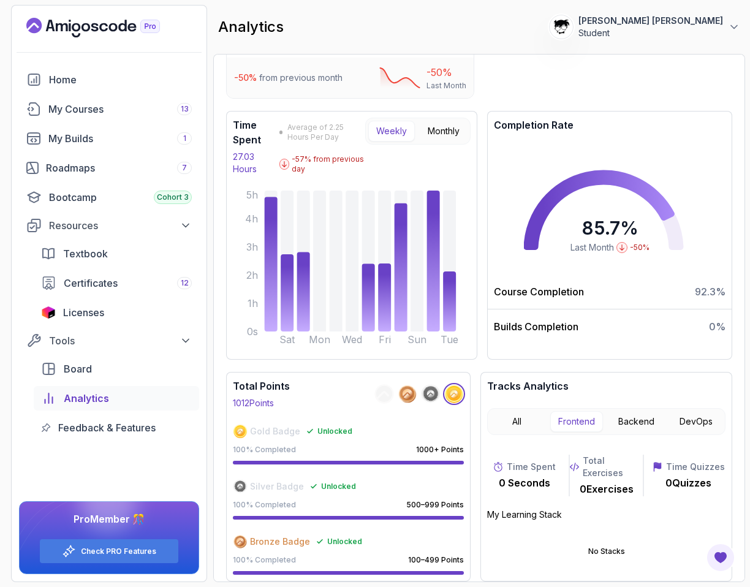
scroll to position [186, 0]
click at [525, 420] on button "Backend" at bounding box center [636, 421] width 53 height 21
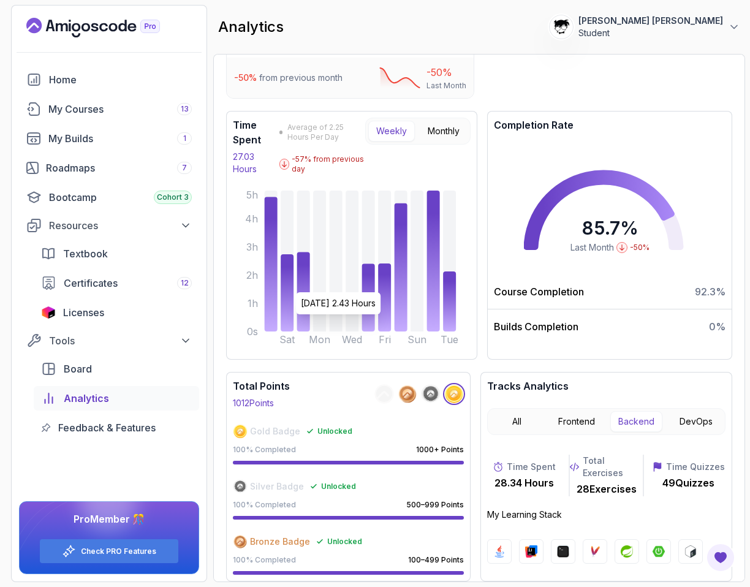
scroll to position [0, 0]
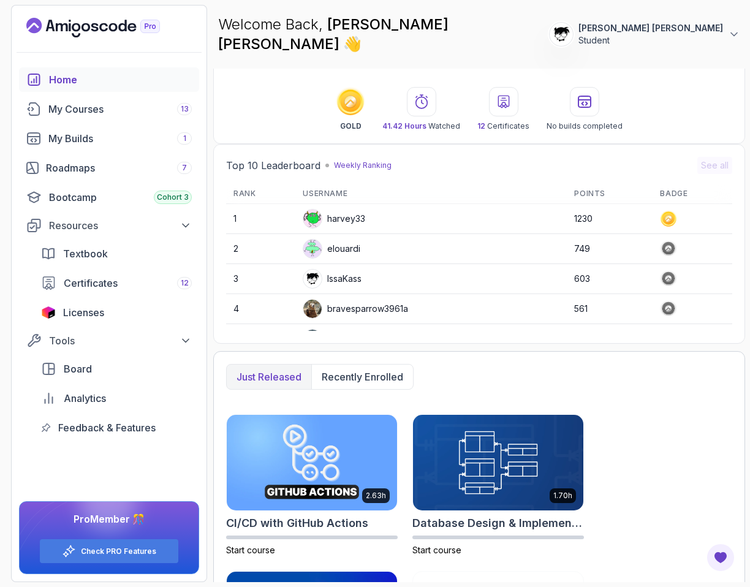
scroll to position [398, 0]
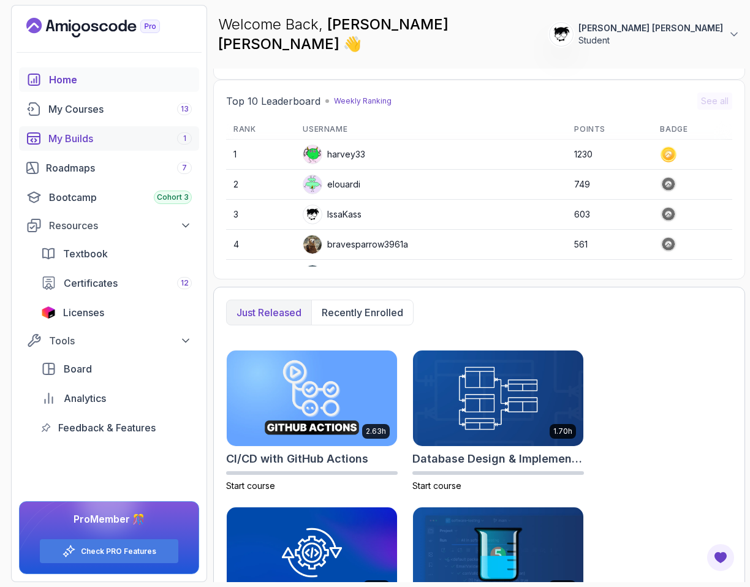
click at [80, 142] on div "My Builds 1" at bounding box center [119, 138] width 143 height 15
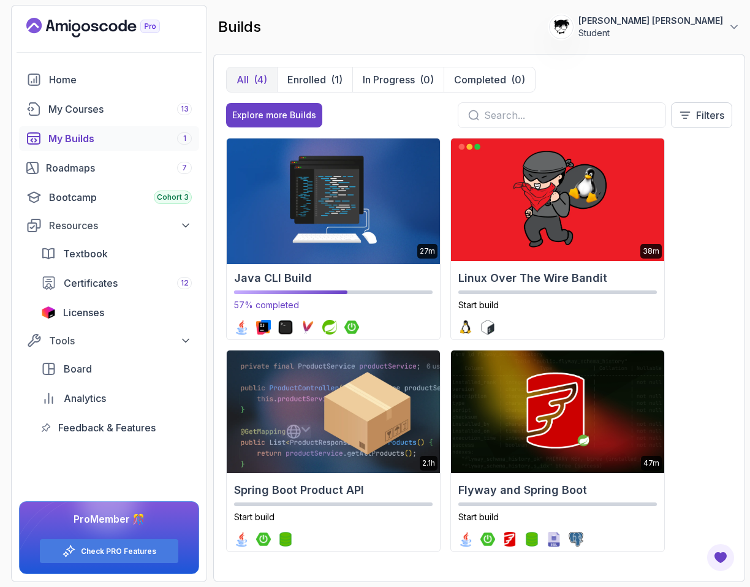
click at [323, 219] on img at bounding box center [333, 199] width 224 height 129
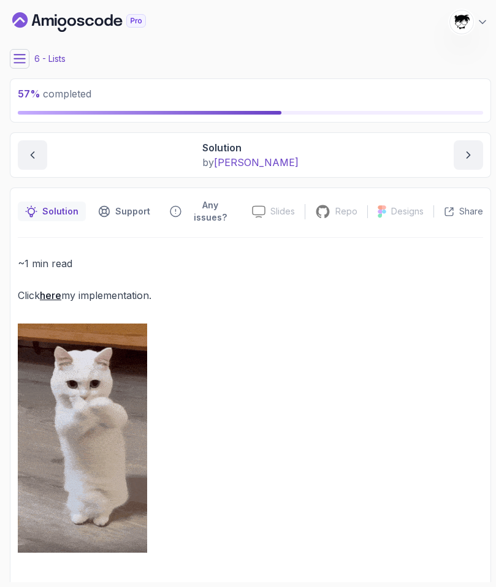
click at [23, 64] on icon at bounding box center [19, 59] width 12 height 12
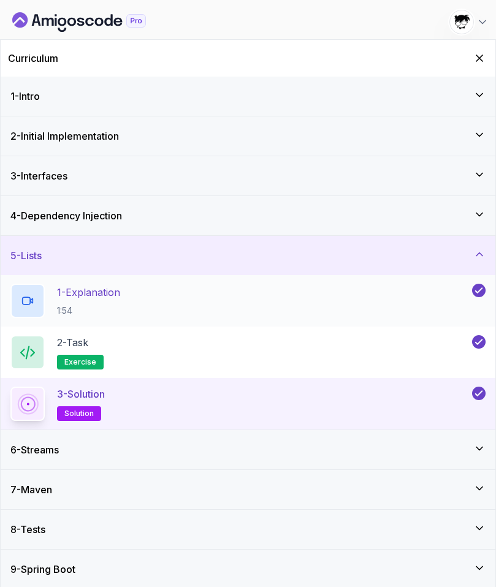
scroll to position [3, 0]
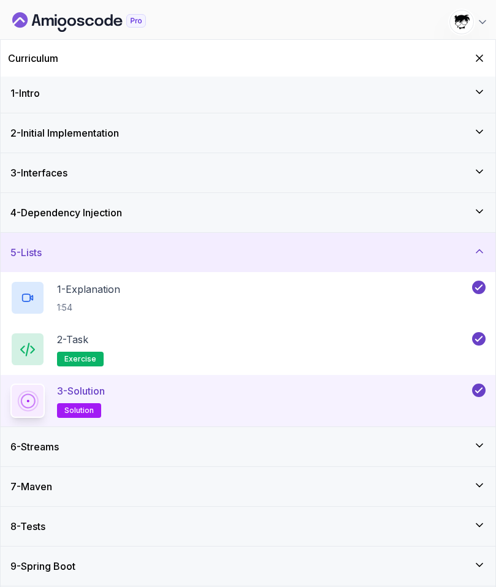
click at [105, 444] on div "6 - Streams" at bounding box center [247, 446] width 475 height 15
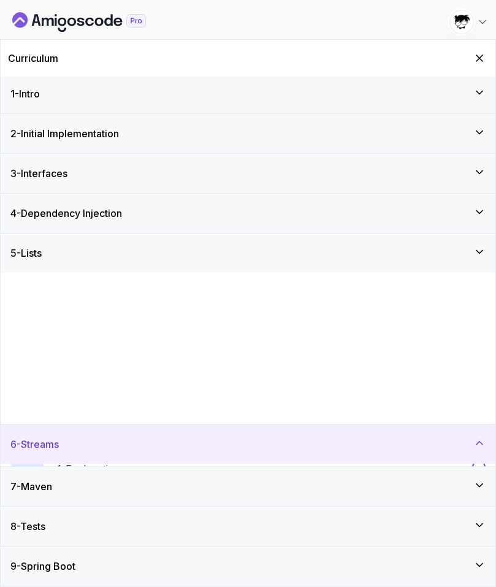
scroll to position [0, 0]
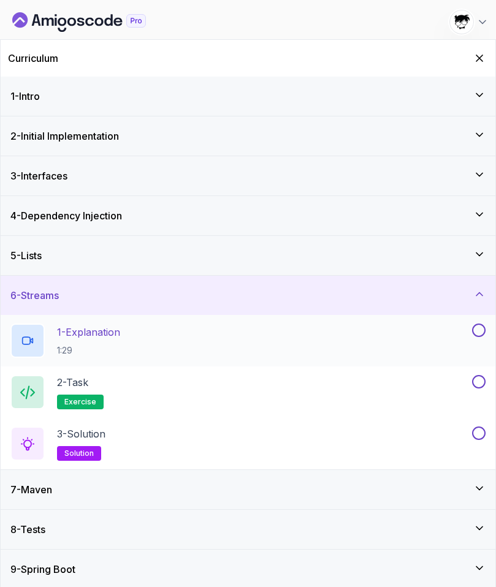
click at [75, 343] on h2 "1 - Explanation 1:29" at bounding box center [88, 341] width 63 height 32
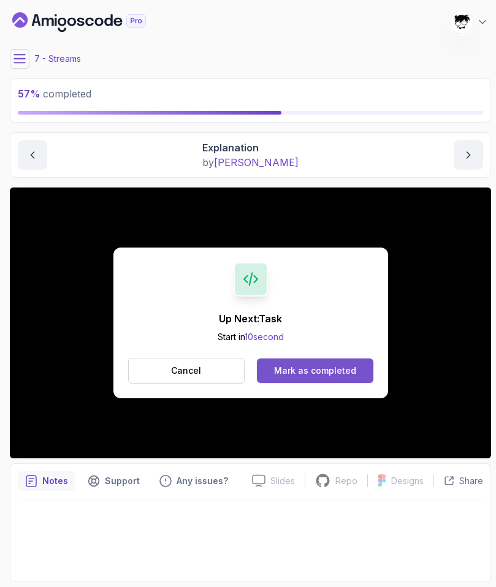
click at [271, 362] on button "Mark as completed" at bounding box center [315, 371] width 116 height 25
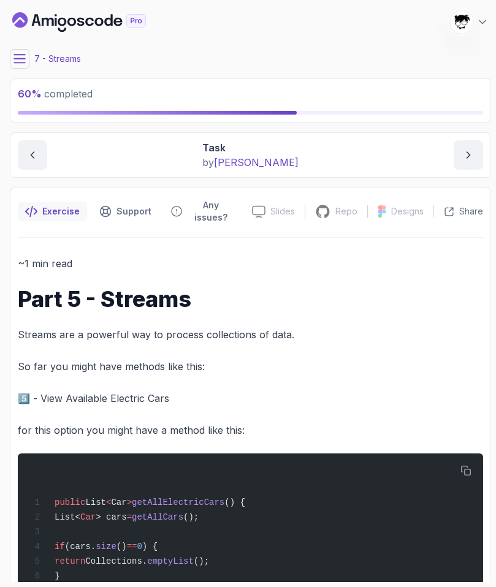
click at [23, 48] on main "My Builds Java CLI Build 1012 Points [PERSON_NAME] [PERSON_NAME] Student 7 - St…" at bounding box center [250, 293] width 481 height 577
click at [21, 55] on icon at bounding box center [19, 59] width 12 height 12
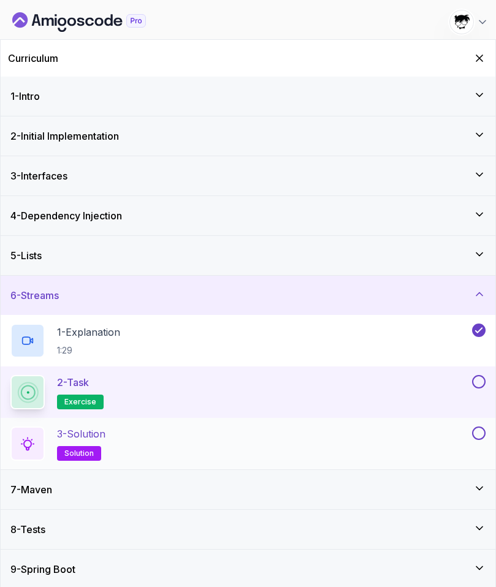
click at [148, 426] on div "3 - Solution solution" at bounding box center [248, 443] width 495 height 51
click at [139, 434] on div "3 - Solution solution" at bounding box center [239, 444] width 459 height 34
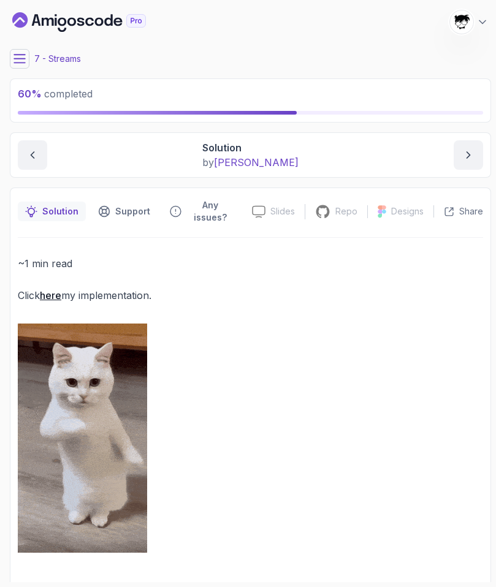
click at [50, 289] on link "here" at bounding box center [50, 295] width 21 height 12
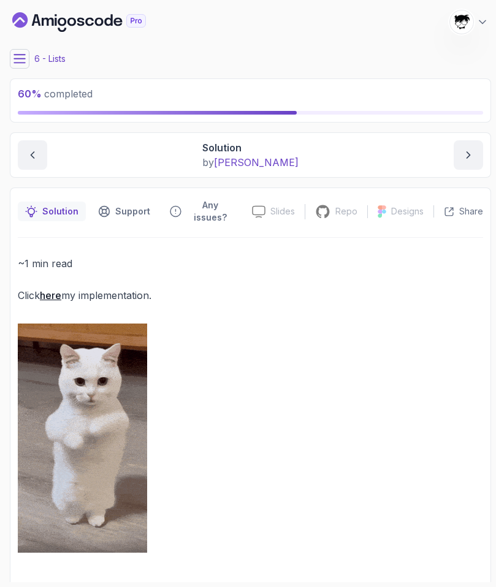
click at [50, 289] on link "here" at bounding box center [50, 295] width 21 height 12
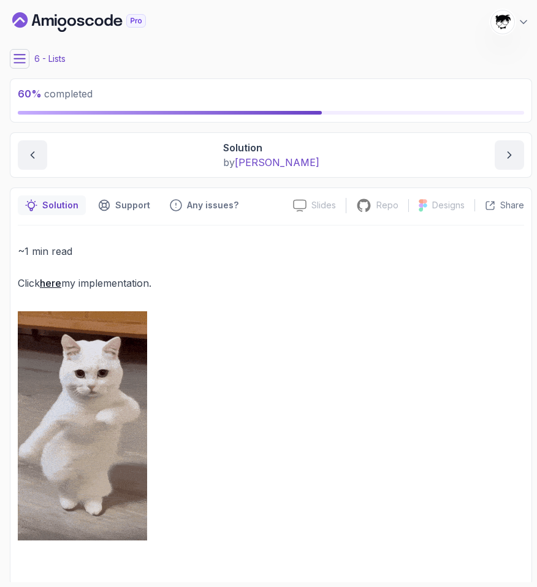
click at [23, 64] on icon at bounding box center [19, 59] width 12 height 12
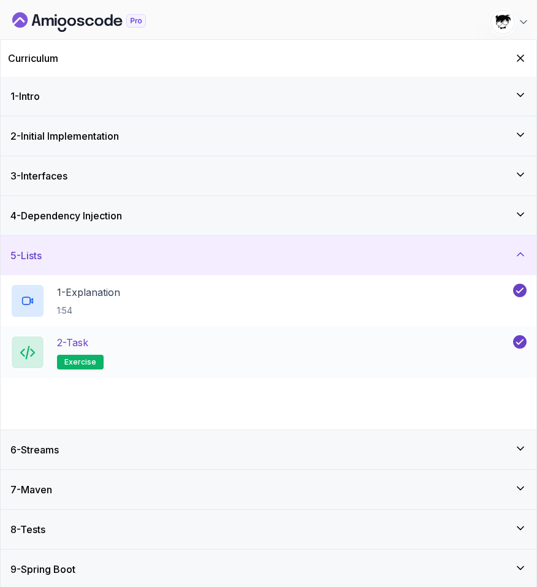
scroll to position [3, 0]
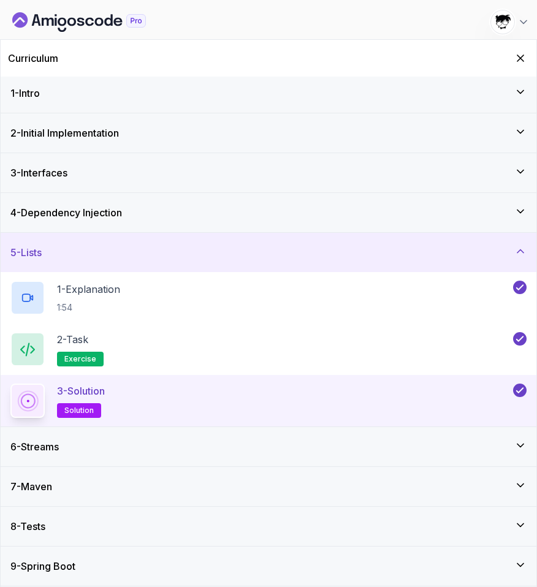
click at [75, 441] on div "6 - Streams" at bounding box center [268, 446] width 516 height 15
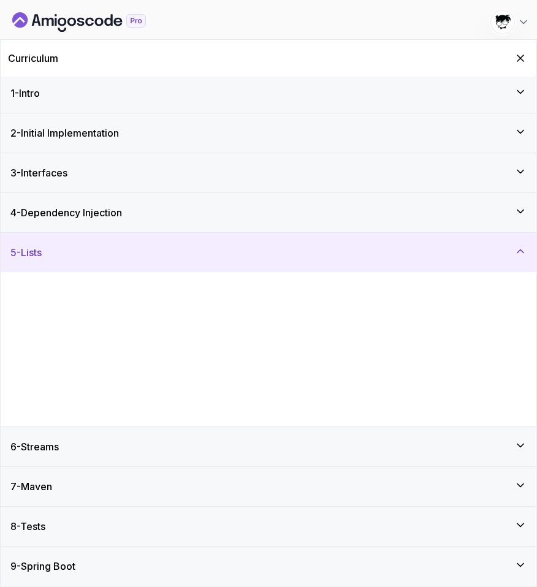
scroll to position [0, 0]
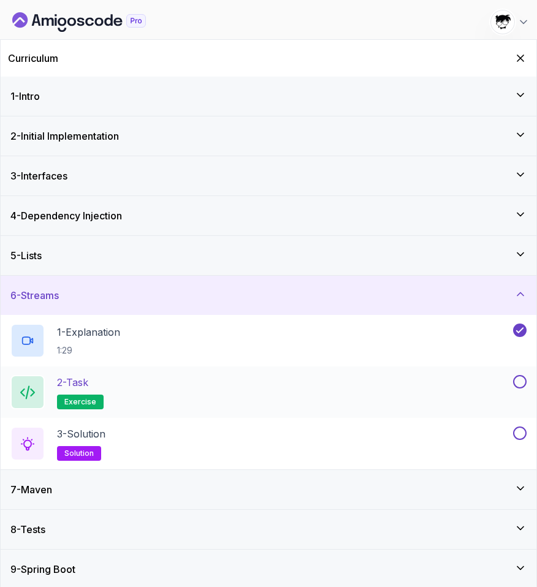
click at [110, 395] on div "2 - Task exercise" at bounding box center [260, 392] width 500 height 34
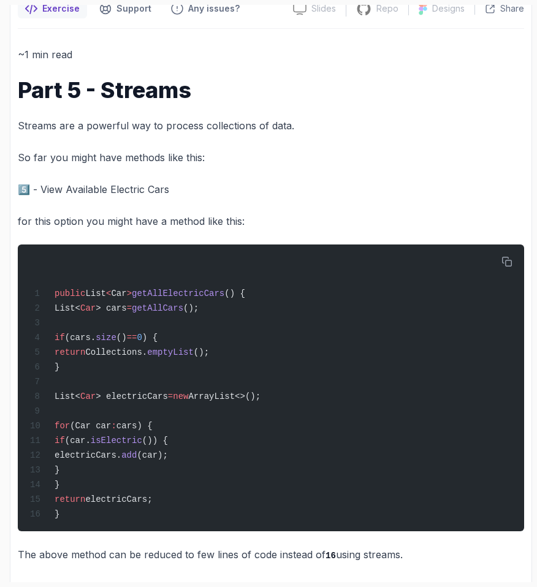
scroll to position [11, 0]
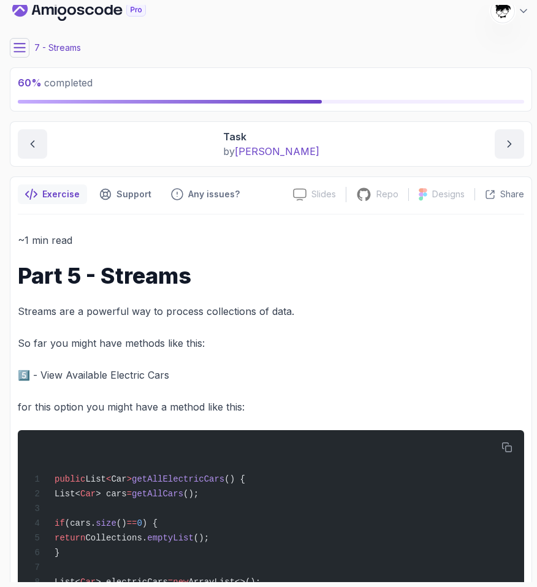
click at [23, 53] on icon at bounding box center [19, 48] width 12 height 12
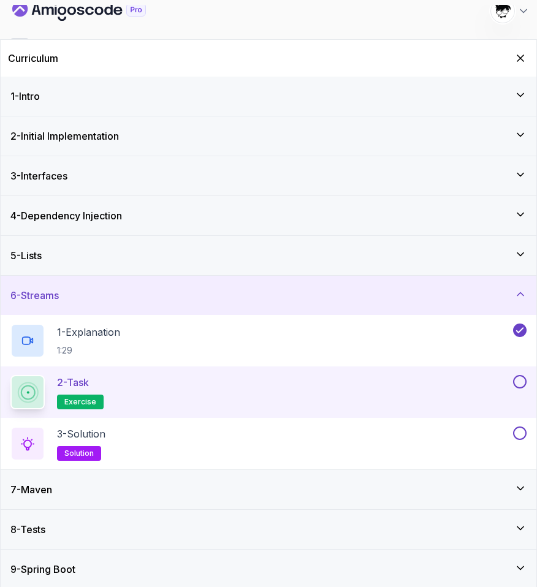
click at [495, 382] on button at bounding box center [519, 381] width 13 height 13
click at [480, 431] on div "3 - Solution solution" at bounding box center [260, 444] width 500 height 34
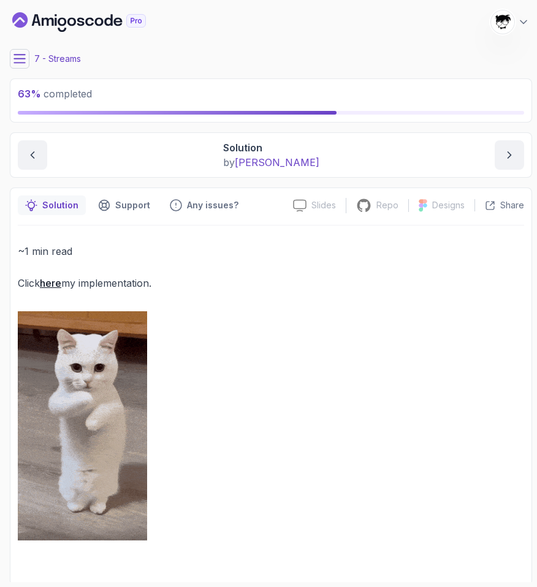
click at [17, 57] on icon at bounding box center [19, 59] width 12 height 12
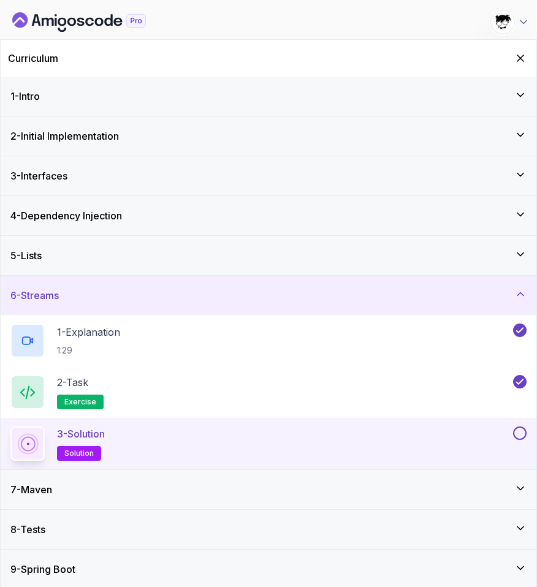
click at [495, 432] on button at bounding box center [519, 433] width 13 height 13
click at [371, 292] on div "6 - Streams" at bounding box center [268, 295] width 516 height 15
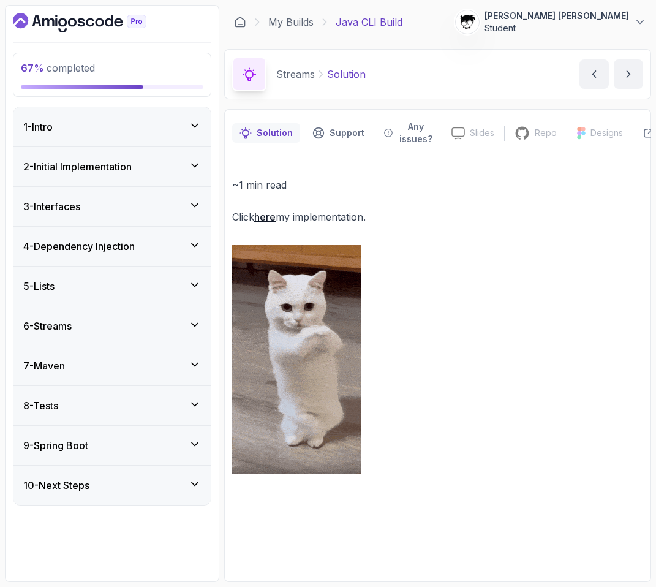
click at [61, 42] on div "67 % completed 1 - Intro 2 - Initial Implementation 3 - Interfaces 4 - Dependen…" at bounding box center [112, 293] width 215 height 577
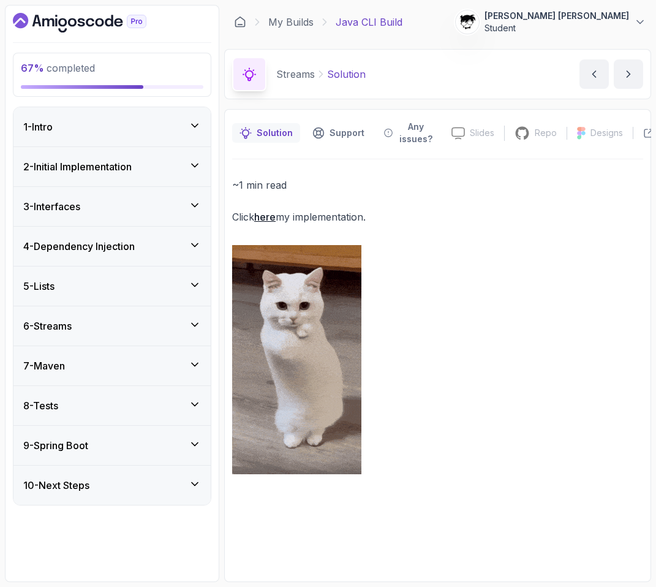
click at [59, 29] on icon "Dashboard" at bounding box center [62, 30] width 9 height 4
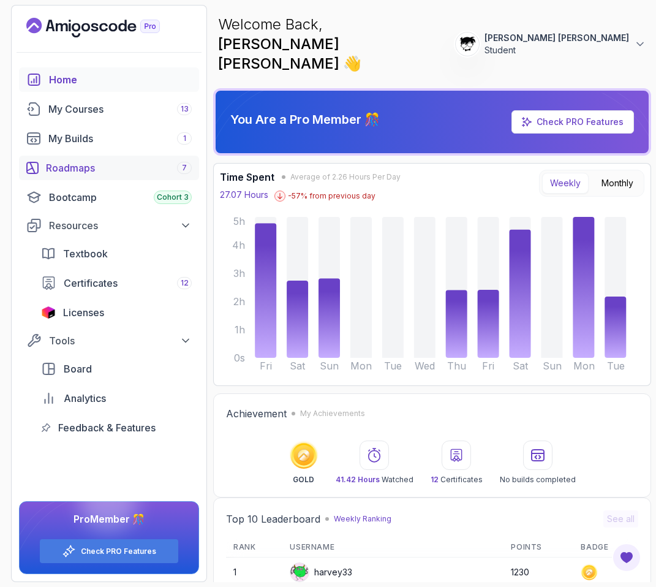
click at [62, 177] on link "Roadmaps 7" at bounding box center [109, 168] width 180 height 25
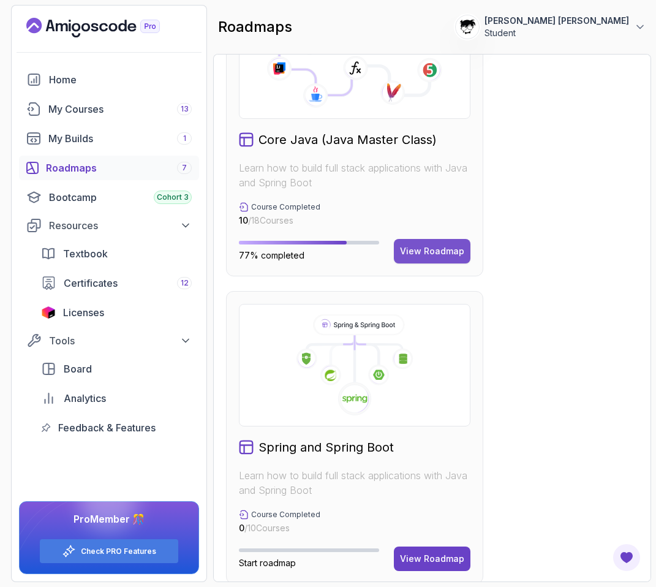
scroll to position [619, 0]
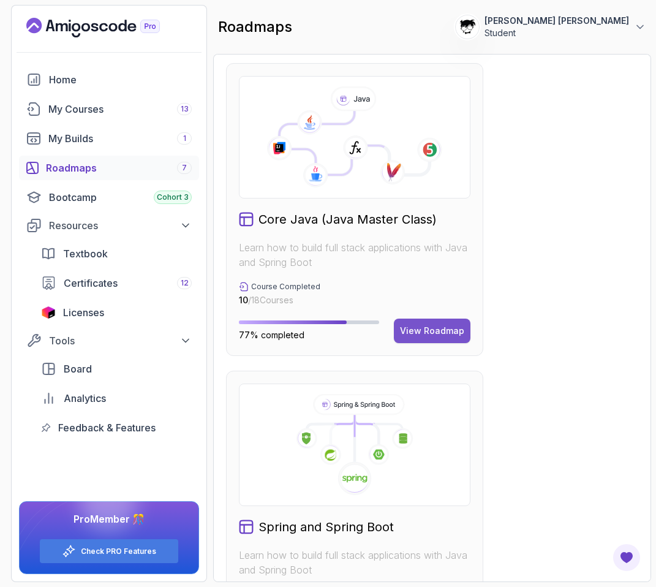
click at [454, 336] on div "View Roadmap" at bounding box center [432, 331] width 64 height 12
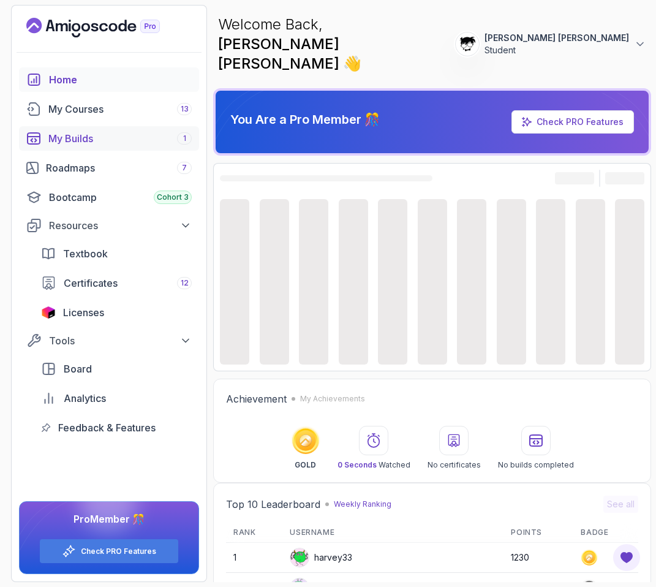
click at [126, 129] on link "My Builds 1" at bounding box center [109, 138] width 180 height 25
click at [116, 114] on div "My Courses 13" at bounding box center [119, 109] width 143 height 15
